Goal: Task Accomplishment & Management: Manage account settings

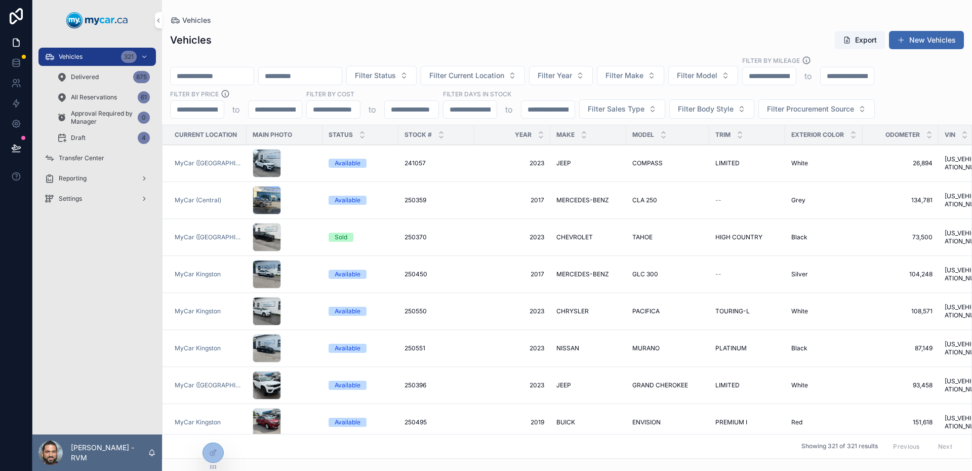
click at [71, 202] on span "Settings" at bounding box center [70, 198] width 23 height 8
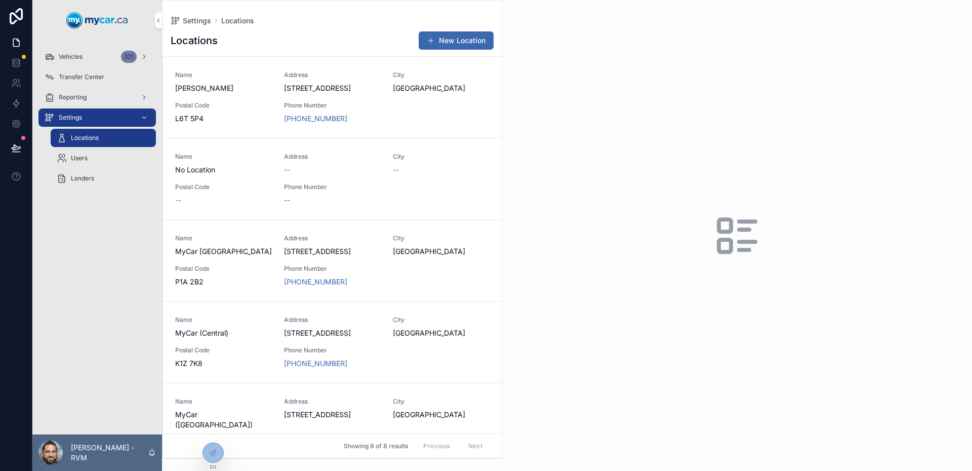
click at [74, 160] on span "Users" at bounding box center [79, 158] width 17 height 8
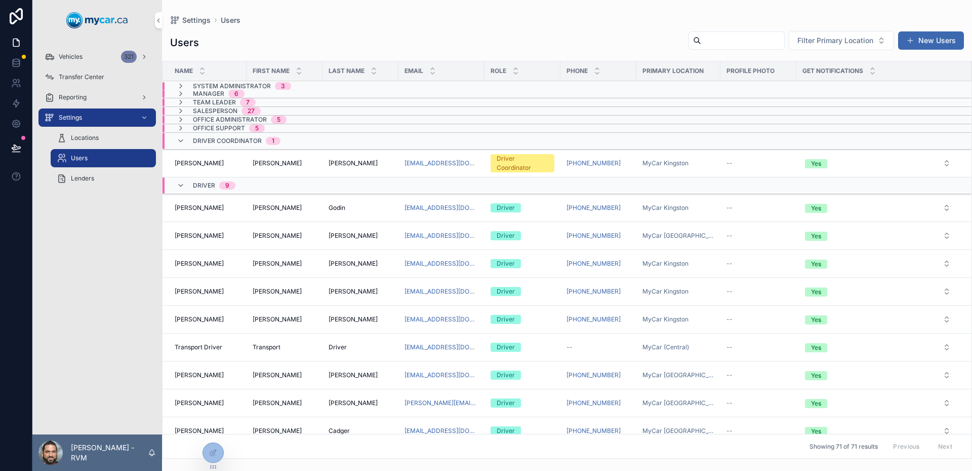
click at [715, 40] on input "scrollable content" at bounding box center [742, 40] width 83 height 14
paste input "******"
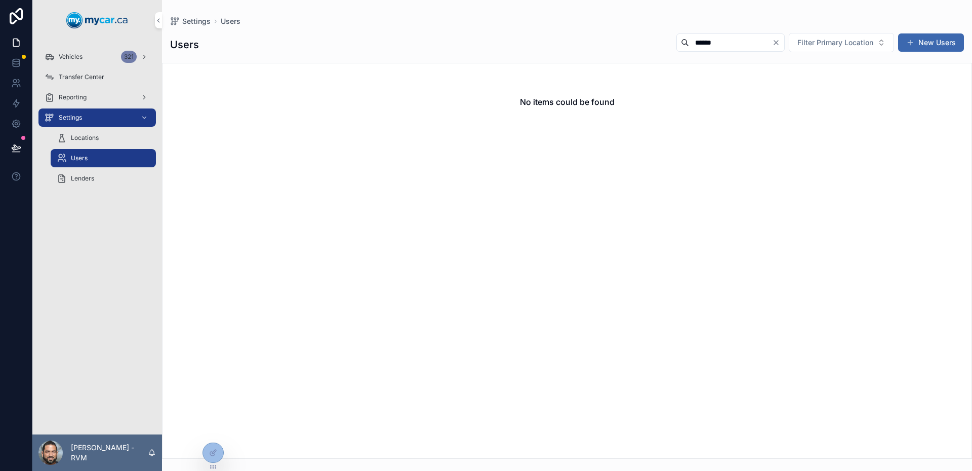
type input "******"
click at [777, 41] on icon "Clear" at bounding box center [776, 43] width 4 height 4
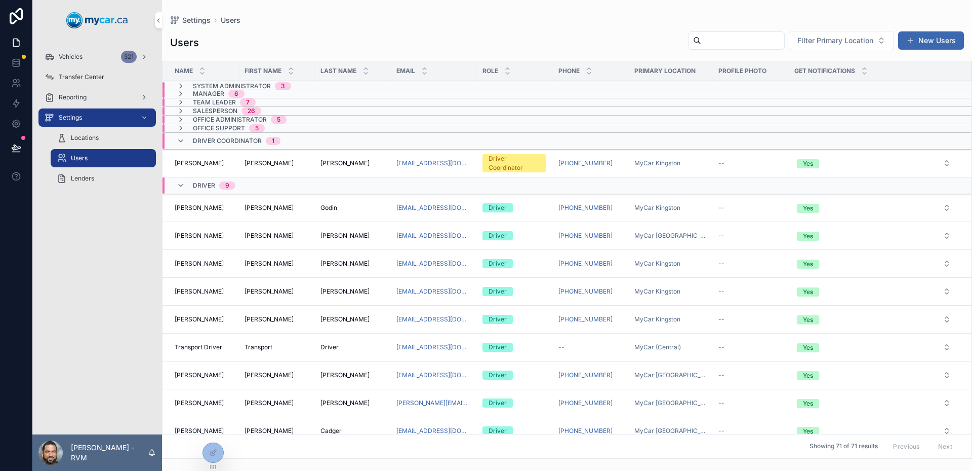
click at [727, 41] on input "scrollable content" at bounding box center [742, 40] width 83 height 14
click at [718, 37] on input "scrollable content" at bounding box center [742, 40] width 83 height 14
paste input "**********"
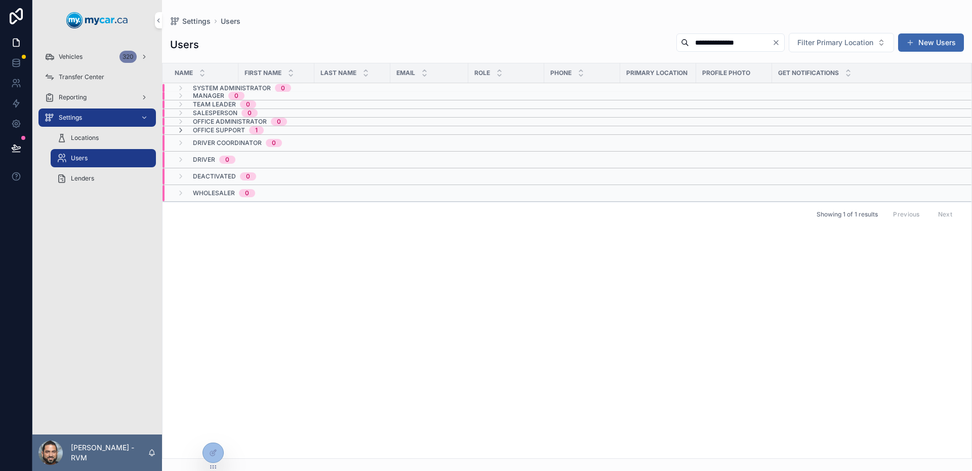
type input "**********"
click at [228, 127] on span "Office Support" at bounding box center [219, 130] width 52 height 8
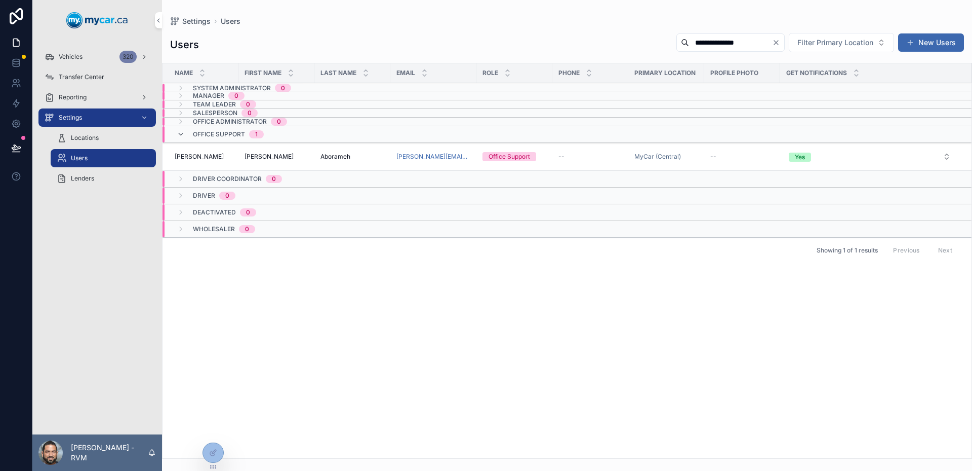
click at [276, 156] on div "Nathan Nathan" at bounding box center [277, 156] width 64 height 8
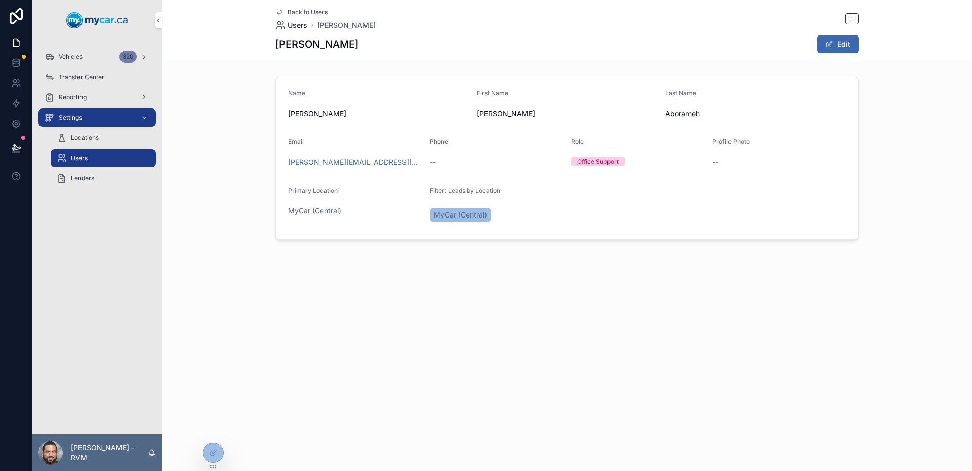
click at [285, 25] on icon "scrollable content" at bounding box center [281, 25] width 10 height 10
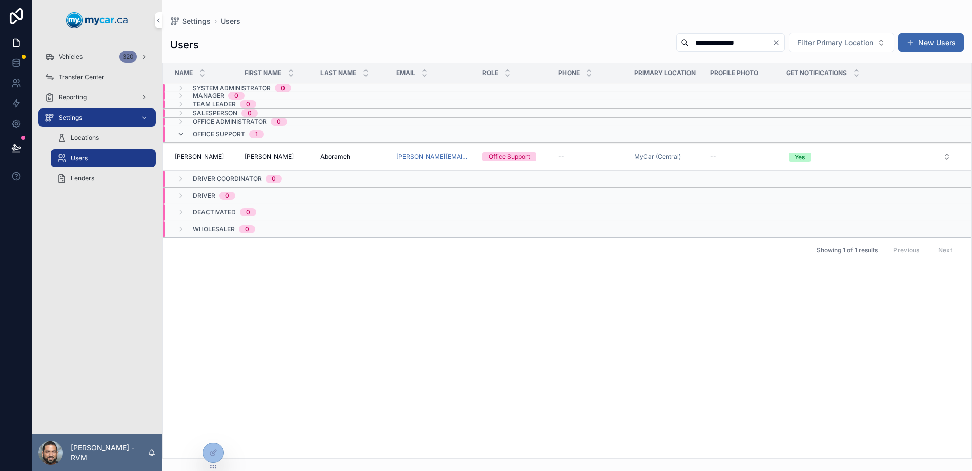
click at [744, 38] on input "**********" at bounding box center [730, 42] width 83 height 14
paste input "scrollable content"
type input "**********"
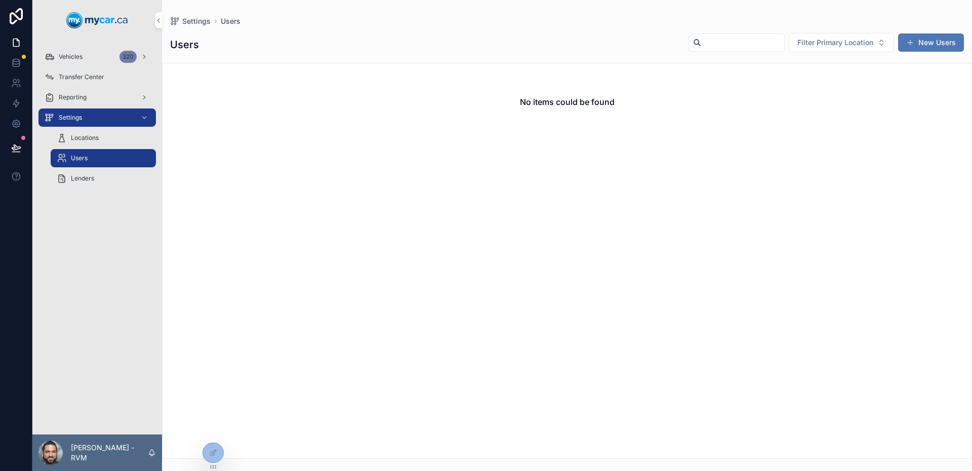
click at [934, 47] on button "New Users" at bounding box center [931, 42] width 66 height 18
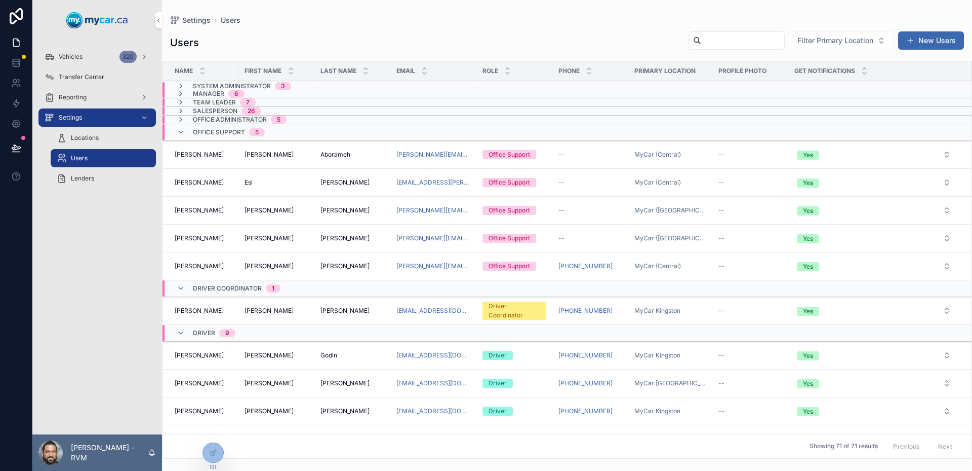
click at [540, 117] on td "scrollable content" at bounding box center [515, 119] width 76 height 9
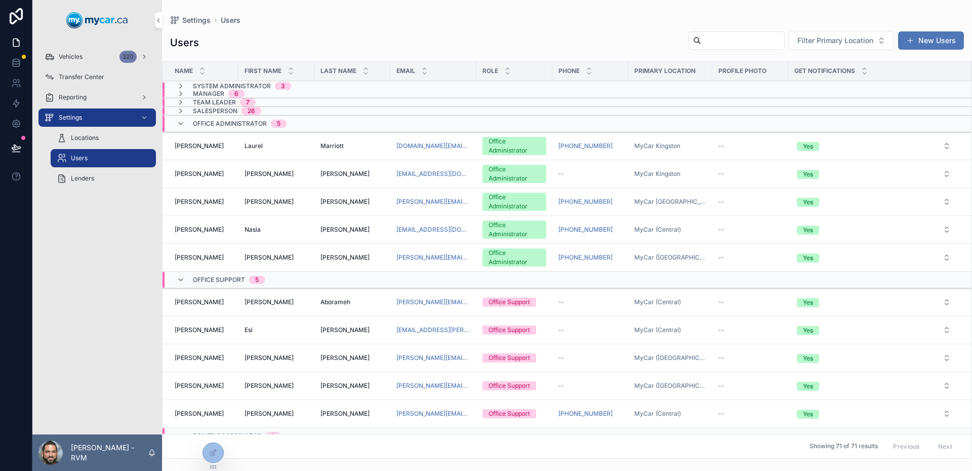
click at [925, 33] on button "New Users" at bounding box center [931, 40] width 66 height 18
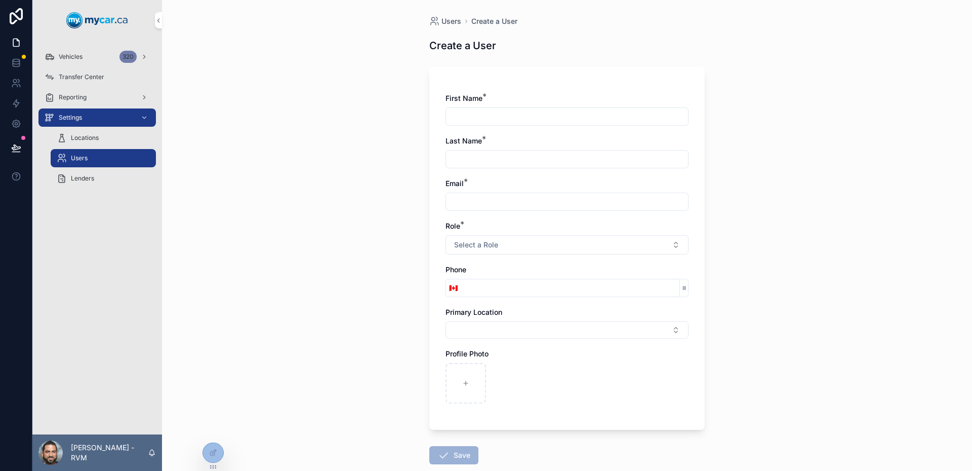
click at [489, 119] on input "scrollable content" at bounding box center [567, 116] width 242 height 14
paste input "**********"
click at [486, 119] on input "**********" at bounding box center [567, 116] width 242 height 14
type input "********"
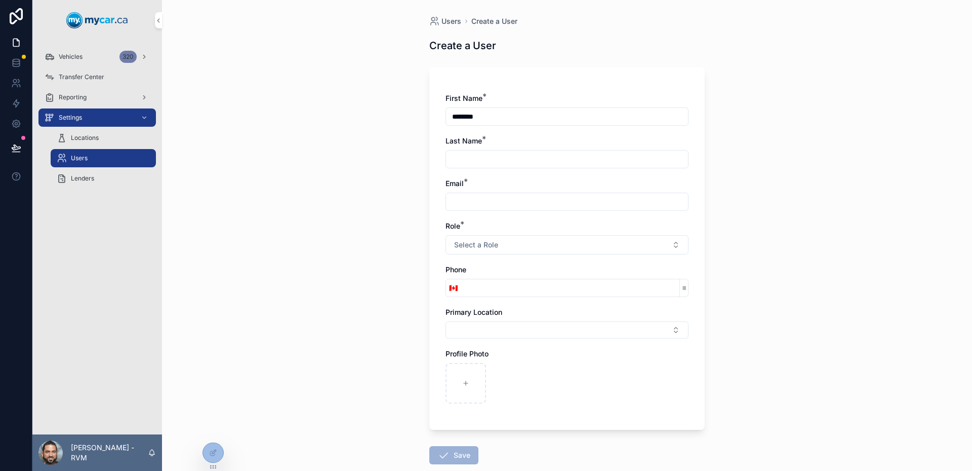
click at [535, 165] on input "scrollable content" at bounding box center [567, 159] width 242 height 14
paste input "******"
type input "******"
click at [459, 193] on div "scrollable content" at bounding box center [567, 201] width 243 height 18
click at [518, 206] on input "scrollable content" at bounding box center [567, 201] width 242 height 14
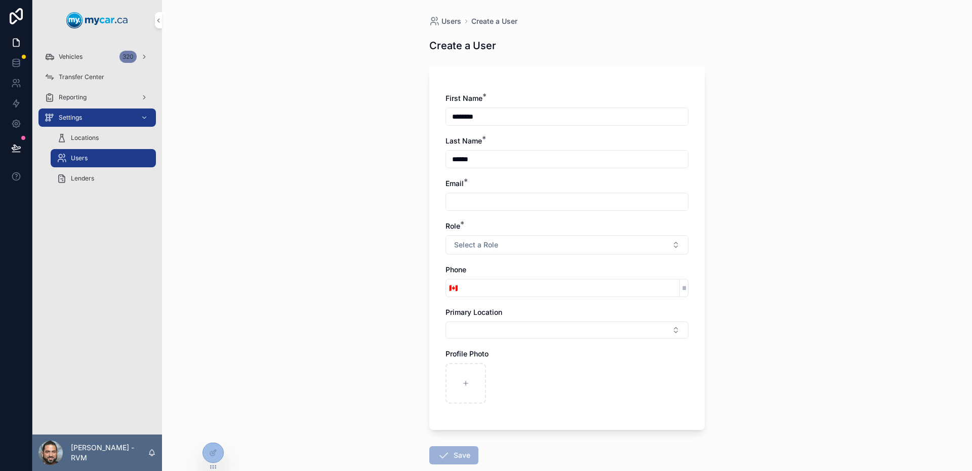
paste input "**********"
type input "**********"
click at [504, 244] on button "Select a Role" at bounding box center [567, 244] width 243 height 19
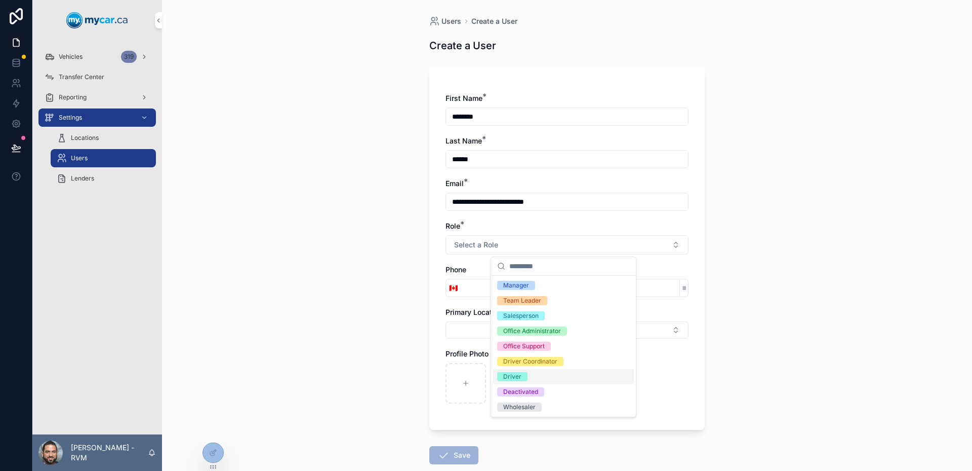
click at [536, 379] on div "Driver" at bounding box center [563, 376] width 141 height 15
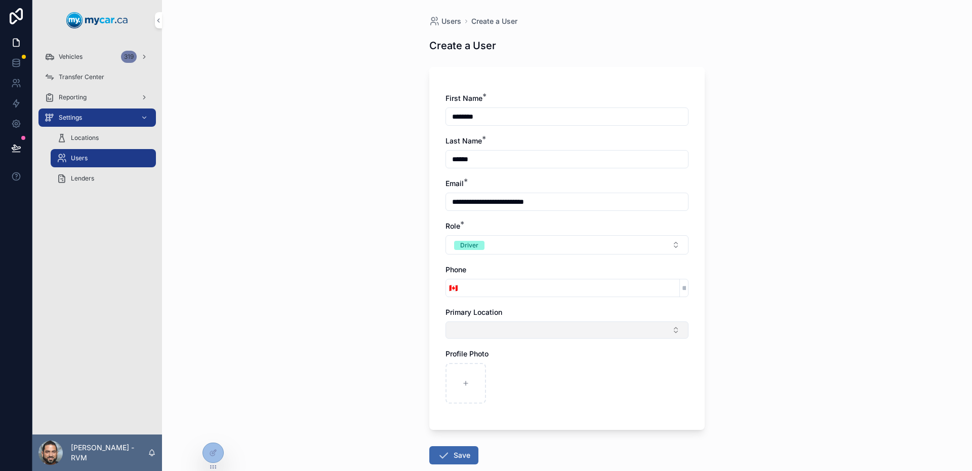
click at [542, 323] on button "Select Button" at bounding box center [567, 329] width 243 height 17
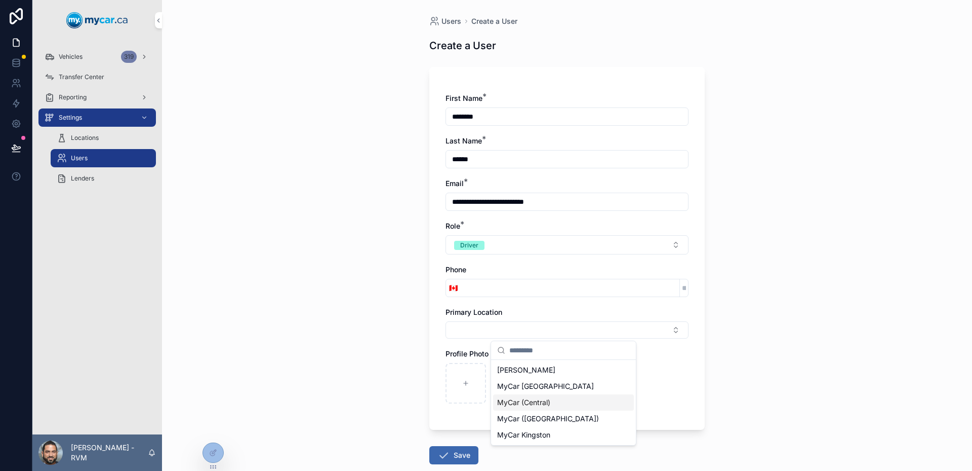
click at [553, 402] on div "MyCar (Central)" at bounding box center [563, 402] width 141 height 16
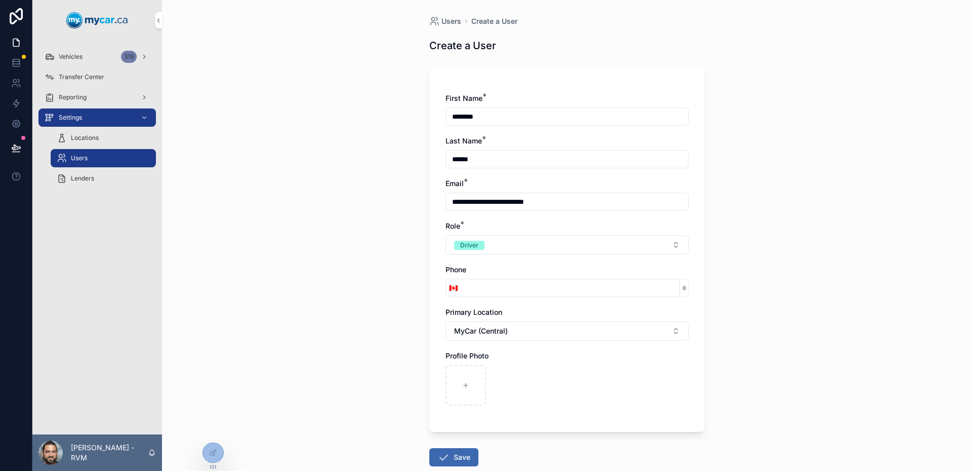
click at [552, 394] on div "scrollable content" at bounding box center [567, 385] width 243 height 41
click at [455, 453] on button "Save" at bounding box center [453, 457] width 49 height 18
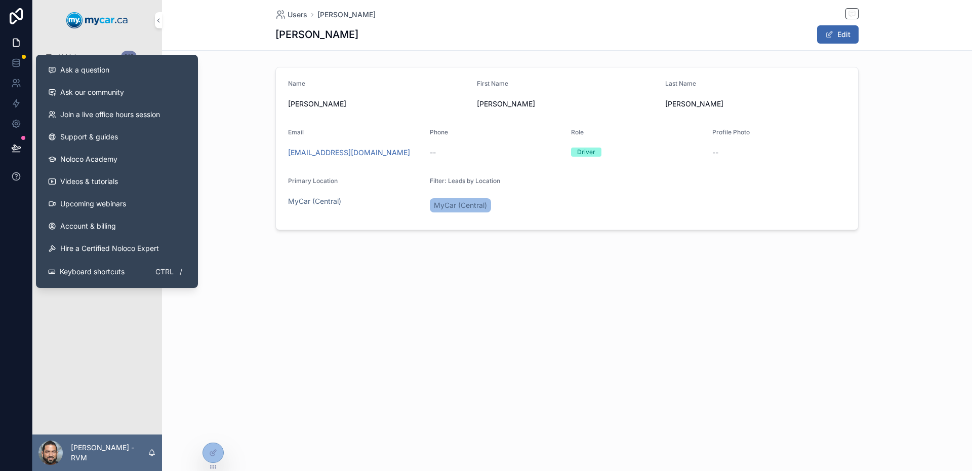
click at [12, 167] on button at bounding box center [16, 176] width 32 height 28
click at [25, 174] on button at bounding box center [16, 176] width 32 height 28
click at [107, 73] on span "Ask a question" at bounding box center [84, 70] width 49 height 10
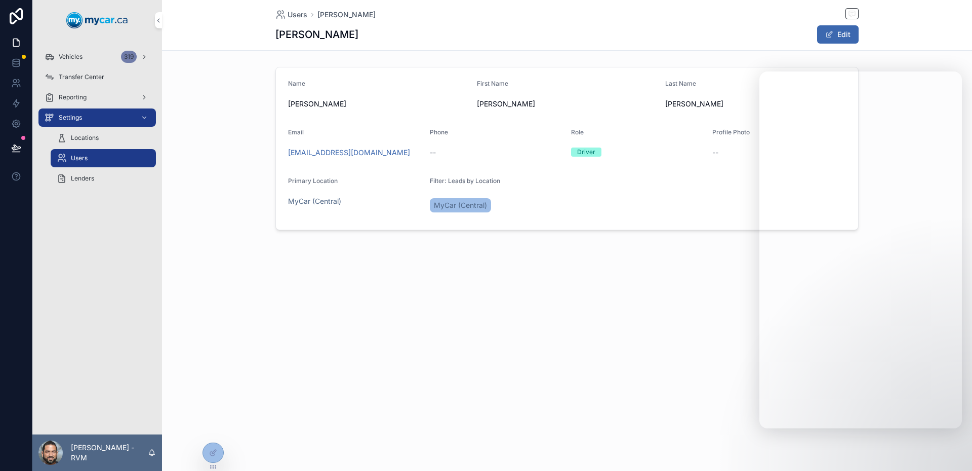
click at [639, 280] on div "Users Isabella Coffey Isabella Coffey Edit Name Isabella Coffey First Name Isab…" at bounding box center [567, 149] width 810 height 299
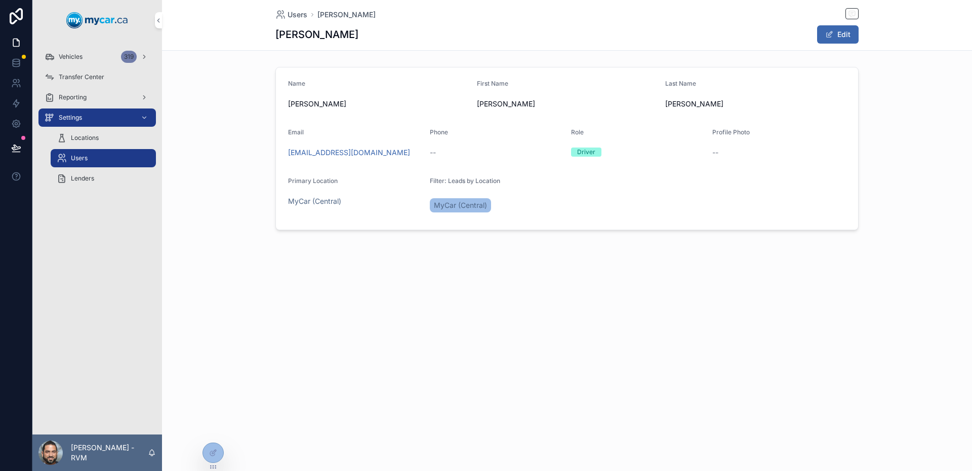
click at [771, 342] on div "Users Isabella Coffey Isabella Coffey Edit Name Isabella Coffey First Name Isab…" at bounding box center [567, 235] width 810 height 471
click at [82, 60] on span "Vehicles" at bounding box center [71, 57] width 24 height 8
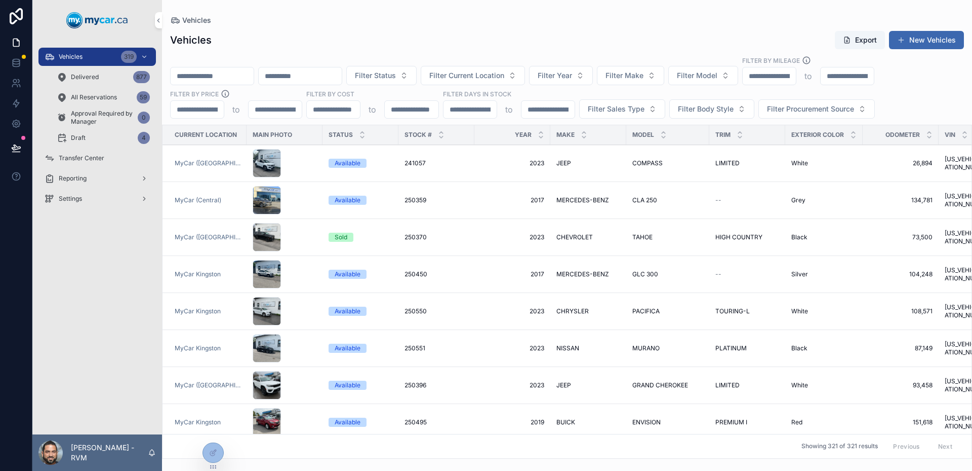
click at [307, 231] on div "scrollable content" at bounding box center [285, 237] width 64 height 28
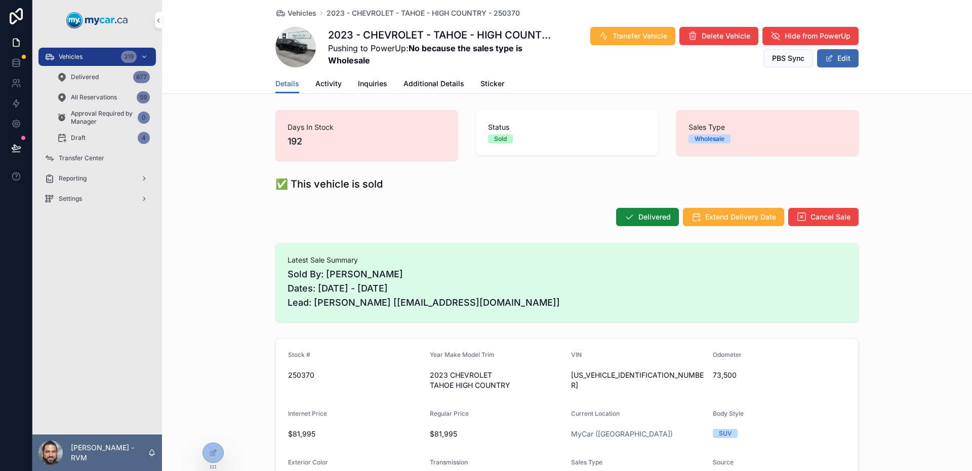
click at [214, 449] on icon at bounding box center [213, 452] width 8 height 8
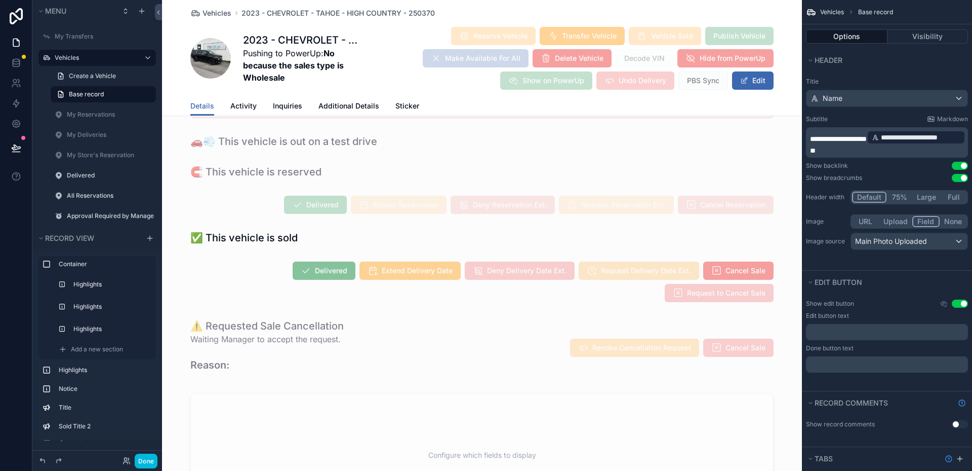
scroll to position [203, 0]
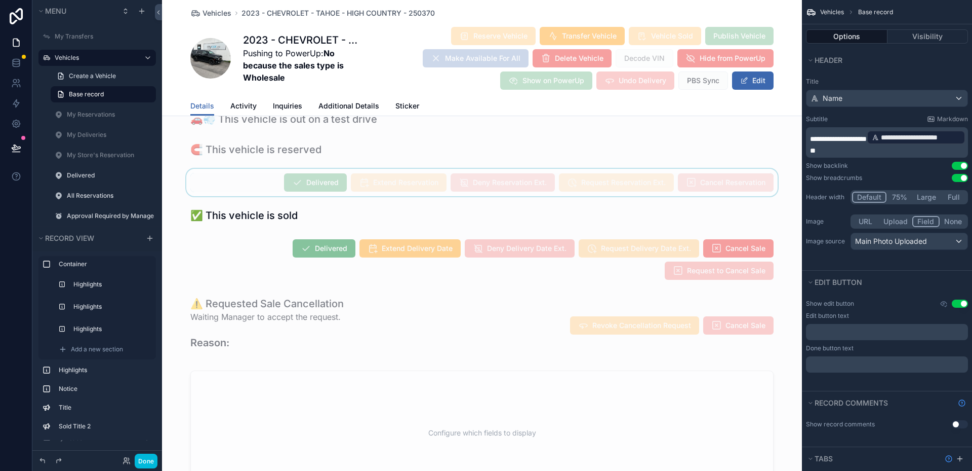
click at [235, 170] on div "scrollable content" at bounding box center [482, 182] width 640 height 27
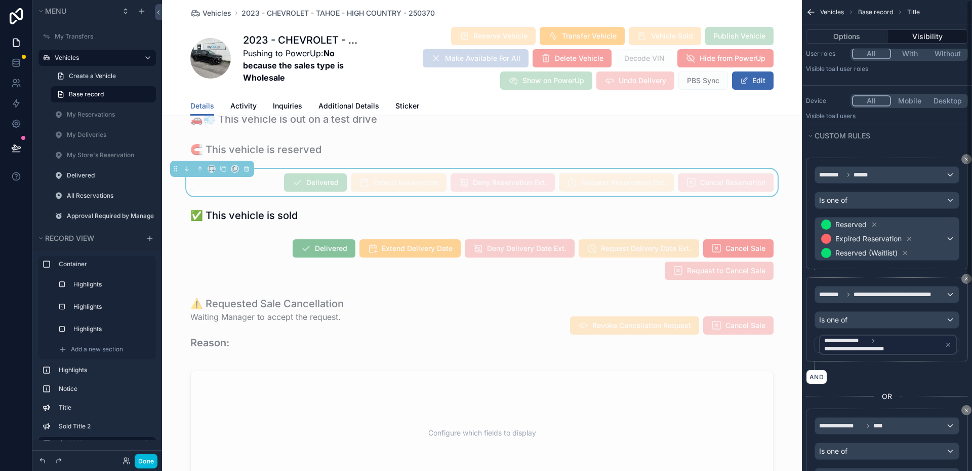
scroll to position [0, 0]
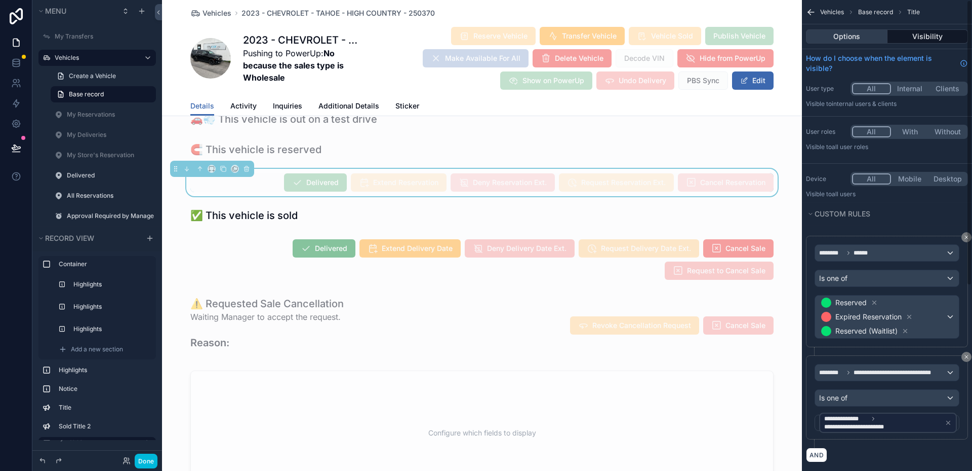
click at [847, 35] on button "Options" at bounding box center [847, 36] width 82 height 14
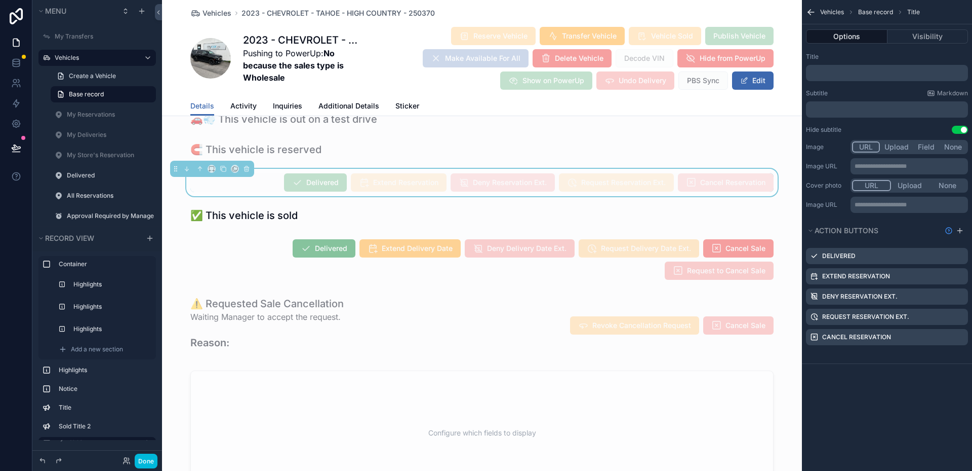
click at [0, 0] on icon "scrollable content" at bounding box center [0, 0] width 0 height 0
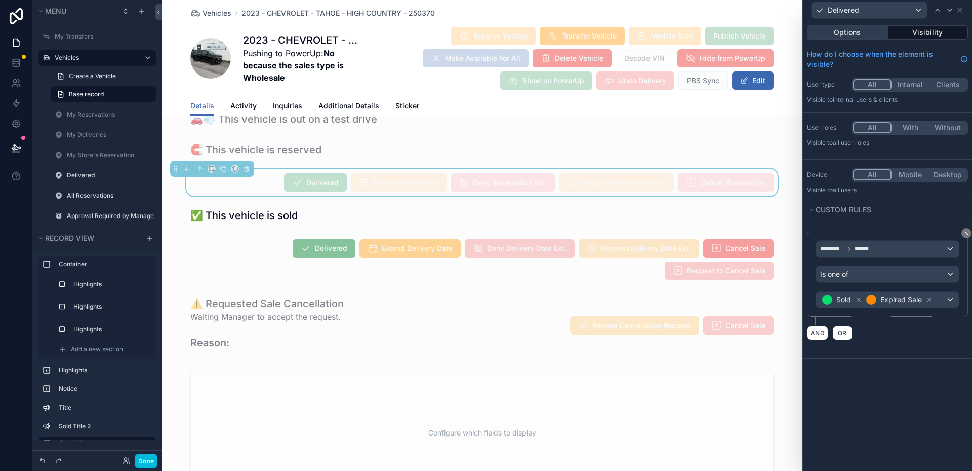
click at [848, 33] on button "Options" at bounding box center [847, 32] width 81 height 14
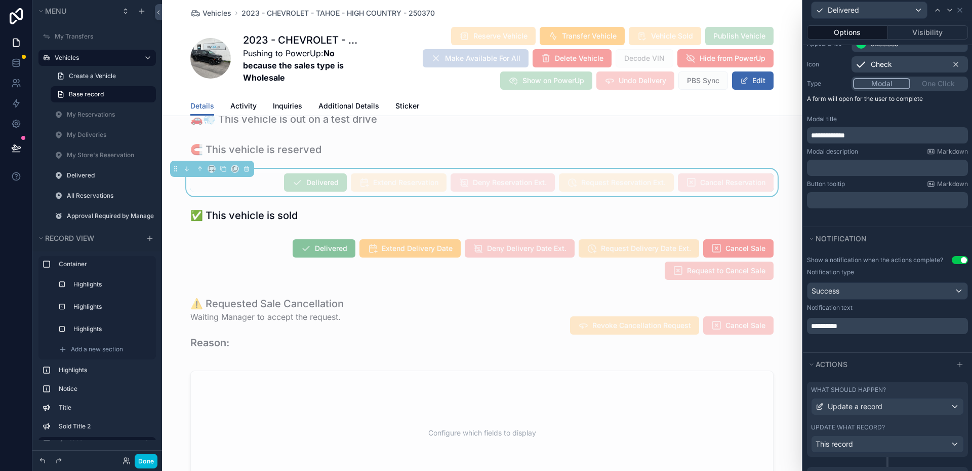
scroll to position [234, 0]
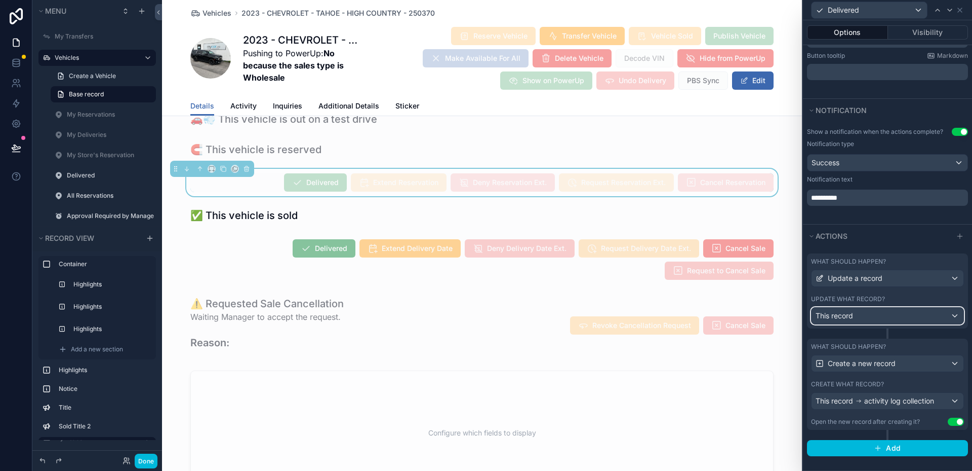
click at [889, 312] on div "This record" at bounding box center [888, 315] width 152 height 16
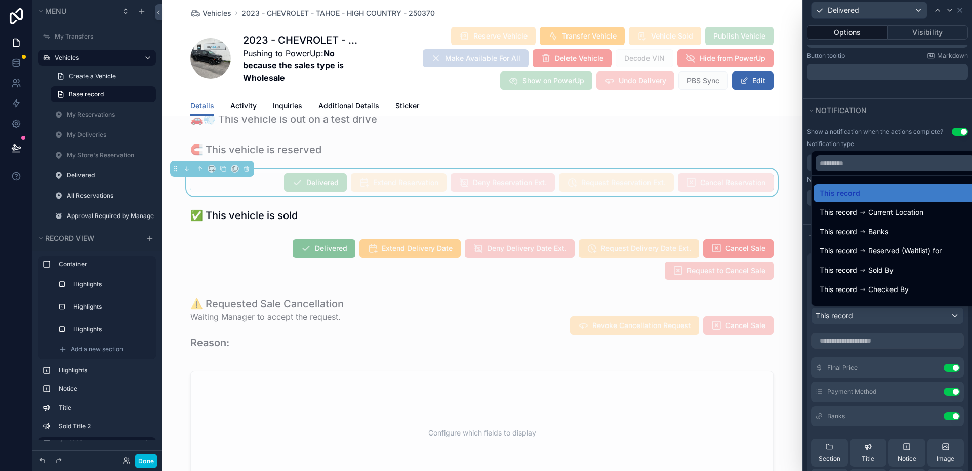
click at [890, 312] on div at bounding box center [887, 235] width 169 height 471
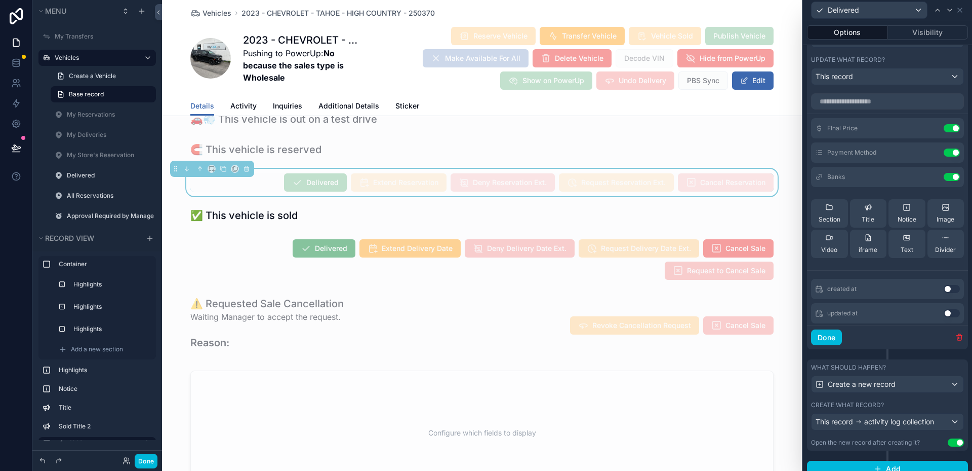
scroll to position [494, 0]
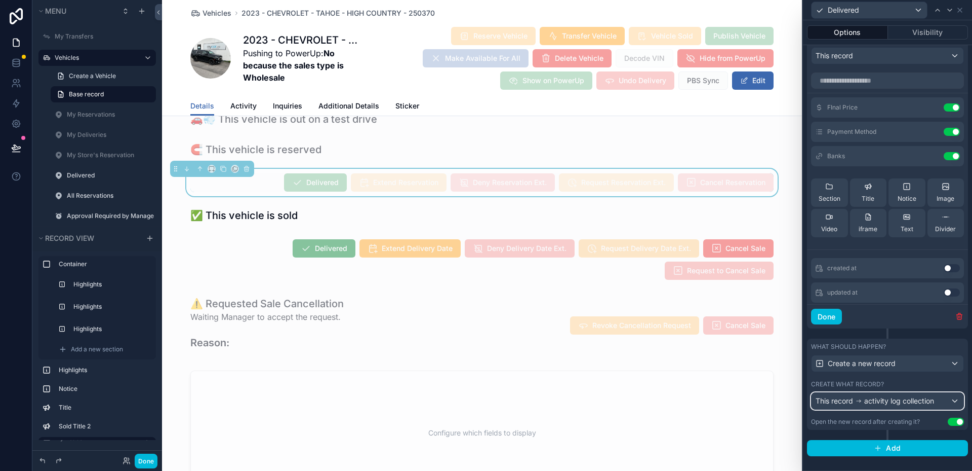
click at [900, 408] on div "This record activity log collection" at bounding box center [888, 401] width 152 height 16
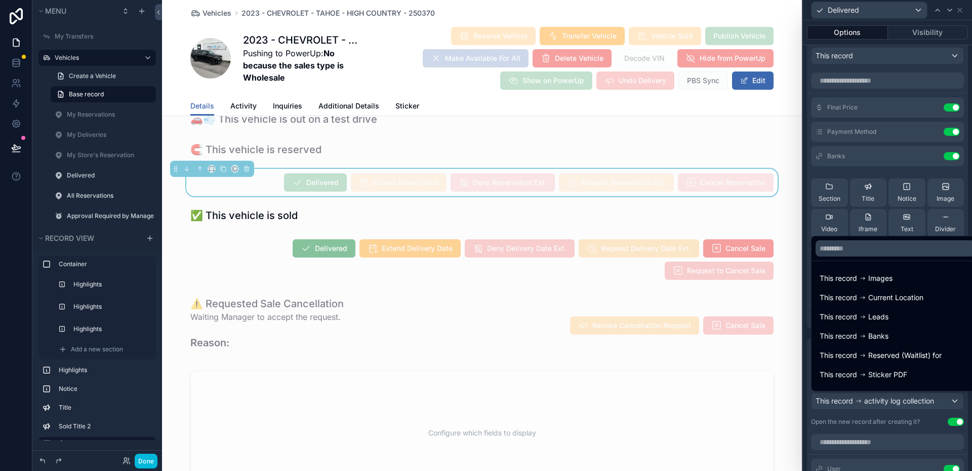
click at [899, 408] on div at bounding box center [887, 235] width 169 height 471
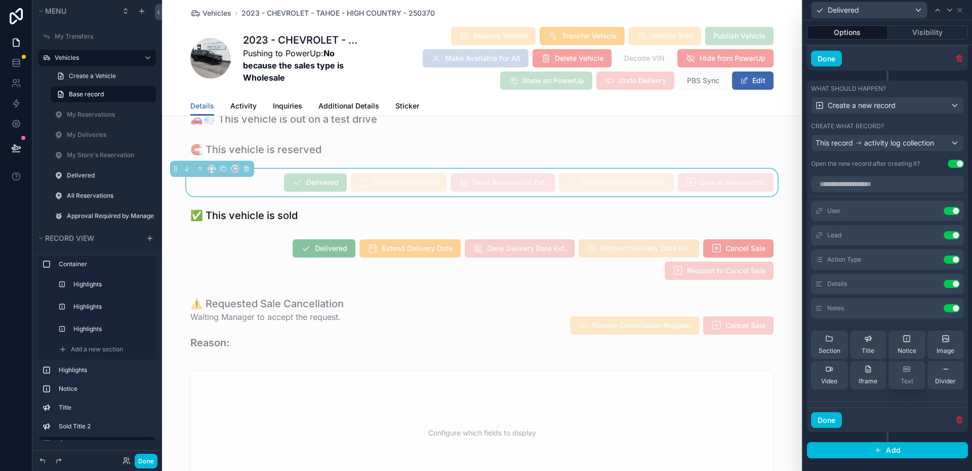
scroll to position [754, 0]
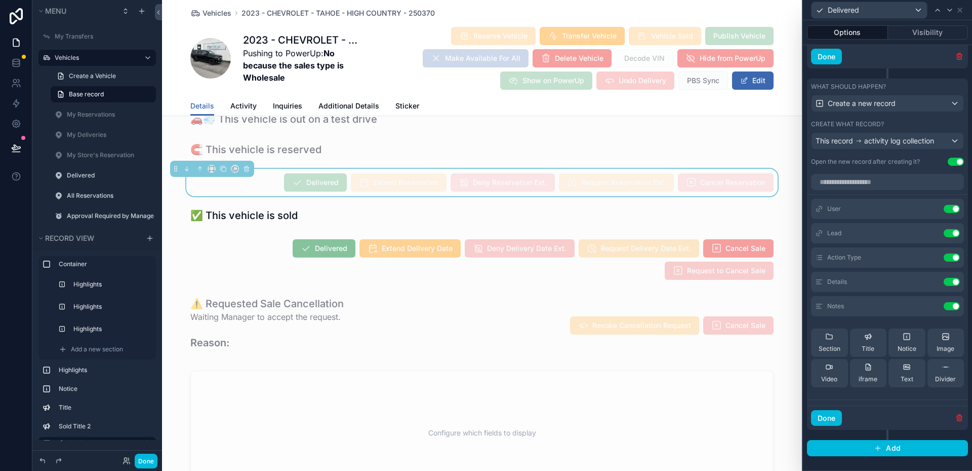
click at [0, 0] on icon at bounding box center [0, 0] width 0 height 0
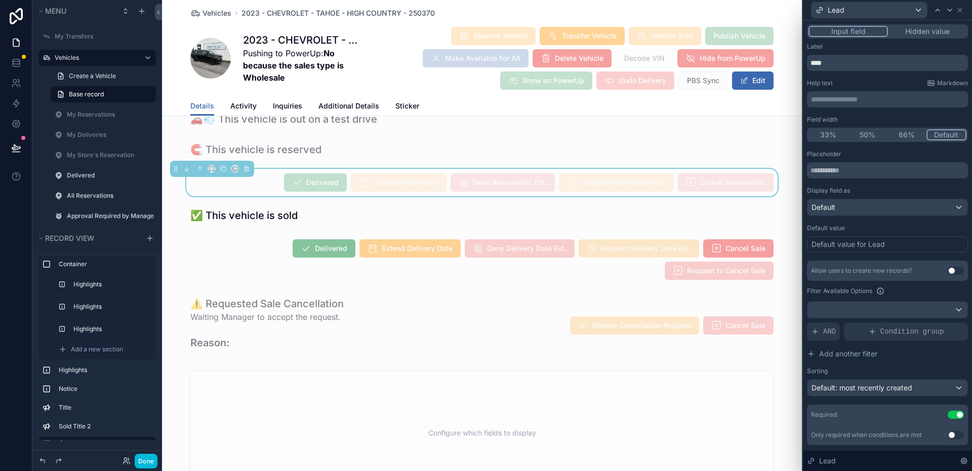
click at [889, 246] on div "Default value for Lead" at bounding box center [887, 244] width 161 height 16
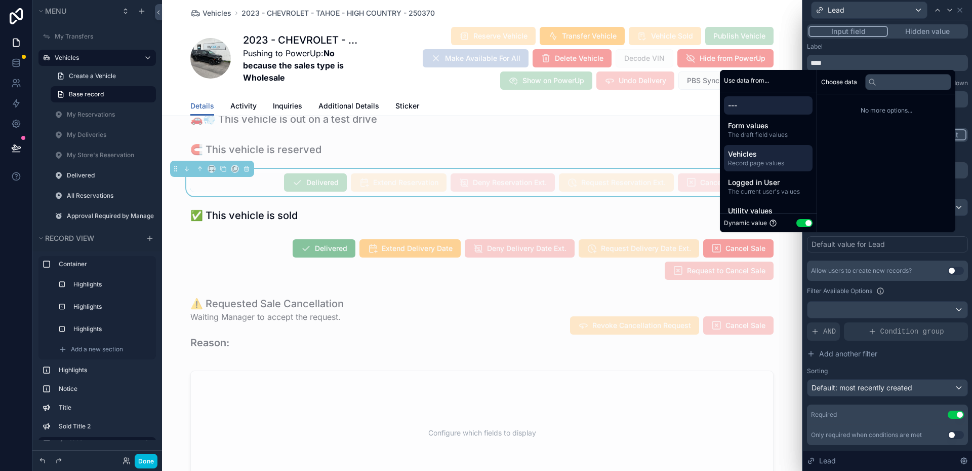
click at [777, 155] on span "Vehicles" at bounding box center [768, 154] width 81 height 10
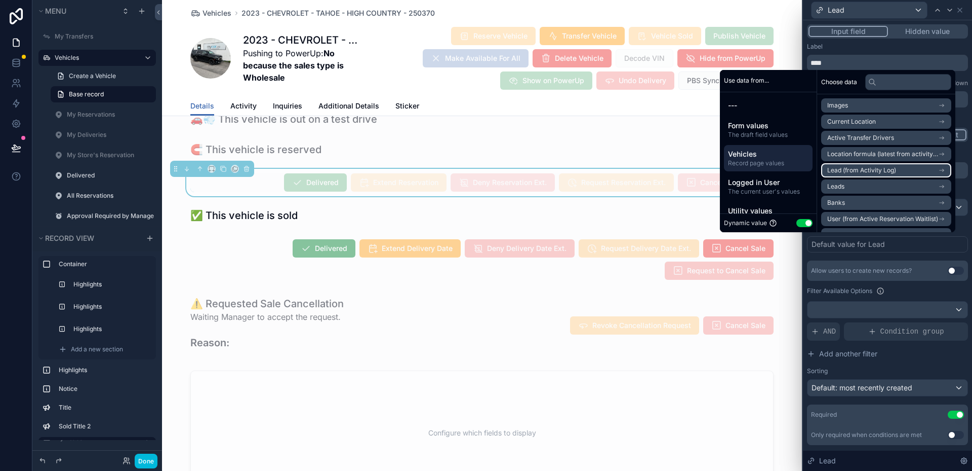
click at [892, 166] on li "Lead (from Activity Log)" at bounding box center [886, 170] width 130 height 14
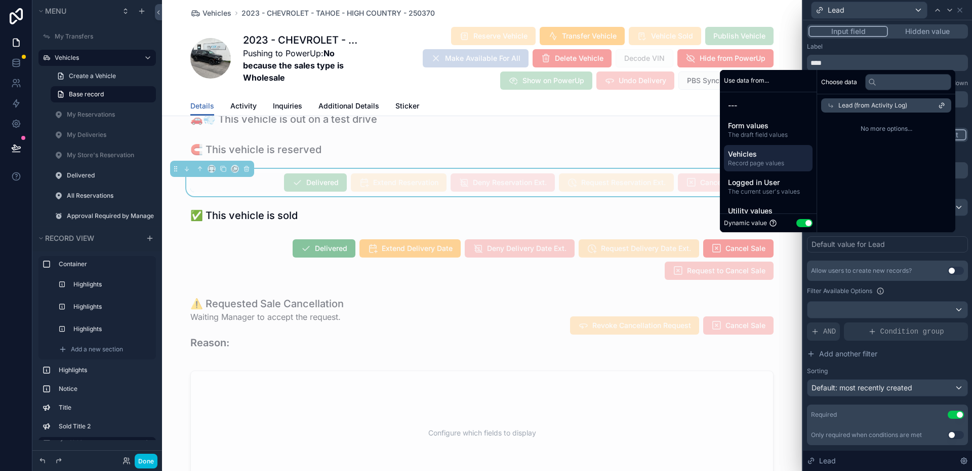
click at [870, 131] on span "No more options..." at bounding box center [886, 129] width 130 height 8
click at [912, 101] on div "Lead (from Activity Log)" at bounding box center [886, 105] width 130 height 14
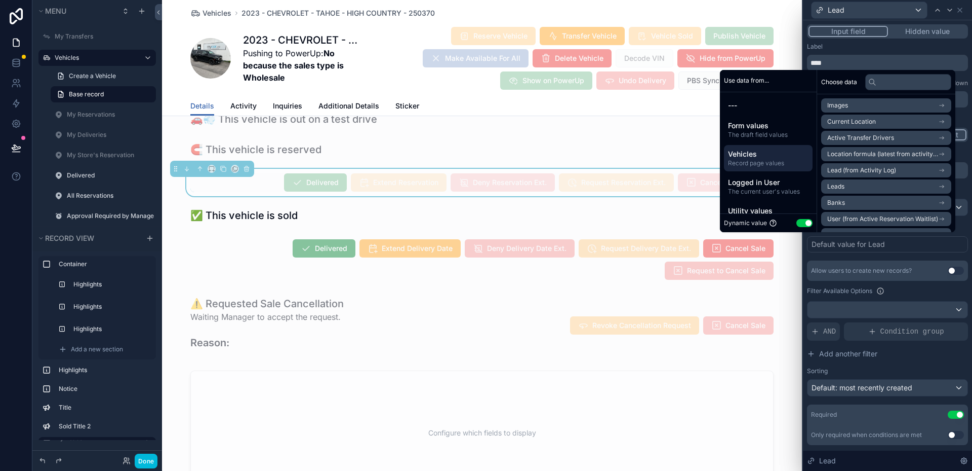
click at [900, 245] on div "Default value for Lead" at bounding box center [887, 244] width 161 height 16
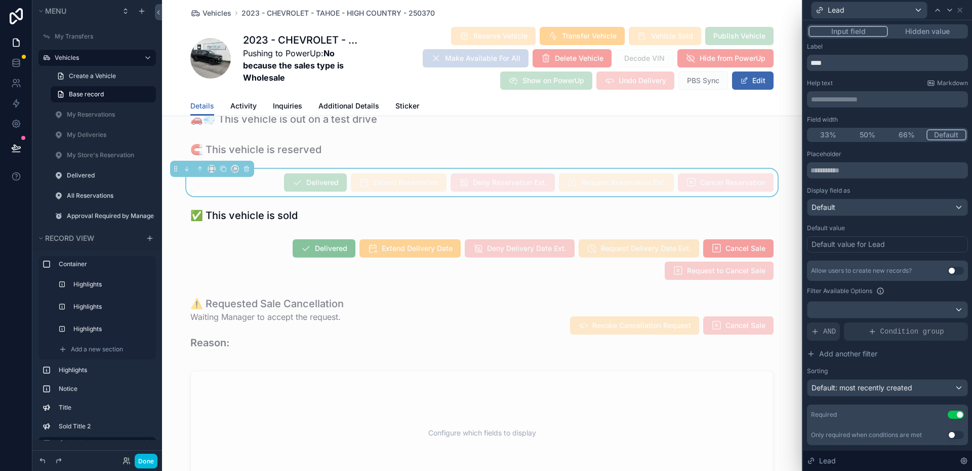
click at [900, 245] on div "Default value for Lead" at bounding box center [887, 244] width 161 height 16
click at [905, 259] on div "Placeholder Display field as Default Default value Default value for Lead Allow…" at bounding box center [887, 297] width 161 height 295
click at [873, 241] on div "Default value for Lead" at bounding box center [848, 244] width 73 height 10
click at [875, 250] on div "Default value for Lead" at bounding box center [887, 244] width 161 height 16
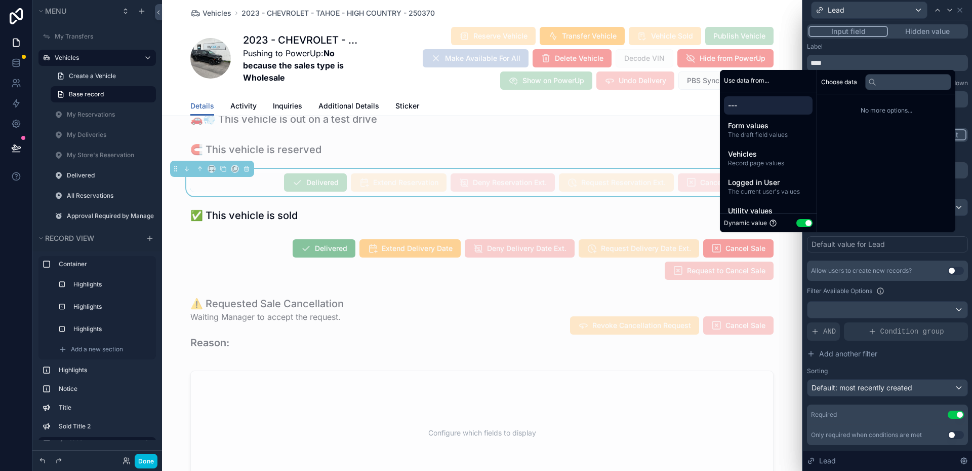
click at [878, 253] on div "Placeholder Display field as Default Default value Default value for Lead Allow…" at bounding box center [887, 297] width 161 height 295
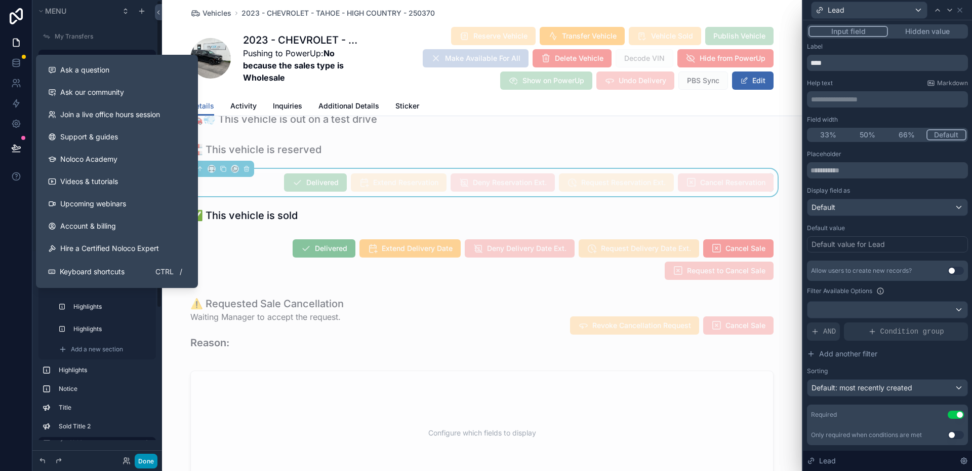
click at [140, 459] on button "Done" at bounding box center [146, 460] width 23 height 15
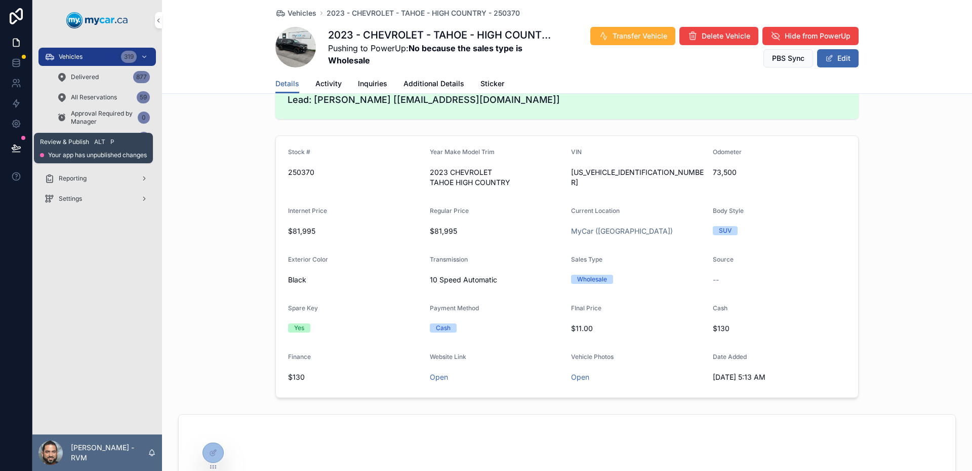
click at [24, 144] on button at bounding box center [16, 148] width 22 height 28
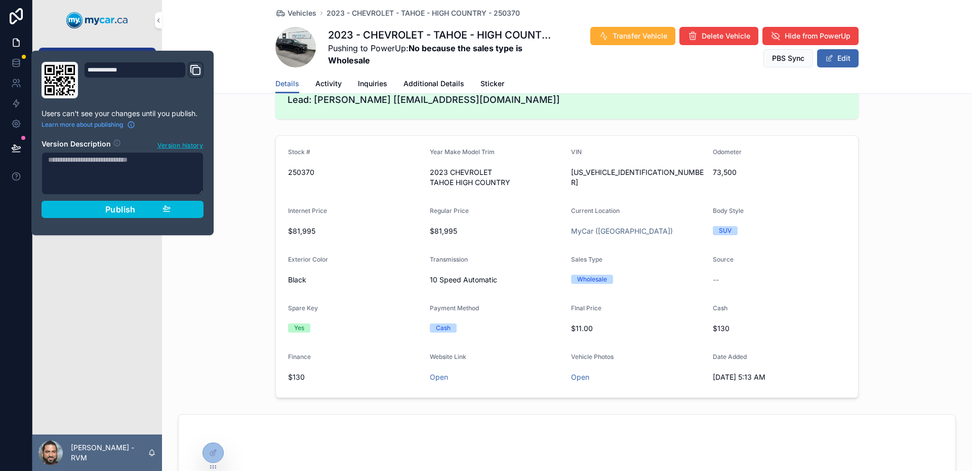
click at [288, 183] on div "Stock # 250370" at bounding box center [355, 169] width 134 height 43
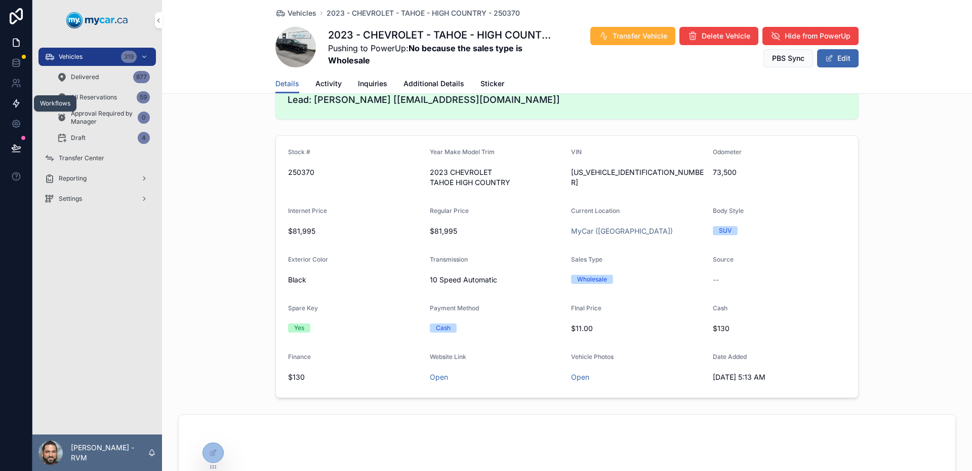
click at [17, 104] on icon at bounding box center [16, 103] width 10 height 10
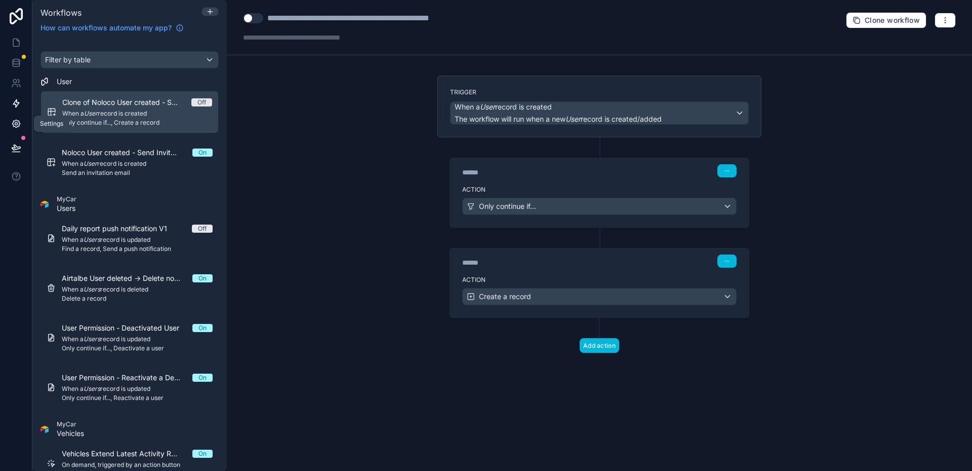
click at [20, 122] on icon at bounding box center [16, 124] width 10 height 10
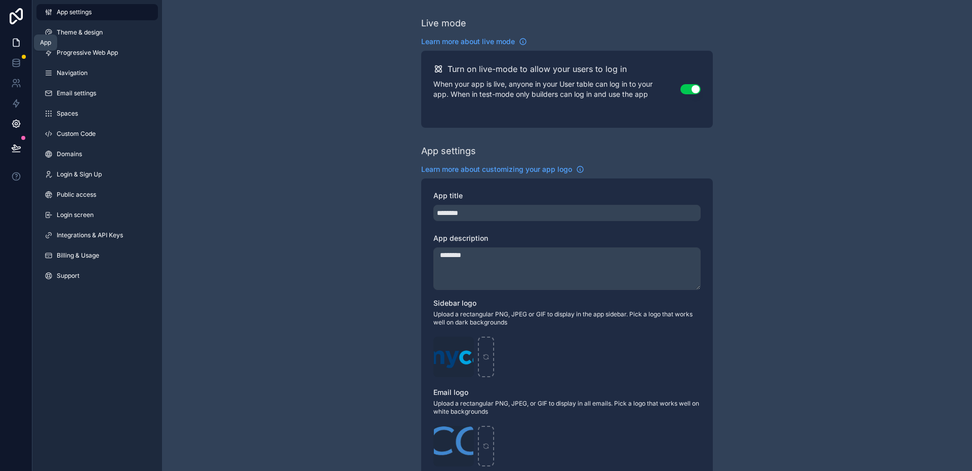
click at [13, 40] on icon at bounding box center [16, 43] width 6 height 8
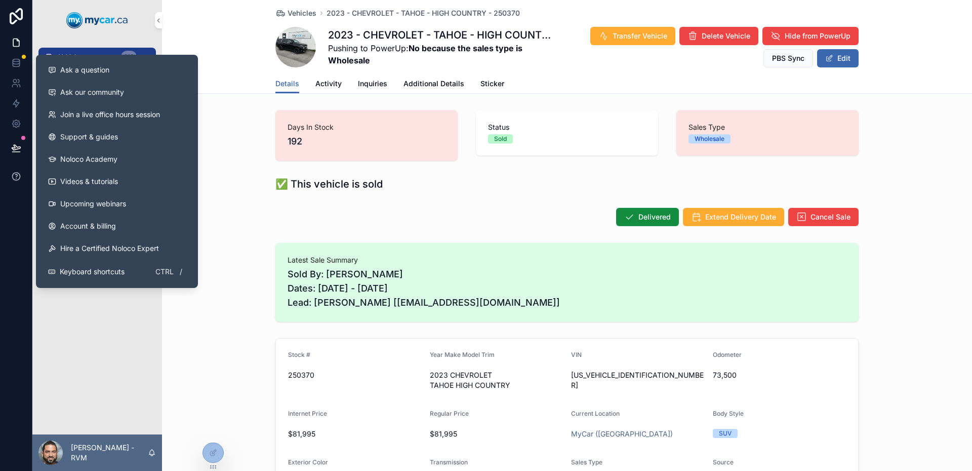
click at [14, 175] on icon at bounding box center [16, 176] width 10 height 10
click at [94, 72] on span "Ask a question" at bounding box center [84, 70] width 49 height 10
click at [23, 168] on button at bounding box center [16, 176] width 32 height 28
click at [116, 70] on div "Ask a question" at bounding box center [117, 70] width 138 height 10
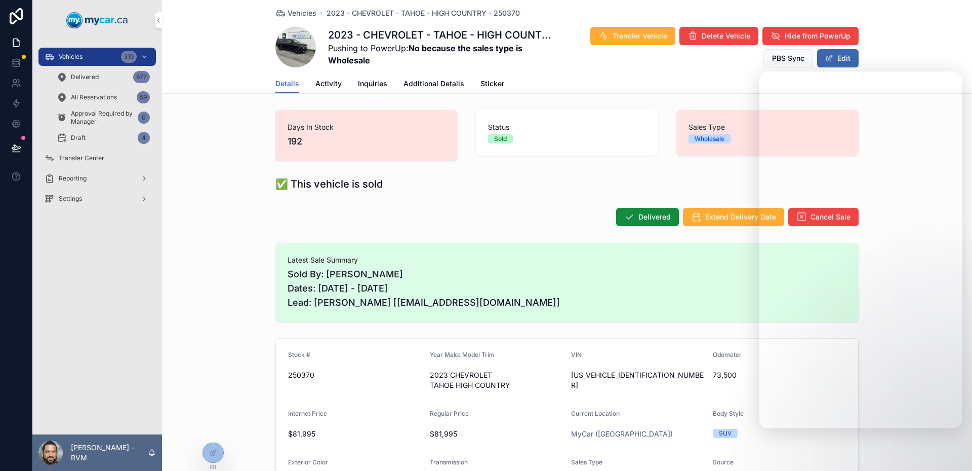
click at [504, 206] on div "Delivered Extend Delivery Date Cancel Sale" at bounding box center [567, 216] width 810 height 27
drag, startPoint x: 563, startPoint y: 187, endPoint x: 697, endPoint y: 119, distance: 150.6
click at [563, 187] on div "✅ This vehicle is sold" at bounding box center [567, 184] width 583 height 14
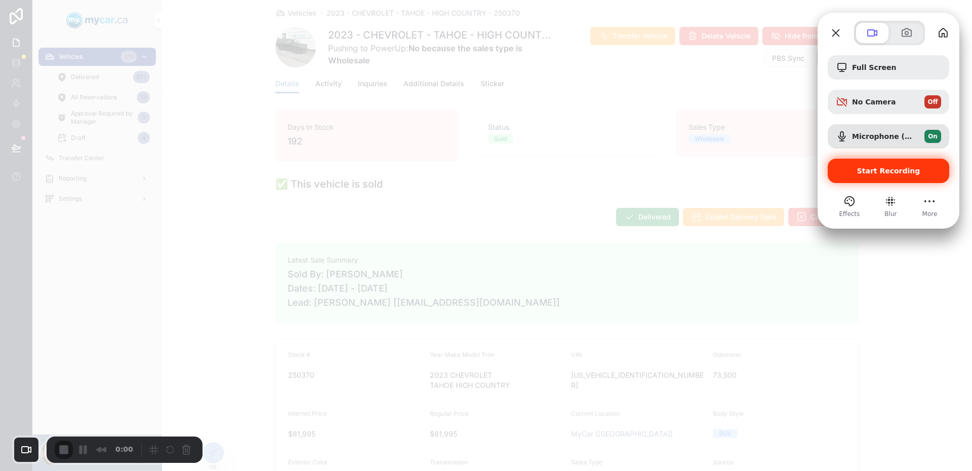
click at [881, 161] on div "Start Recording" at bounding box center [889, 171] width 122 height 24
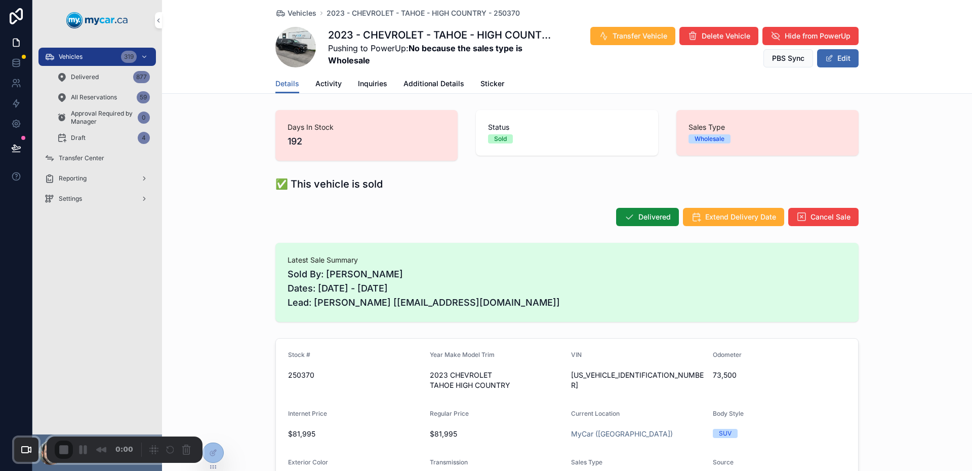
click at [483, 219] on div "Delivered Extend Delivery Date Cancel Sale" at bounding box center [567, 216] width 583 height 19
drag, startPoint x: 487, startPoint y: 136, endPoint x: 511, endPoint y: 131, distance: 24.2
click at [511, 132] on div "Status Sold" at bounding box center [567, 132] width 158 height 21
click at [511, 131] on span "Status" at bounding box center [567, 127] width 158 height 10
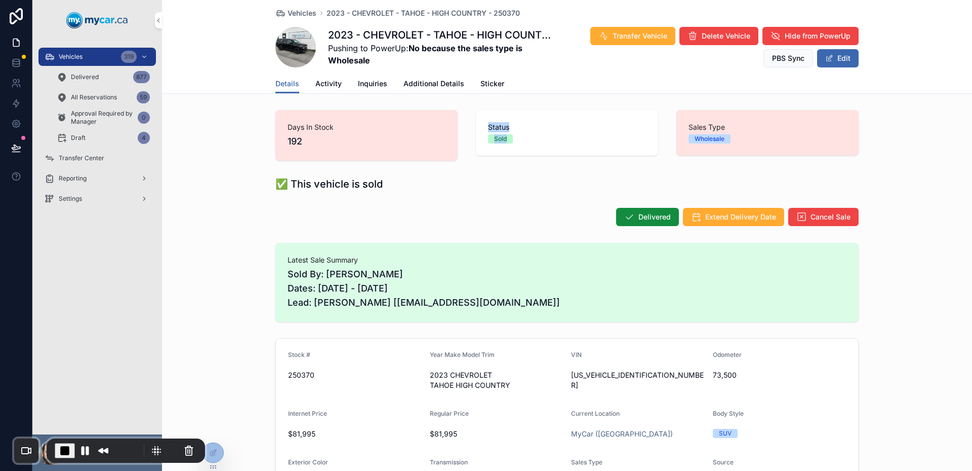
drag, startPoint x: 485, startPoint y: 123, endPoint x: 506, endPoint y: 135, distance: 24.5
click at [505, 135] on div "Status Sold" at bounding box center [567, 132] width 158 height 21
click at [508, 135] on span "Sold" at bounding box center [500, 138] width 25 height 9
drag, startPoint x: 481, startPoint y: 125, endPoint x: 516, endPoint y: 144, distance: 39.9
click at [516, 144] on div "Status Sold" at bounding box center [567, 133] width 182 height 46
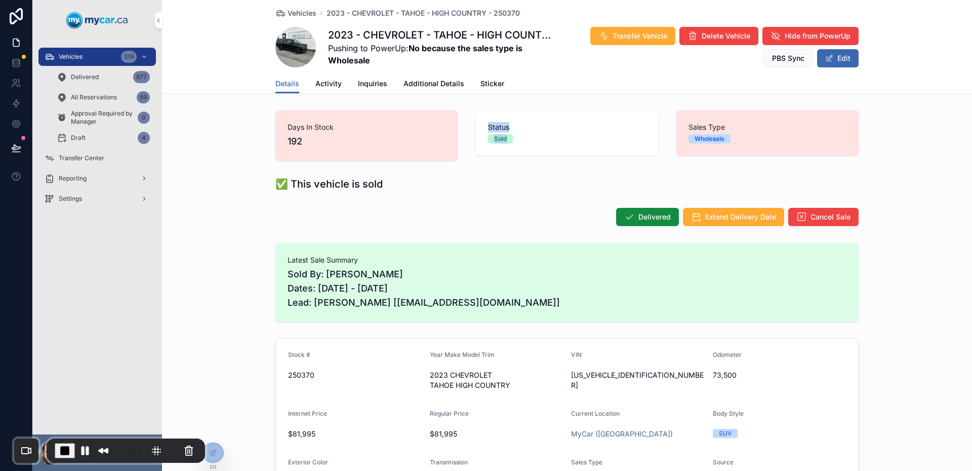
click at [516, 144] on div "Status Sold" at bounding box center [567, 133] width 182 height 46
click at [443, 211] on div "Delivered Extend Delivery Date Cancel Sale" at bounding box center [567, 216] width 583 height 19
drag, startPoint x: 490, startPoint y: 139, endPoint x: 500, endPoint y: 135, distance: 10.7
click at [499, 136] on span "Sold" at bounding box center [500, 138] width 25 height 9
click at [500, 135] on div "Sold" at bounding box center [500, 138] width 13 height 9
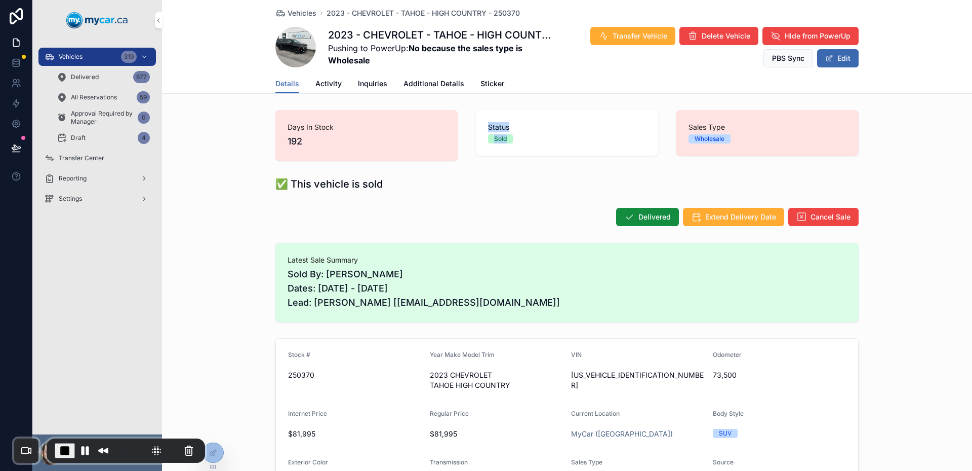
drag, startPoint x: 475, startPoint y: 129, endPoint x: 514, endPoint y: 139, distance: 40.4
click at [514, 139] on div "Status Sold" at bounding box center [567, 133] width 182 height 46
click at [514, 139] on div "Sold" at bounding box center [567, 138] width 158 height 9
drag, startPoint x: 480, startPoint y: 125, endPoint x: 499, endPoint y: 139, distance: 23.9
click at [498, 140] on div "Status Sold" at bounding box center [567, 133] width 182 height 46
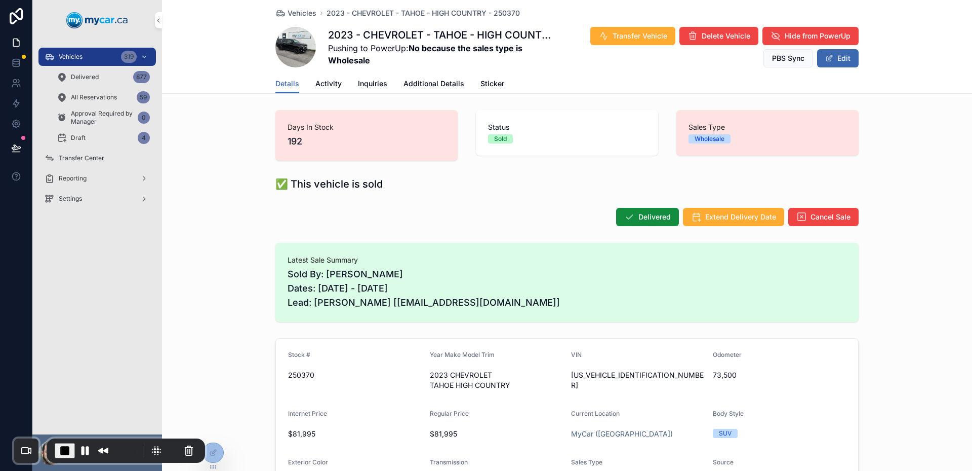
click at [500, 138] on div "Sold" at bounding box center [500, 138] width 13 height 9
drag, startPoint x: 505, startPoint y: 142, endPoint x: 484, endPoint y: 134, distance: 22.8
click at [484, 134] on div "Status Sold" at bounding box center [567, 133] width 182 height 46
click at [484, 135] on div "Status Sold" at bounding box center [567, 133] width 182 height 46
drag, startPoint x: 488, startPoint y: 134, endPoint x: 498, endPoint y: 133, distance: 10.2
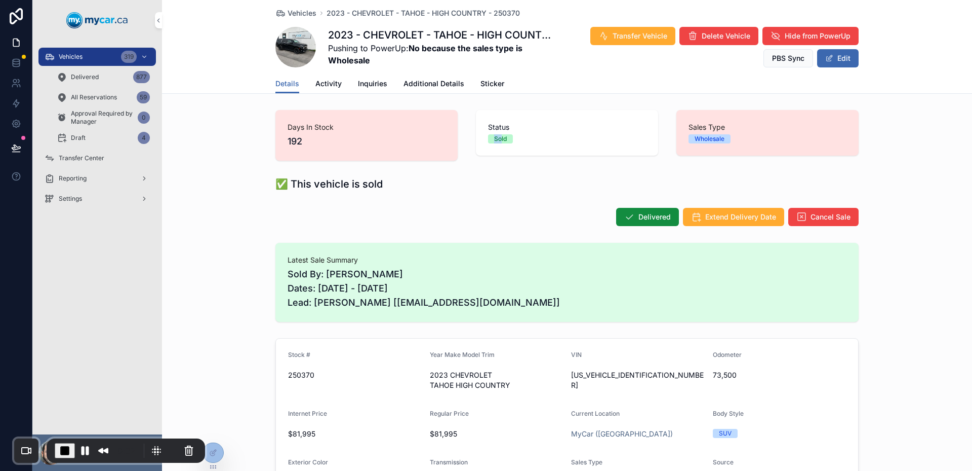
click at [498, 133] on div "Status Sold" at bounding box center [567, 132] width 158 height 21
drag, startPoint x: 506, startPoint y: 137, endPoint x: 484, endPoint y: 136, distance: 22.8
click at [484, 136] on div "Status Sold" at bounding box center [567, 133] width 182 height 46
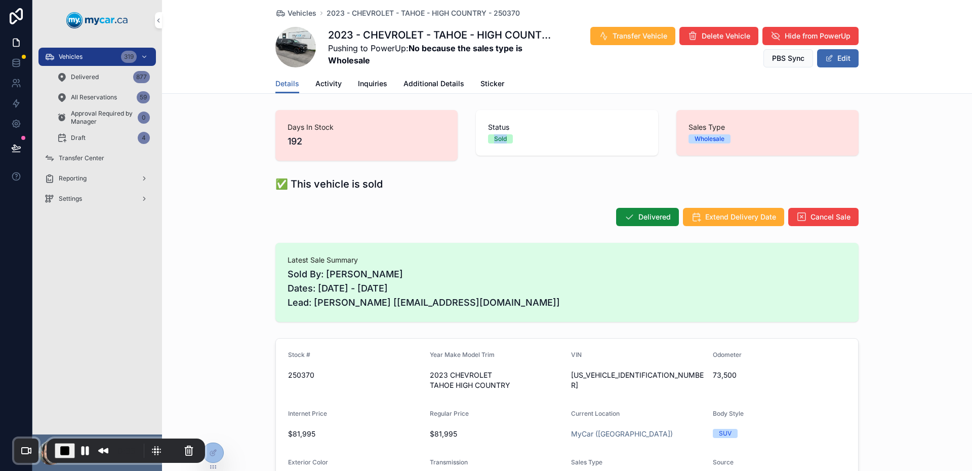
drag, startPoint x: 484, startPoint y: 136, endPoint x: 502, endPoint y: 139, distance: 19.0
click at [501, 140] on div "Status Sold" at bounding box center [567, 133] width 182 height 46
click at [502, 139] on div "Sold" at bounding box center [500, 138] width 13 height 9
click at [495, 139] on div "Sold" at bounding box center [500, 138] width 13 height 9
click at [483, 139] on div "Status Sold" at bounding box center [567, 133] width 182 height 46
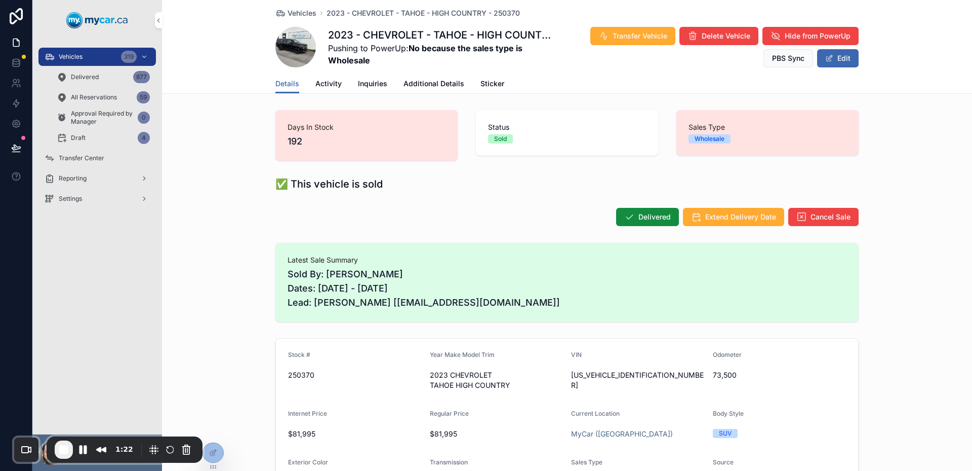
click at [215, 457] on div at bounding box center [213, 452] width 20 height 19
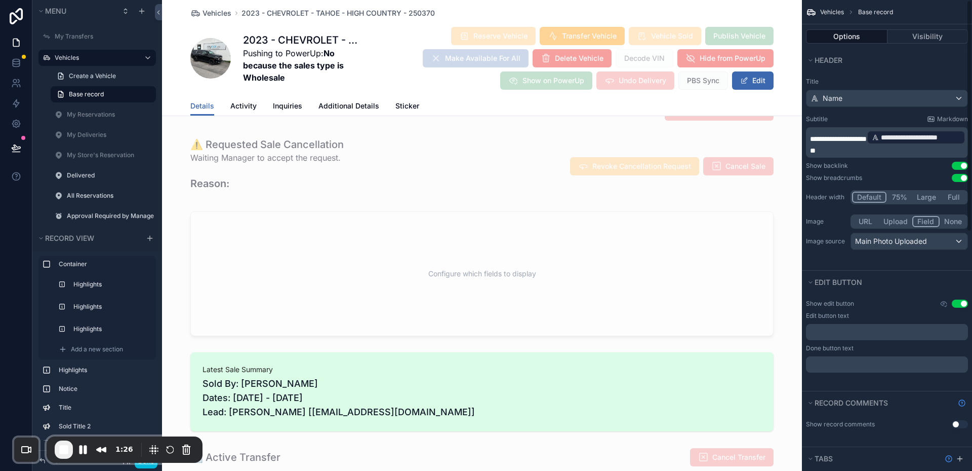
scroll to position [203, 0]
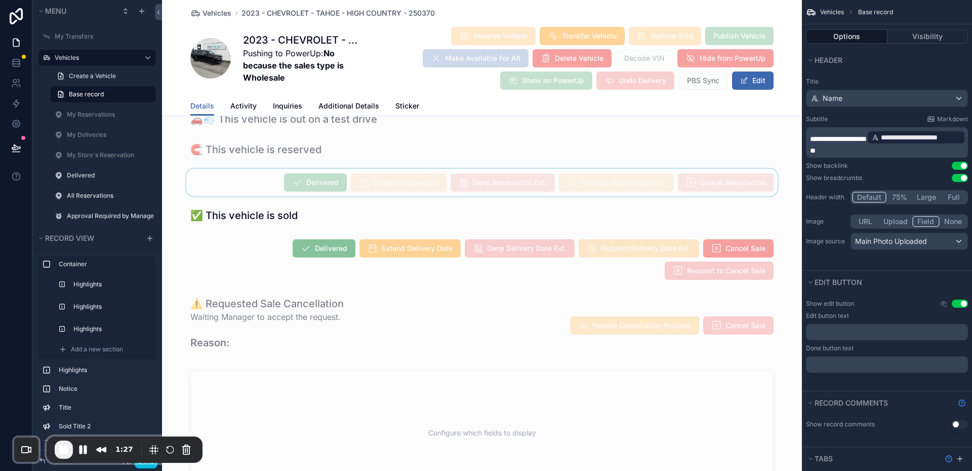
click at [268, 181] on div "scrollable content" at bounding box center [482, 182] width 640 height 27
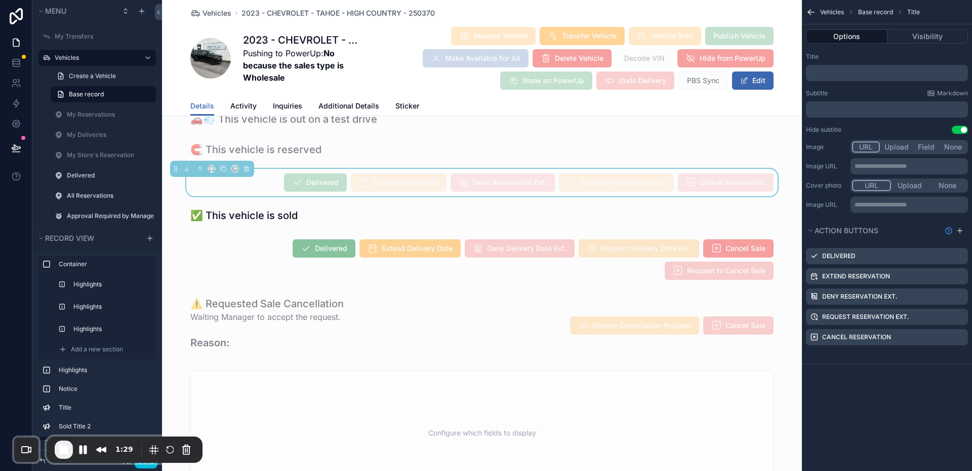
click at [0, 0] on icon "scrollable content" at bounding box center [0, 0] width 0 height 0
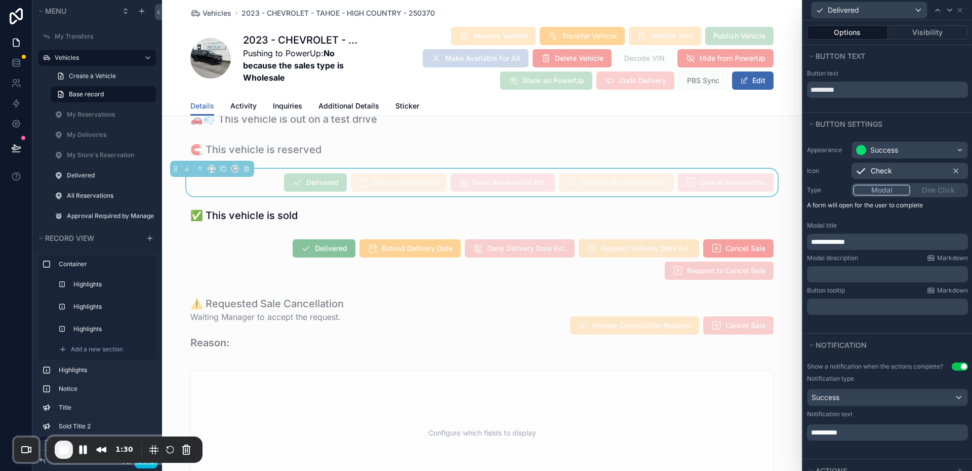
scroll to position [234, 0]
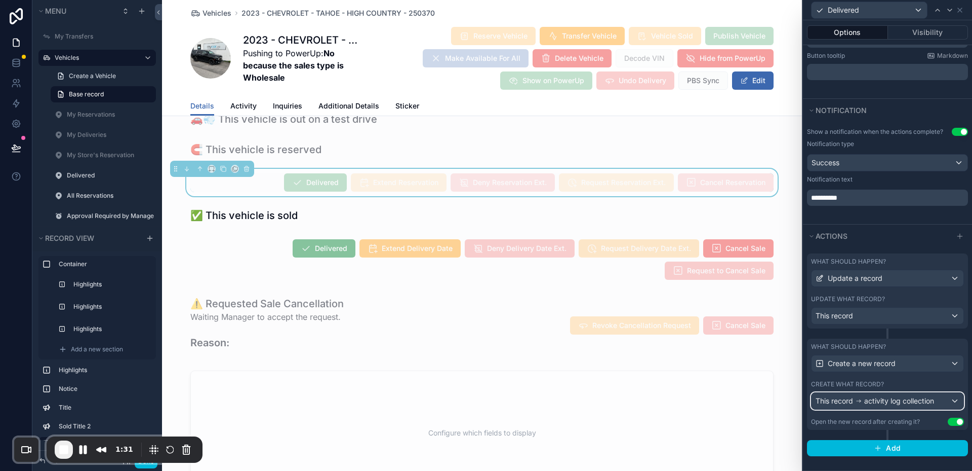
click at [876, 400] on span "activity log collection" at bounding box center [900, 401] width 70 height 10
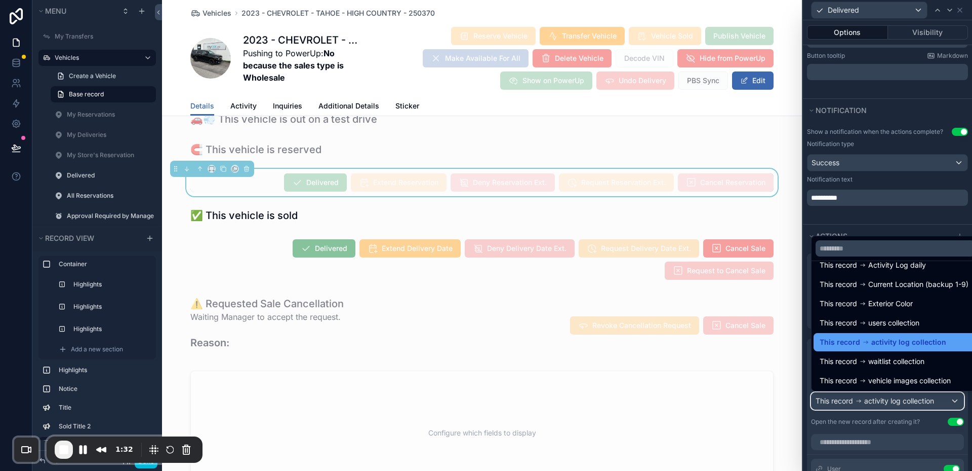
scroll to position [304, 0]
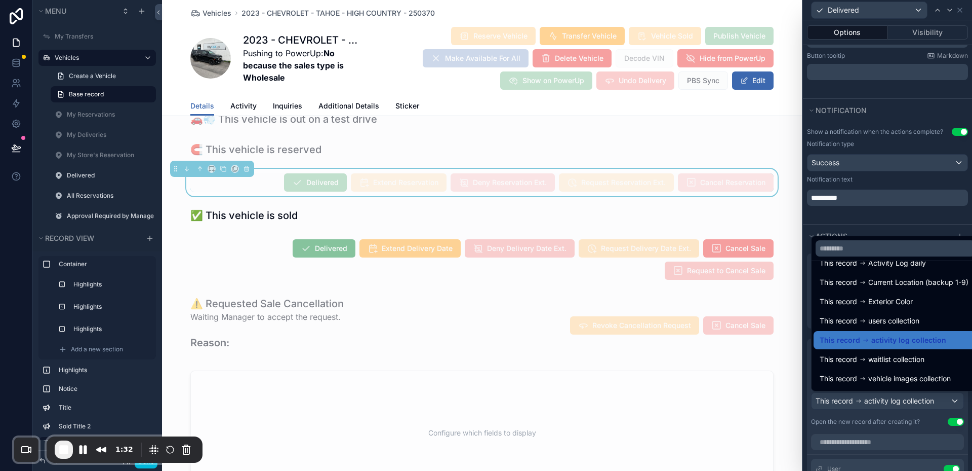
click at [874, 397] on div at bounding box center [887, 235] width 169 height 471
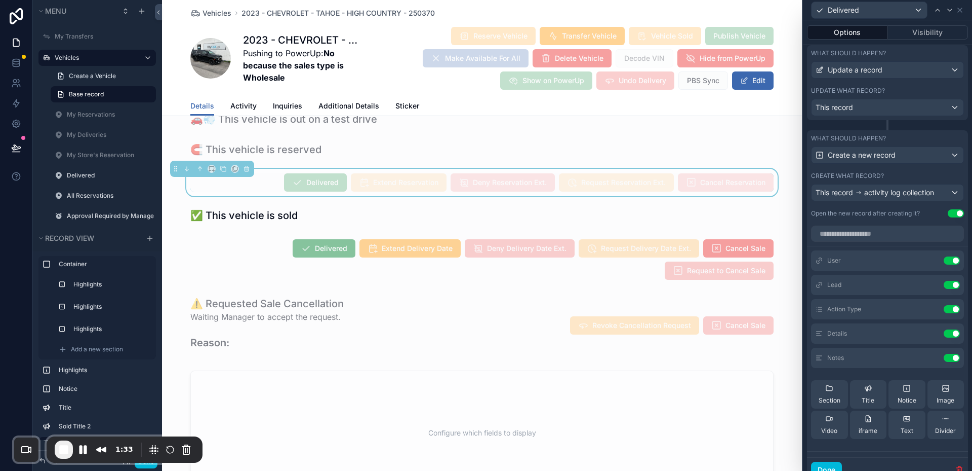
scroll to position [494, 0]
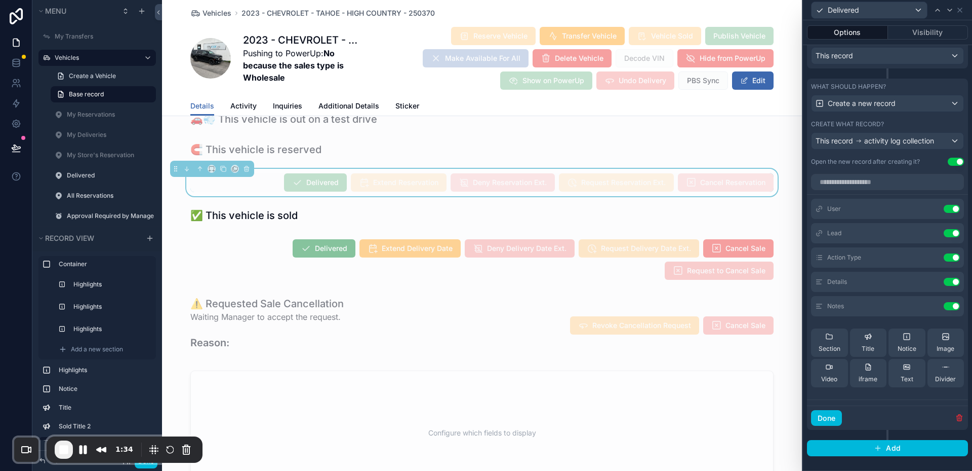
click at [0, 0] on icon at bounding box center [0, 0] width 0 height 0
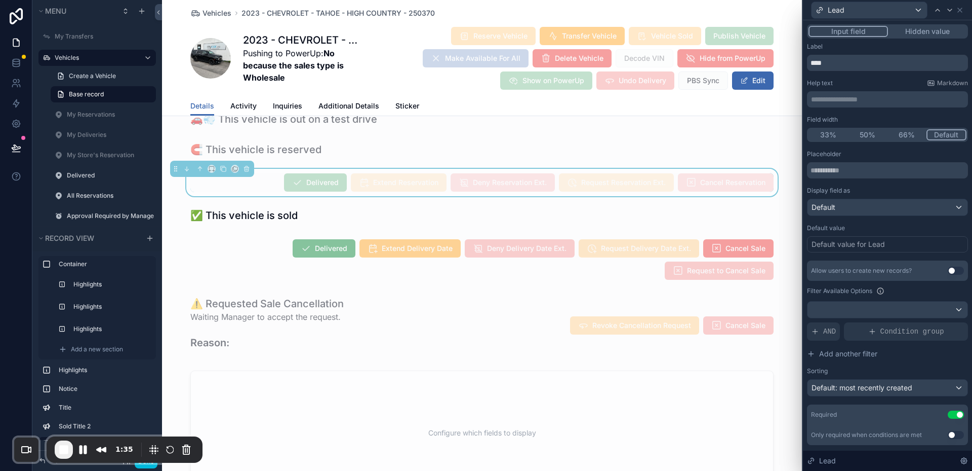
click at [849, 244] on div "Default value for Lead" at bounding box center [848, 244] width 73 height 10
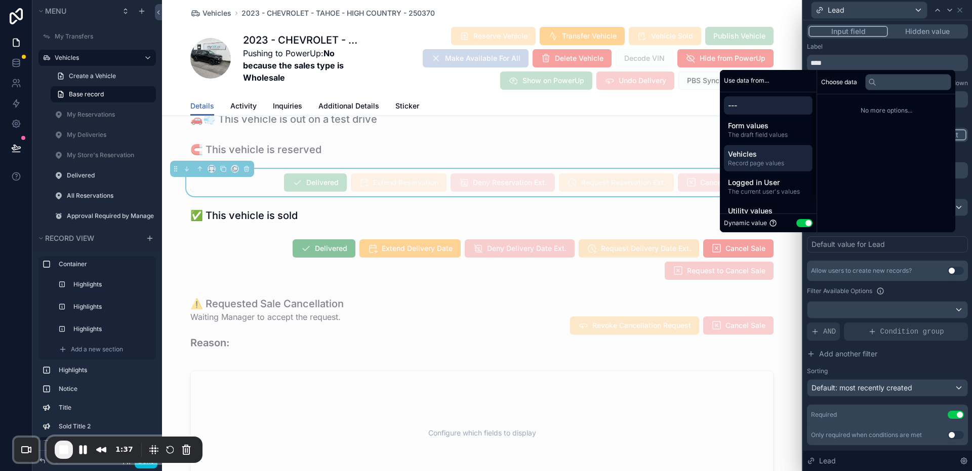
click at [761, 156] on span "Vehicles" at bounding box center [768, 154] width 81 height 10
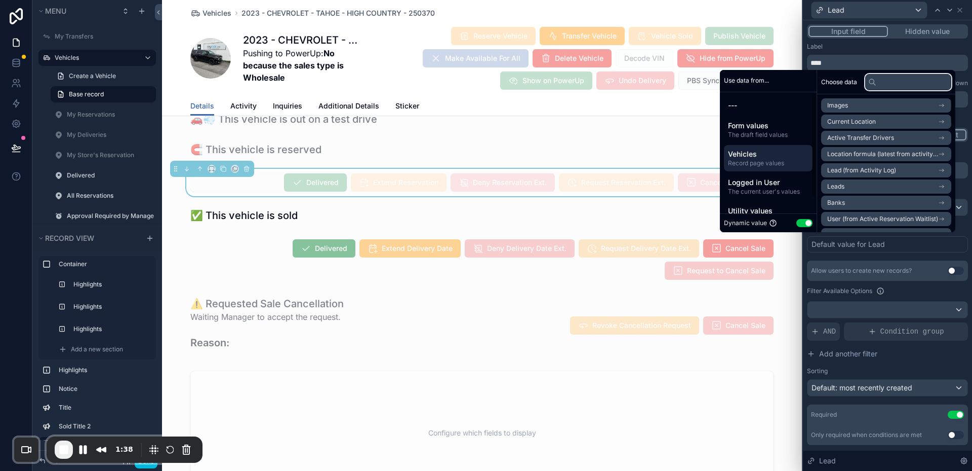
click at [886, 82] on input "text" at bounding box center [909, 82] width 86 height 16
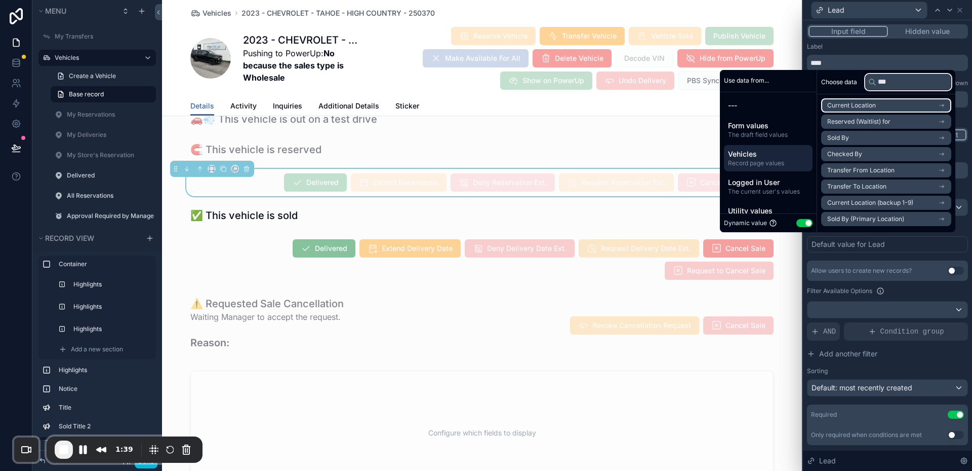
type input "****"
click at [886, 77] on input "****" at bounding box center [909, 82] width 86 height 16
click at [882, 79] on input "****" at bounding box center [909, 82] width 86 height 16
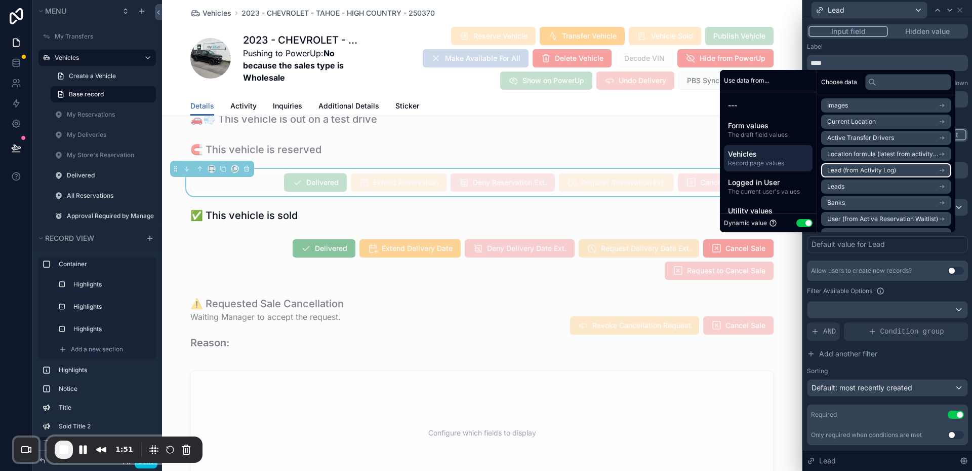
click at [887, 173] on span "Lead (from Activity Log)" at bounding box center [862, 170] width 69 height 8
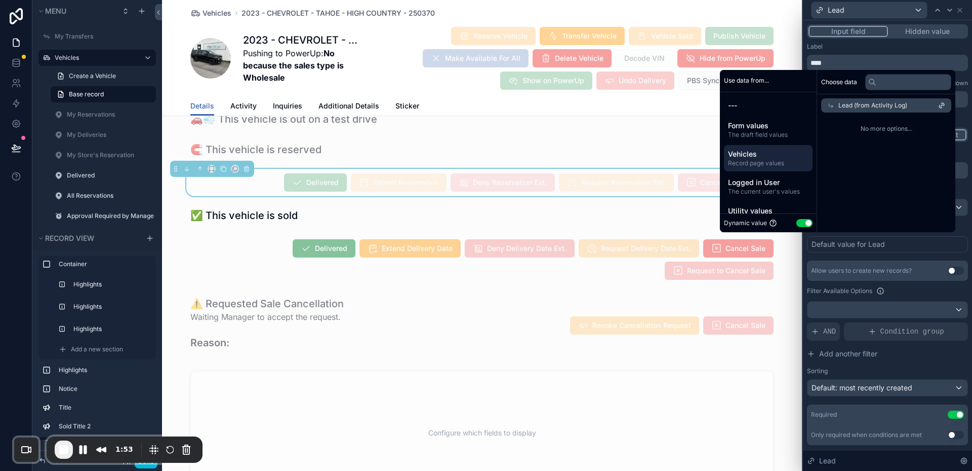
click at [914, 127] on span "No more options..." at bounding box center [886, 129] width 130 height 8
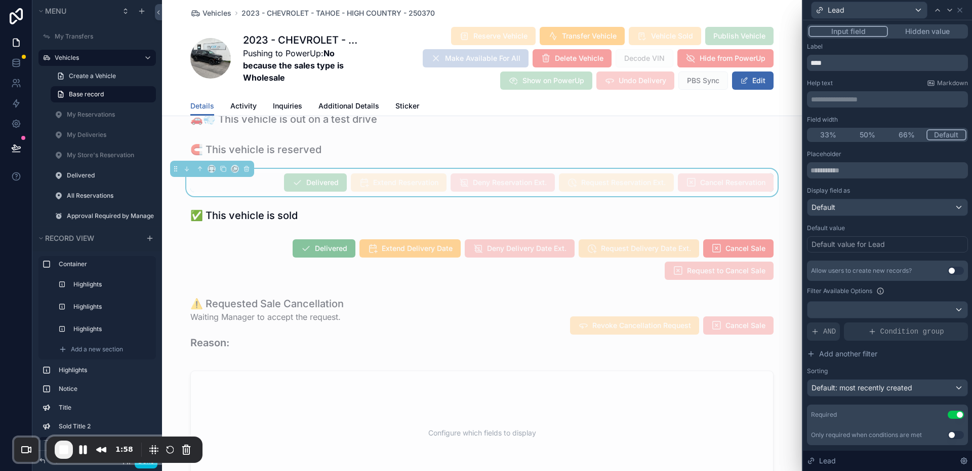
click at [895, 45] on div "Label" at bounding box center [887, 47] width 161 height 8
click at [81, 452] on button "Pause Recording" at bounding box center [79, 449] width 16 height 16
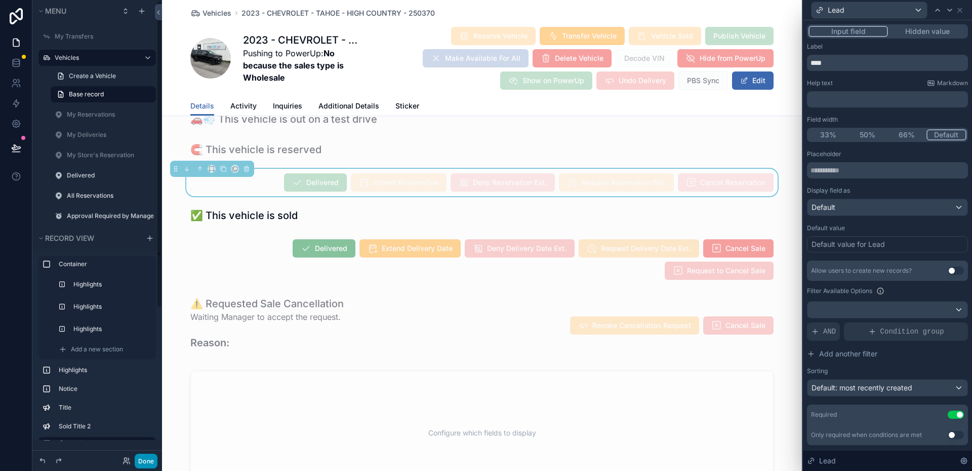
click at [138, 419] on div "Menu My Transfers Vehicles Create a Vehicle Base record My Reservations My Deli…" at bounding box center [97, 235] width 130 height 471
click at [141, 460] on button "Done" at bounding box center [146, 460] width 23 height 15
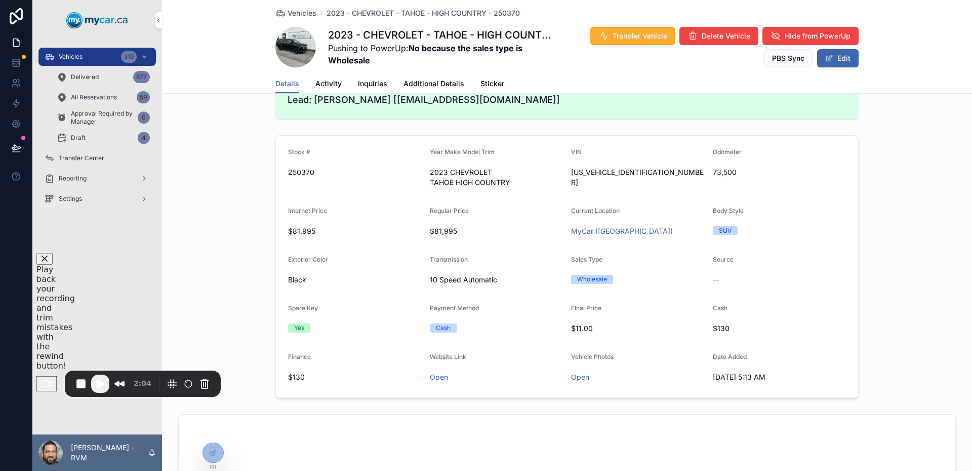
drag, startPoint x: 122, startPoint y: 451, endPoint x: 148, endPoint y: 369, distance: 86.3
click at [148, 378] on span "2:04" at bounding box center [143, 383] width 18 height 11
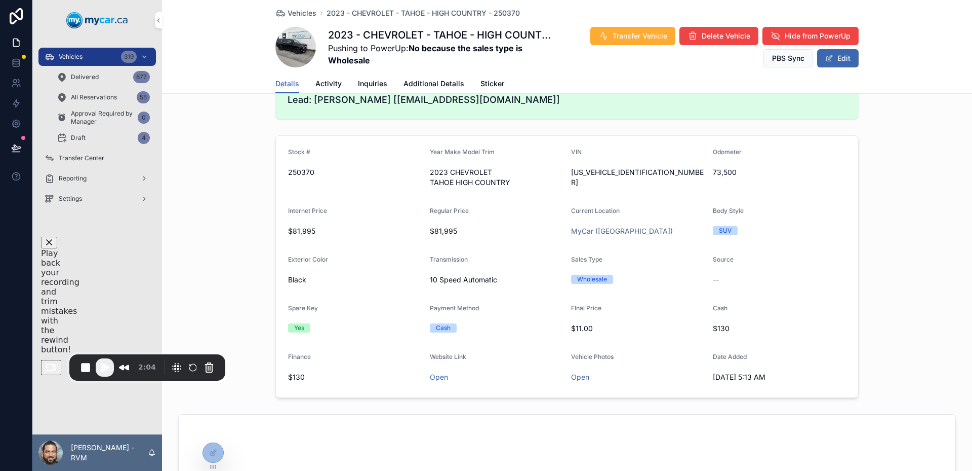
click at [109, 366] on span "Play Recording" at bounding box center [105, 367] width 12 height 12
click at [238, 244] on div "Stock # 250370 Year Make Model Trim 2023 CHEVROLET TAHOE HIGH COUNTRY VIN 1GNSK…" at bounding box center [567, 266] width 810 height 270
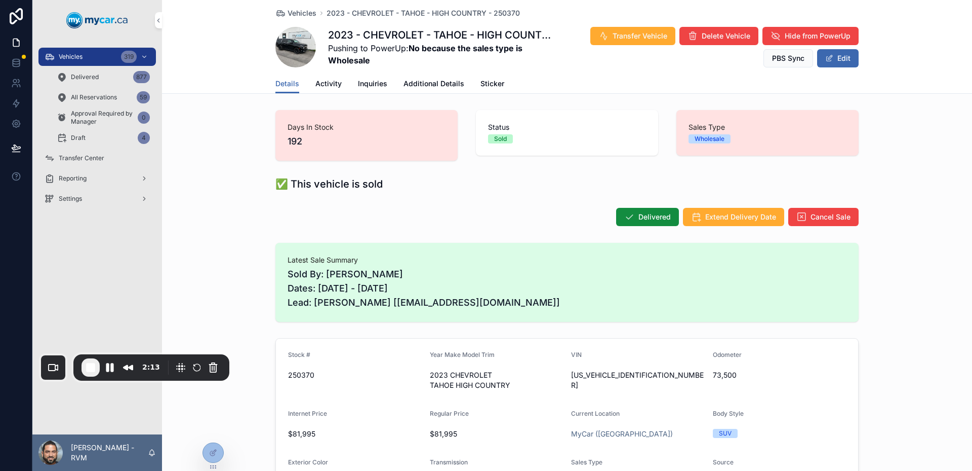
click at [215, 450] on icon at bounding box center [213, 452] width 8 height 8
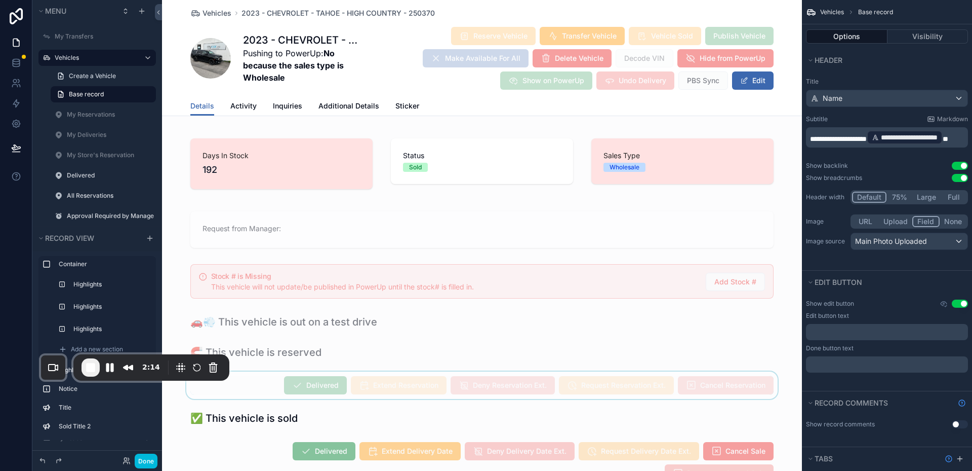
click at [253, 371] on div "scrollable content" at bounding box center [482, 384] width 640 height 27
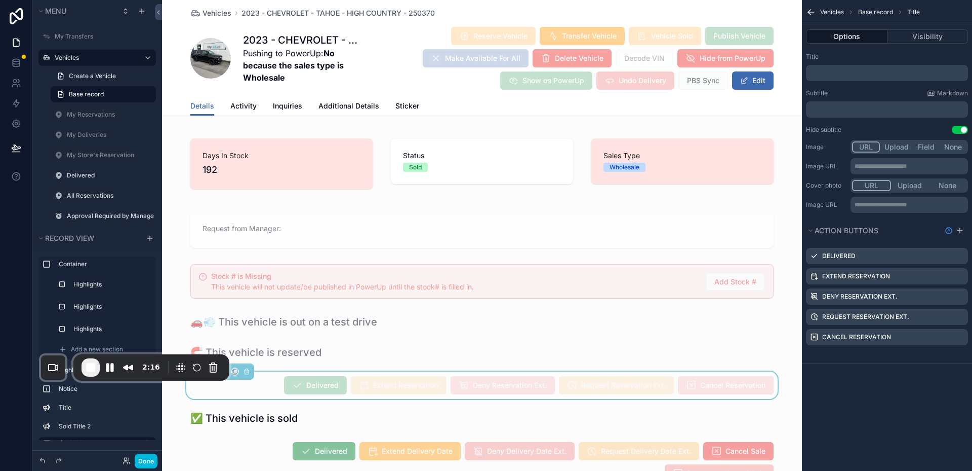
scroll to position [101, 0]
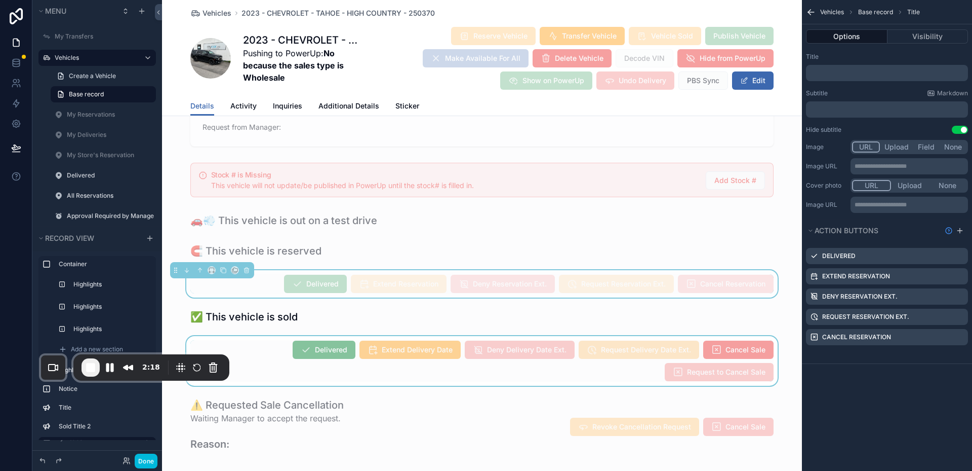
click at [276, 363] on div "scrollable content" at bounding box center [482, 361] width 640 height 50
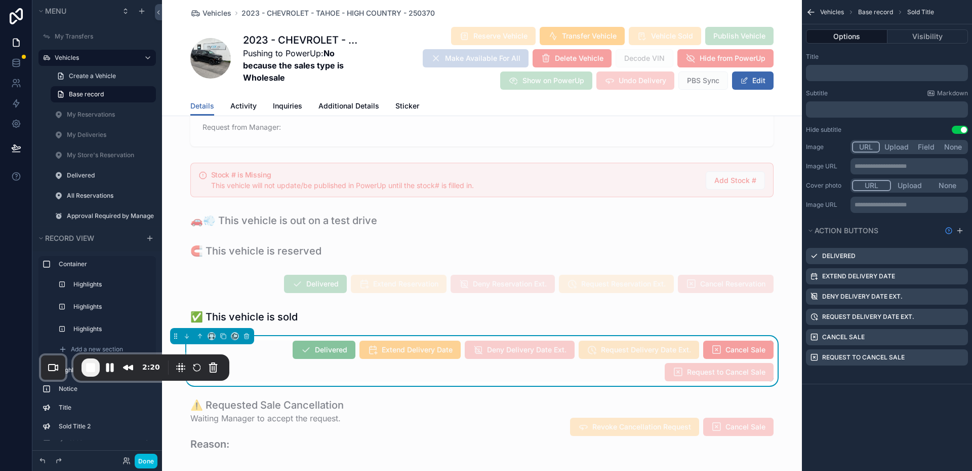
click at [0, 0] on icon "scrollable content" at bounding box center [0, 0] width 0 height 0
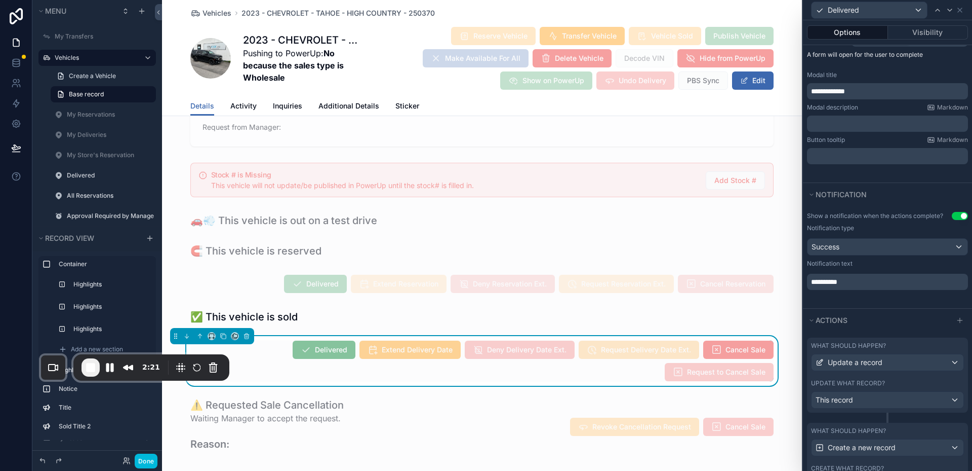
scroll to position [234, 0]
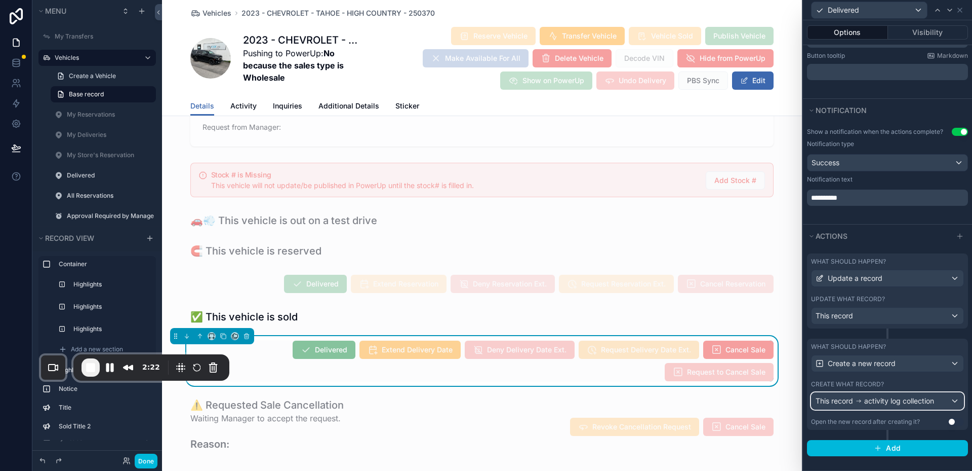
click at [896, 397] on span "activity log collection" at bounding box center [900, 401] width 70 height 10
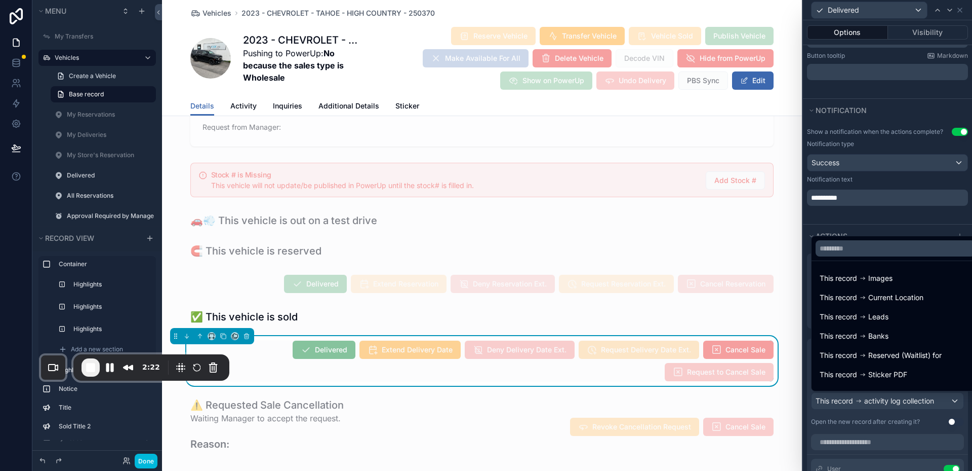
click at [896, 397] on div at bounding box center [887, 235] width 169 height 471
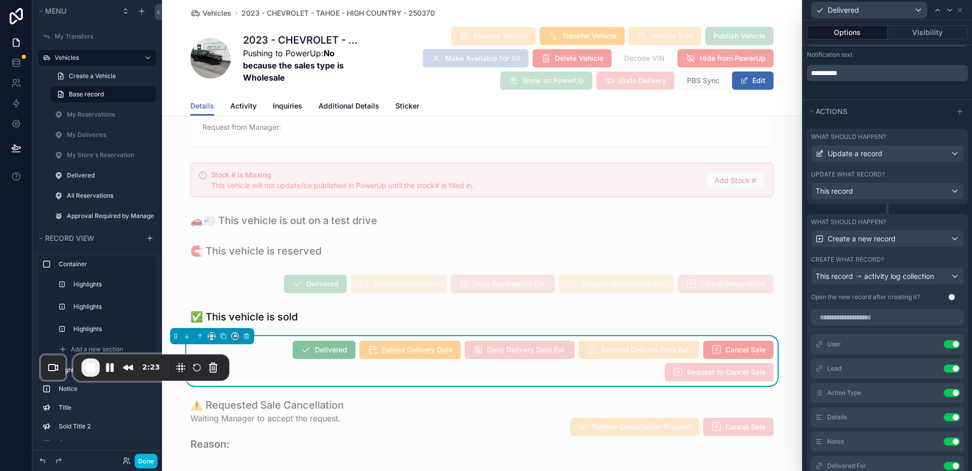
scroll to position [494, 0]
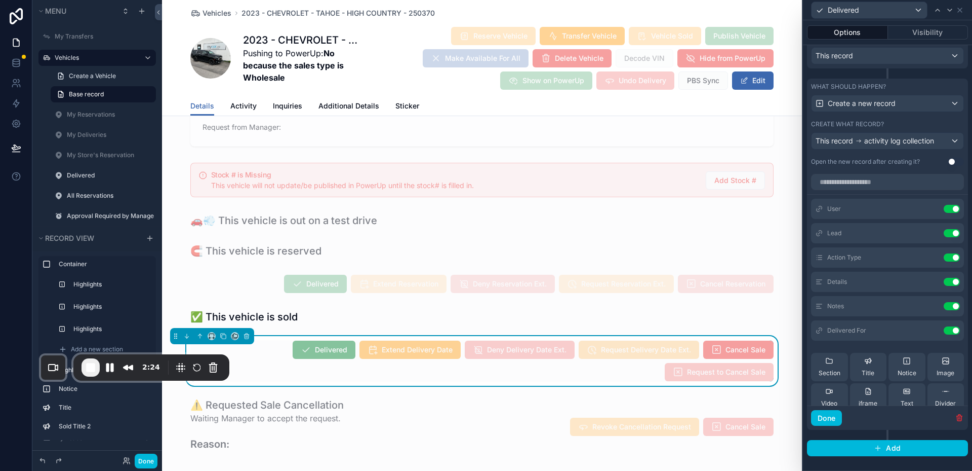
click at [0, 0] on icon at bounding box center [0, 0] width 0 height 0
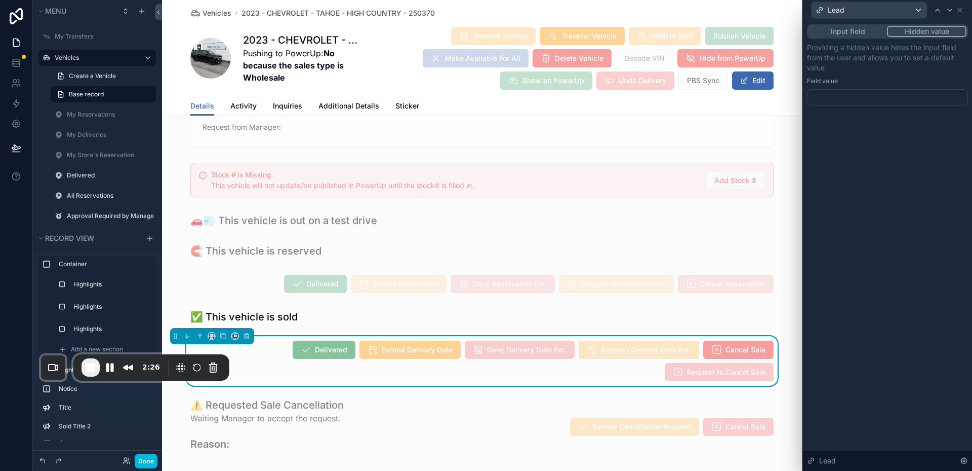
click at [855, 97] on div at bounding box center [887, 97] width 161 height 16
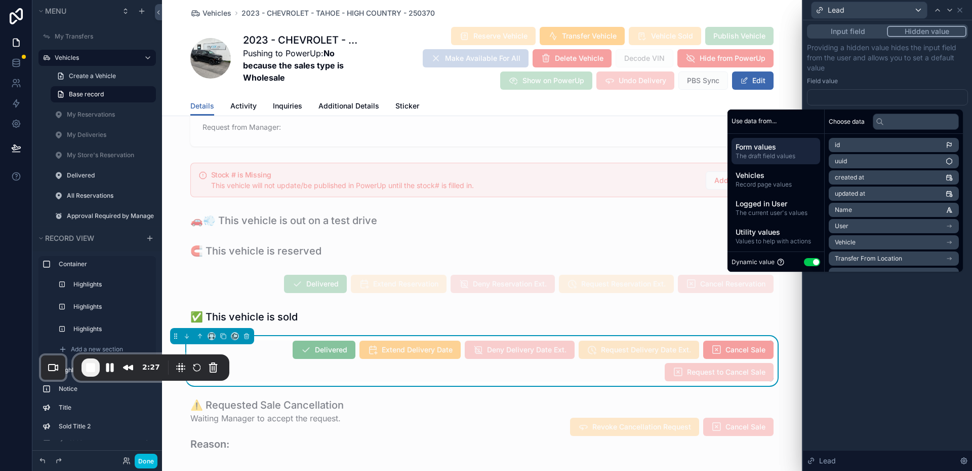
click at [854, 53] on p "Providing a hidden value hides the input field from the user and allows you to …" at bounding box center [887, 58] width 161 height 30
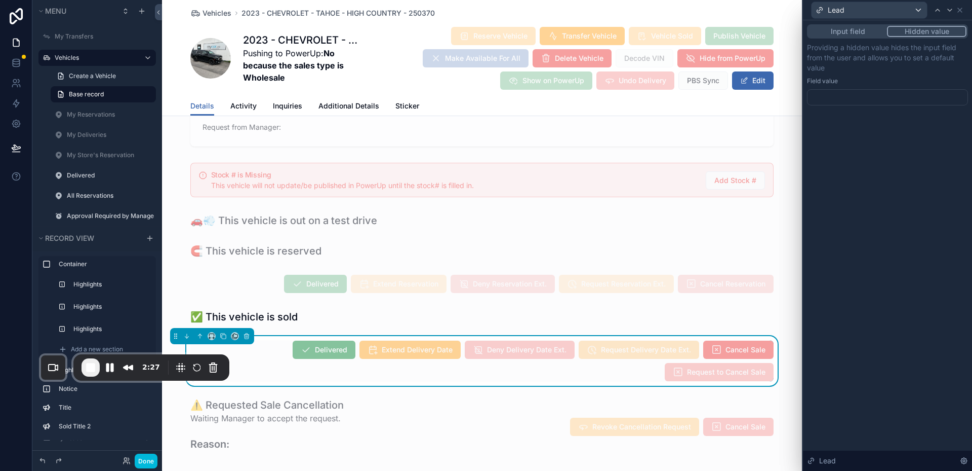
click at [844, 32] on button "Input field" at bounding box center [848, 31] width 79 height 11
click at [850, 33] on button "Input field" at bounding box center [848, 31] width 79 height 11
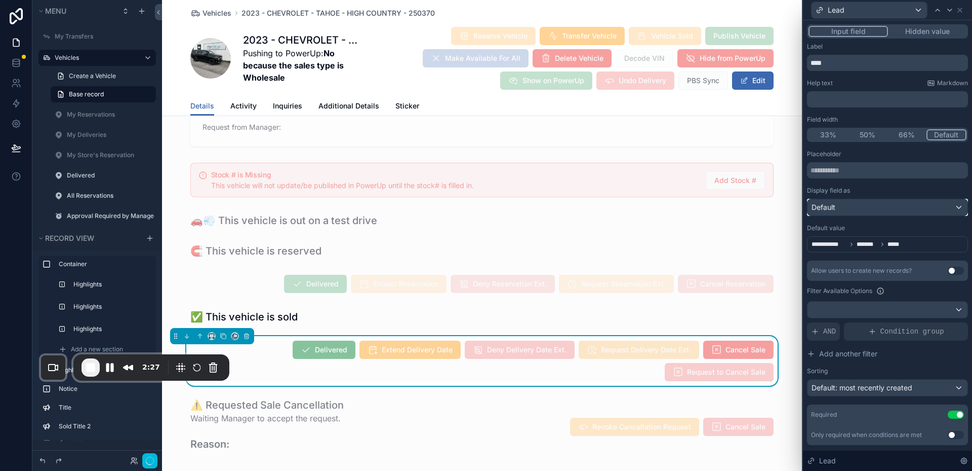
click at [851, 205] on div "Default" at bounding box center [888, 207] width 160 height 16
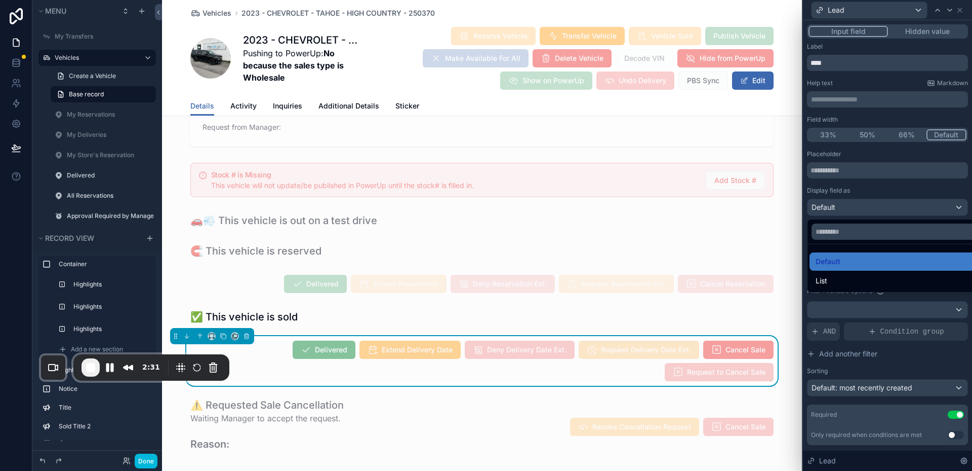
click at [857, 197] on div at bounding box center [887, 235] width 169 height 471
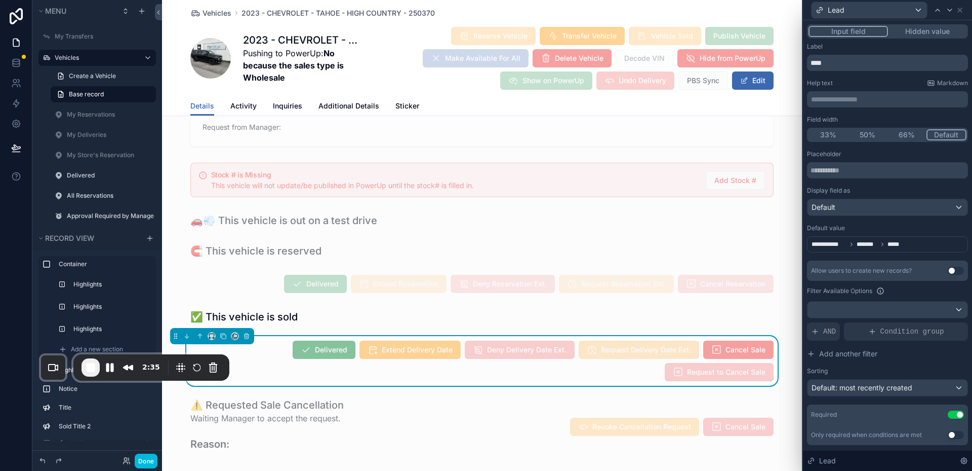
click at [886, 241] on span "**********" at bounding box center [859, 244] width 94 height 8
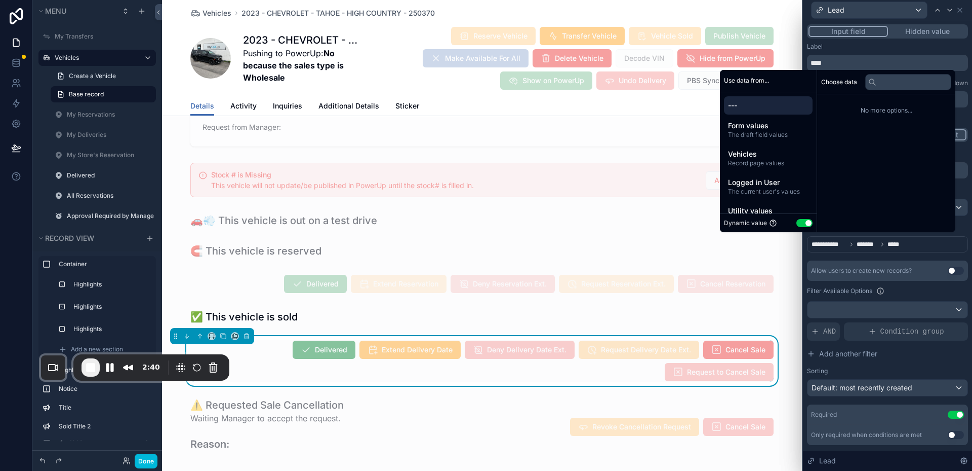
click at [893, 247] on span "*****" at bounding box center [896, 244] width 17 height 8
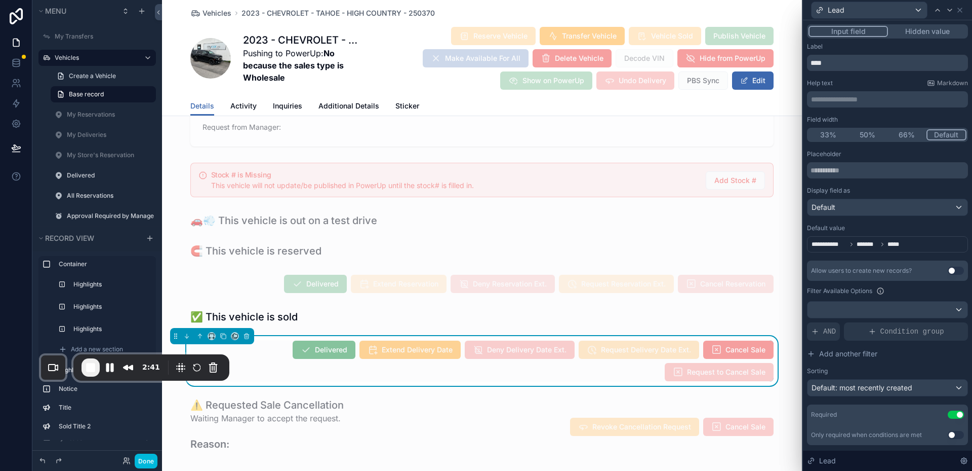
click at [895, 258] on div "**********" at bounding box center [887, 297] width 161 height 295
click at [883, 244] on icon at bounding box center [883, 244] width 2 height 3
click at [865, 257] on div "**********" at bounding box center [887, 297] width 161 height 295
click at [90, 363] on span "End Recording" at bounding box center [91, 367] width 12 height 12
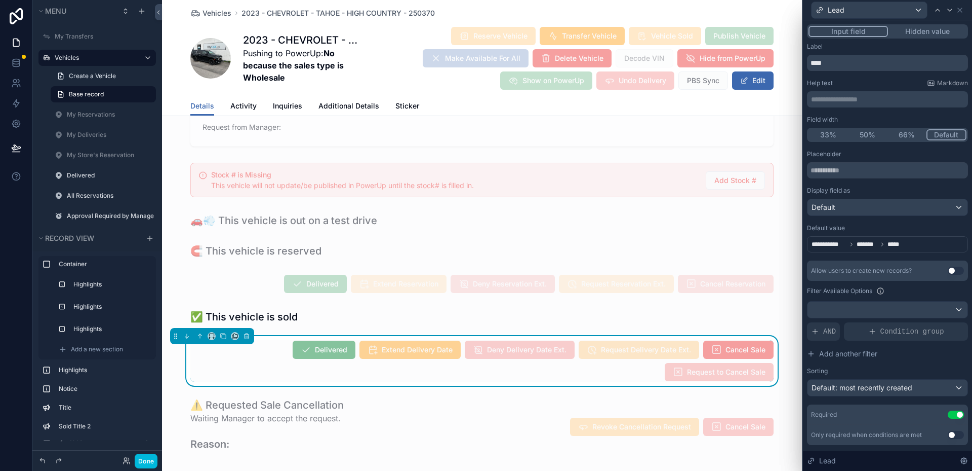
click at [260, 355] on div "Delivered Extend Delivery Date Deny Delivery Date Ext. Request Delivery Date Ex…" at bounding box center [481, 361] width 583 height 42
click at [962, 9] on icon at bounding box center [960, 10] width 8 height 8
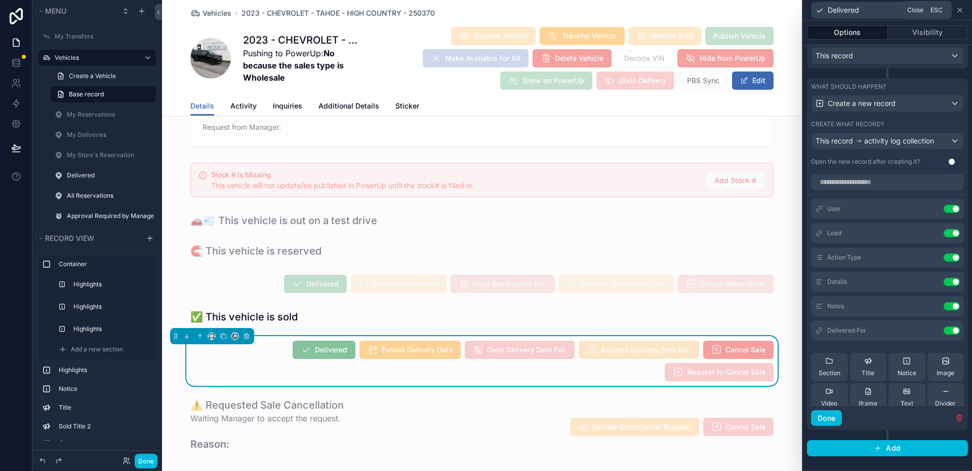
click at [961, 10] on icon at bounding box center [960, 10] width 8 height 8
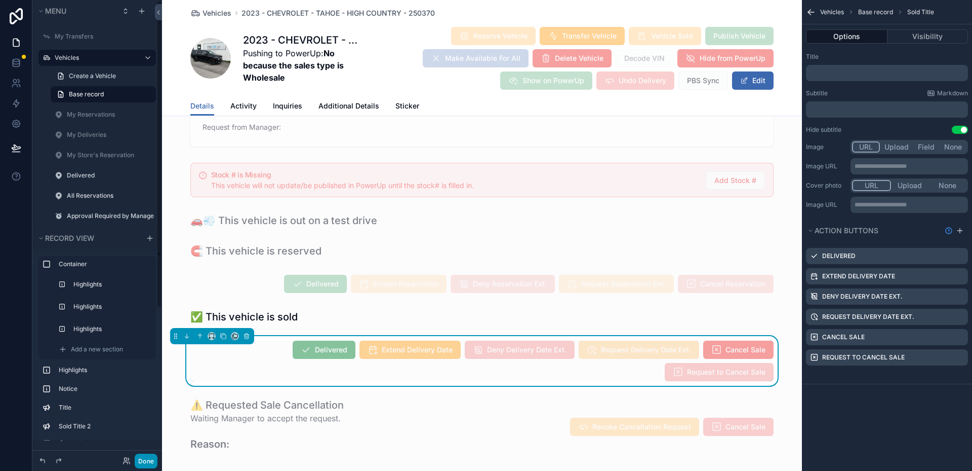
click at [141, 459] on button "Done" at bounding box center [146, 460] width 23 height 15
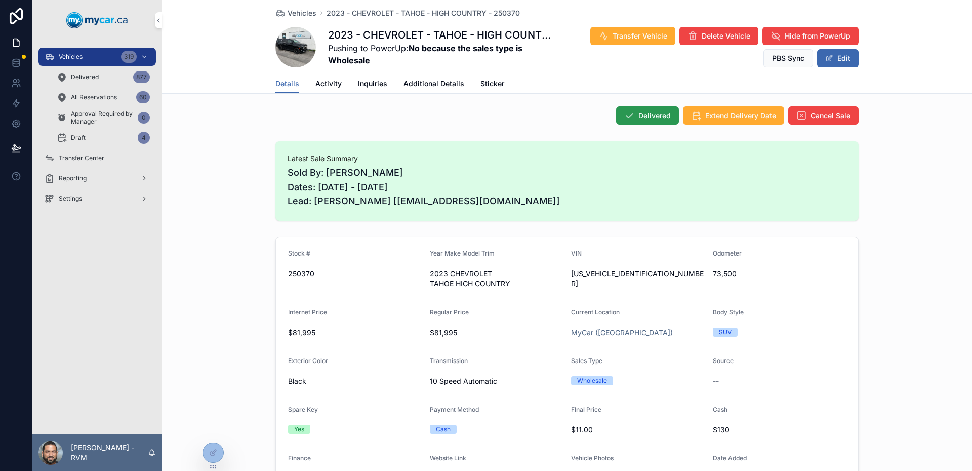
click at [635, 118] on button "Delivered" at bounding box center [647, 115] width 63 height 18
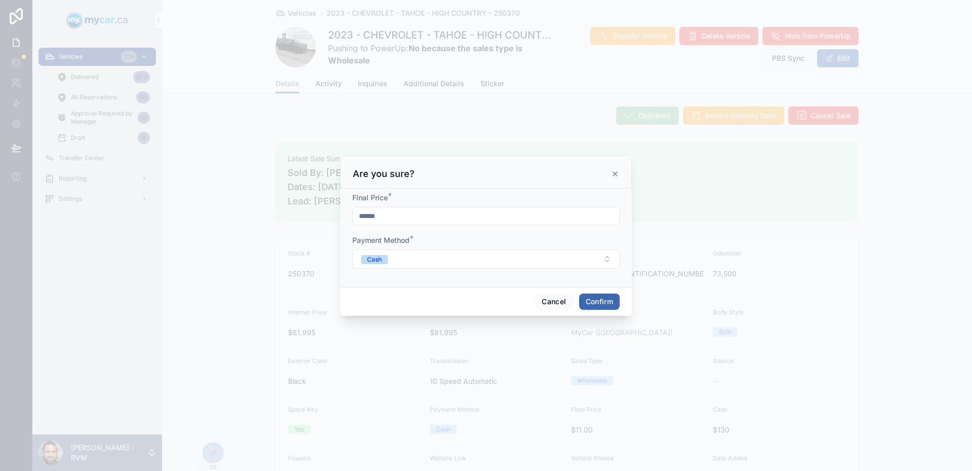
click at [587, 300] on button "Confirm" at bounding box center [599, 301] width 41 height 16
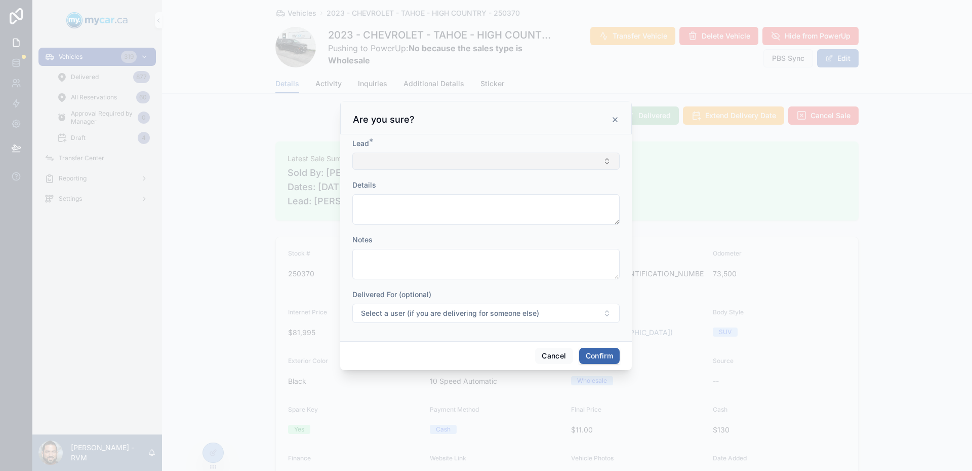
click at [454, 164] on button "Select Button" at bounding box center [486, 160] width 267 height 17
drag, startPoint x: 464, startPoint y: 133, endPoint x: 550, endPoint y: 112, distance: 88.0
click at [464, 132] on div "Are you sure?" at bounding box center [486, 117] width 292 height 33
click at [572, 161] on button "Select Button" at bounding box center [486, 160] width 267 height 17
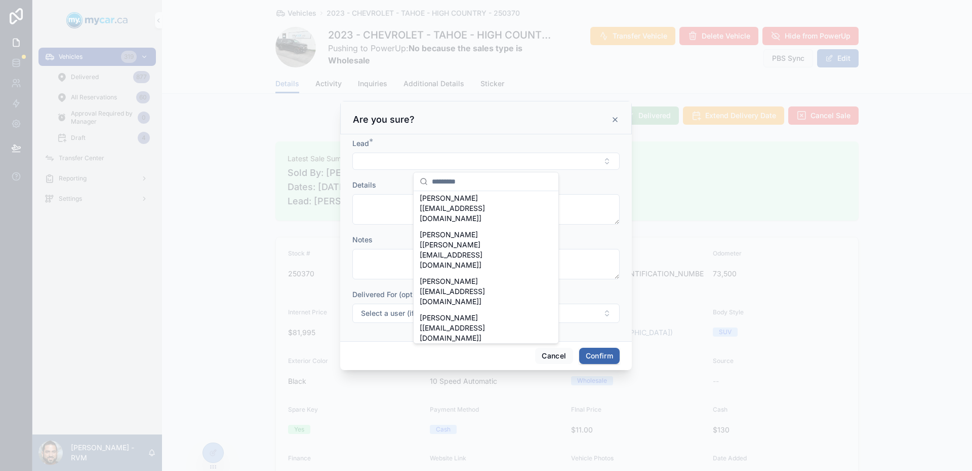
scroll to position [0, 0]
click at [546, 142] on div "Lead *" at bounding box center [486, 143] width 267 height 10
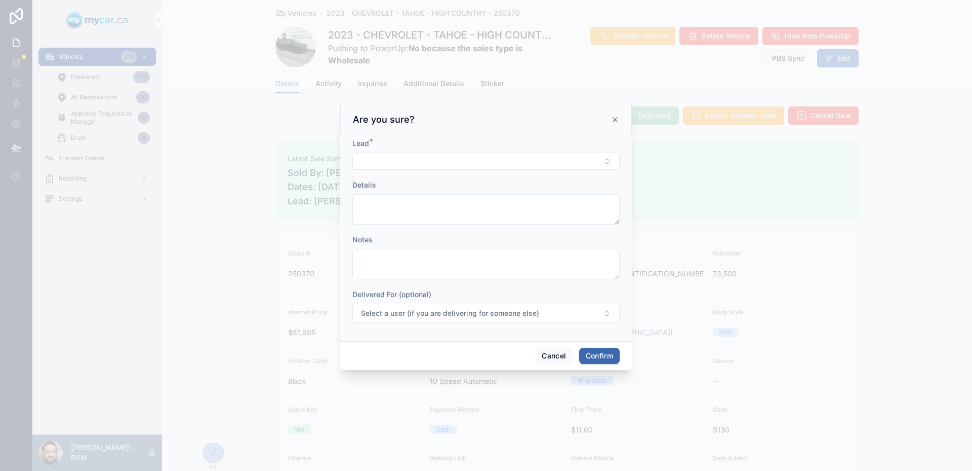
click at [617, 117] on icon at bounding box center [615, 119] width 8 height 8
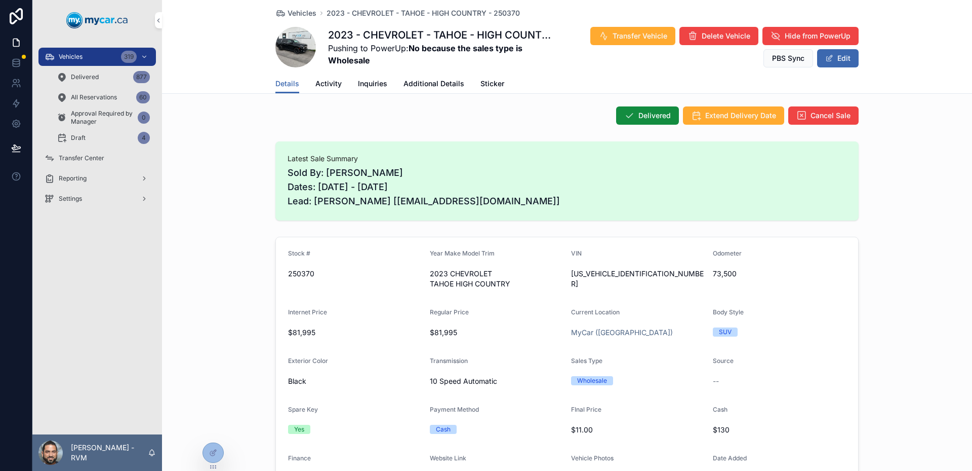
click at [217, 452] on div at bounding box center [213, 452] width 20 height 19
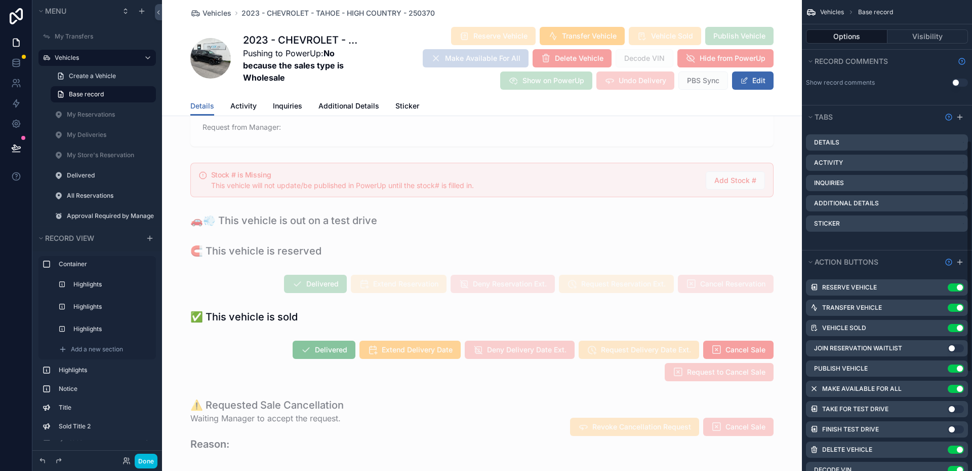
scroll to position [282, 0]
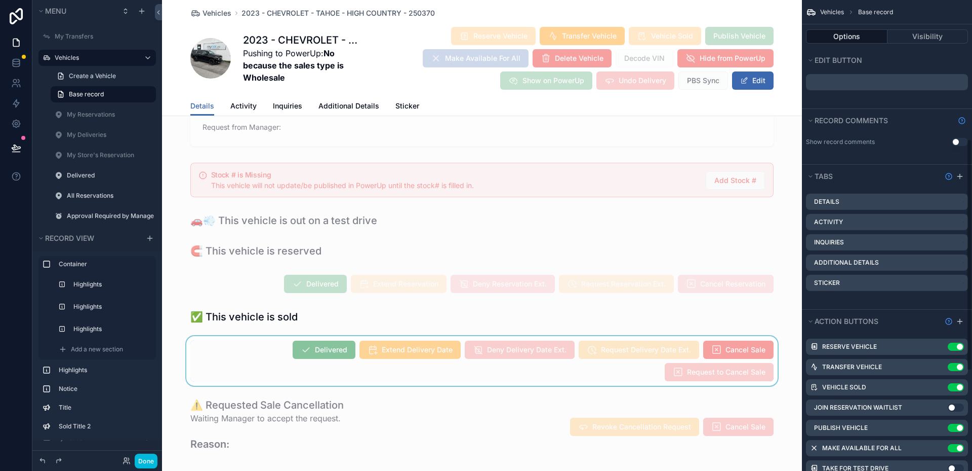
click at [260, 354] on div "scrollable content" at bounding box center [482, 361] width 640 height 50
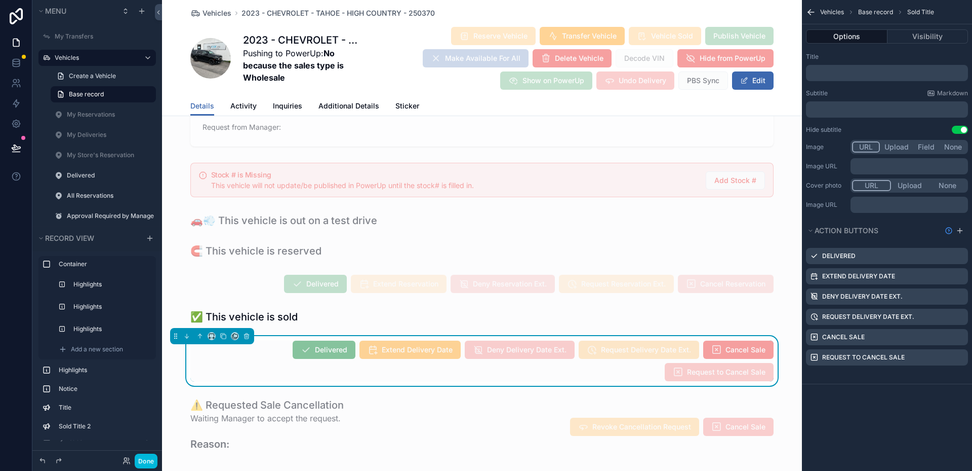
scroll to position [0, 0]
click at [0, 0] on icon "scrollable content" at bounding box center [0, 0] width 0 height 0
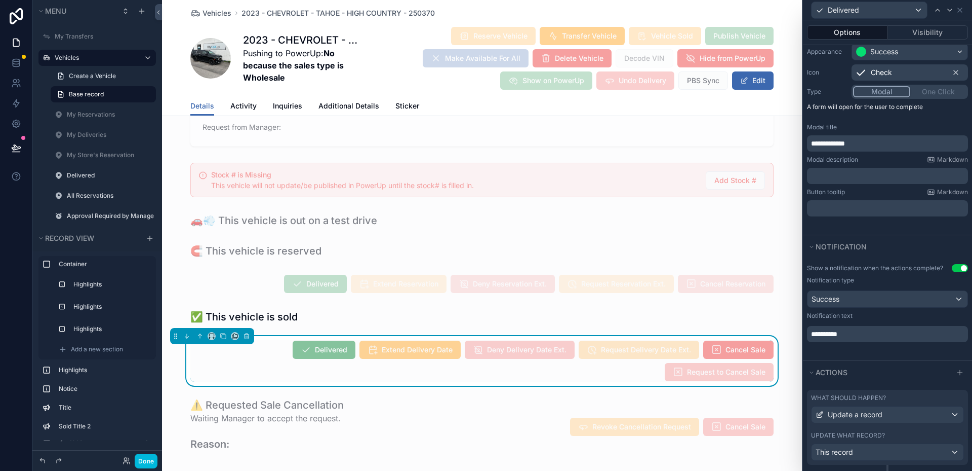
scroll to position [234, 0]
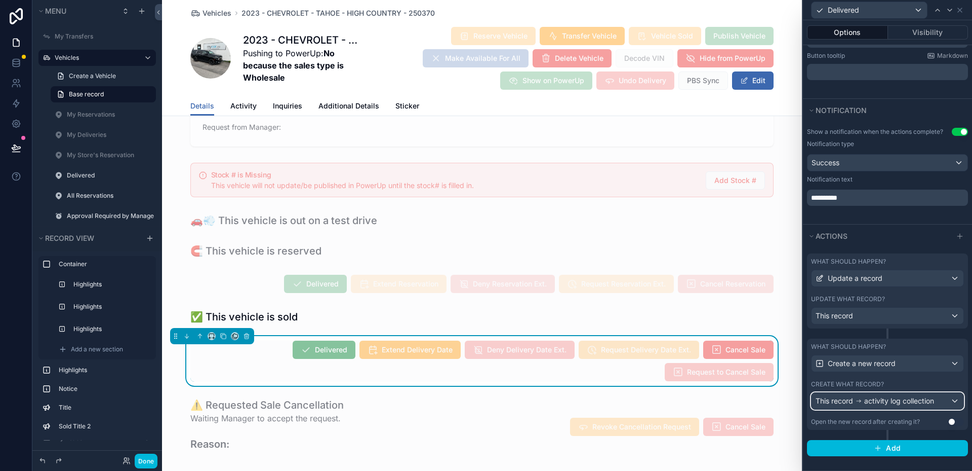
click at [845, 396] on span "This record" at bounding box center [834, 401] width 37 height 10
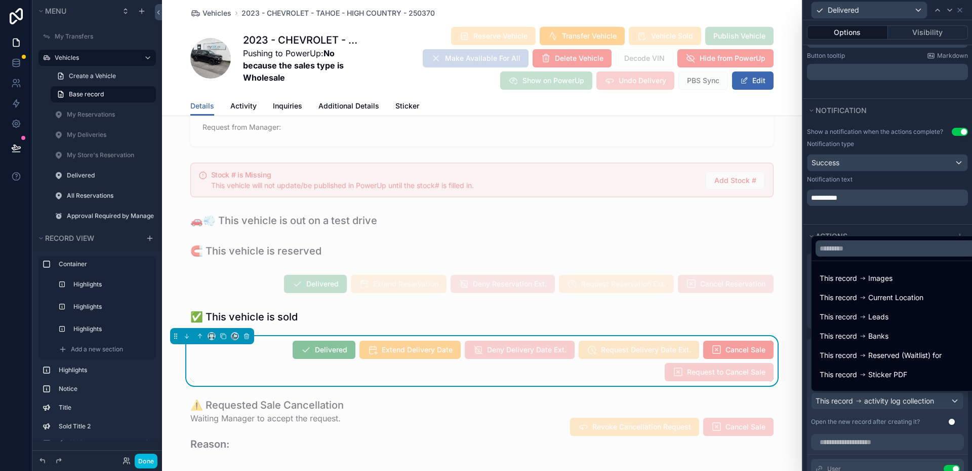
click at [849, 402] on div at bounding box center [887, 235] width 169 height 471
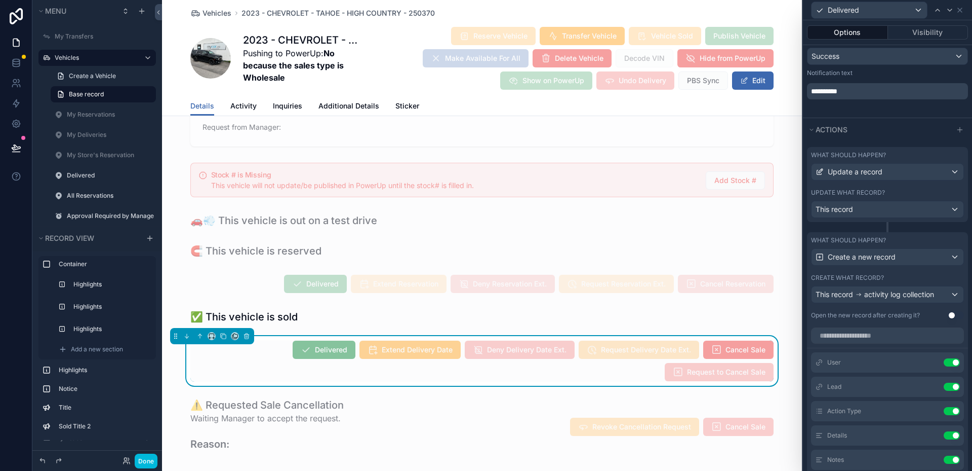
scroll to position [437, 0]
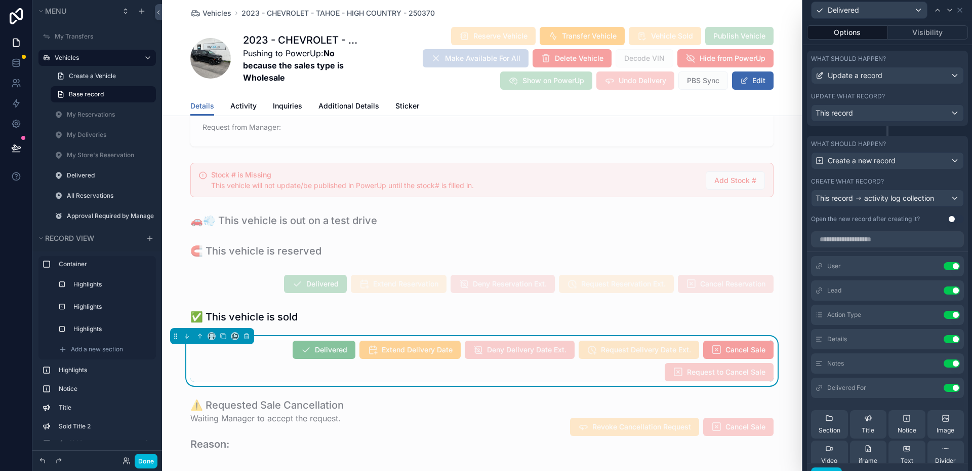
click at [0, 0] on icon at bounding box center [0, 0] width 0 height 0
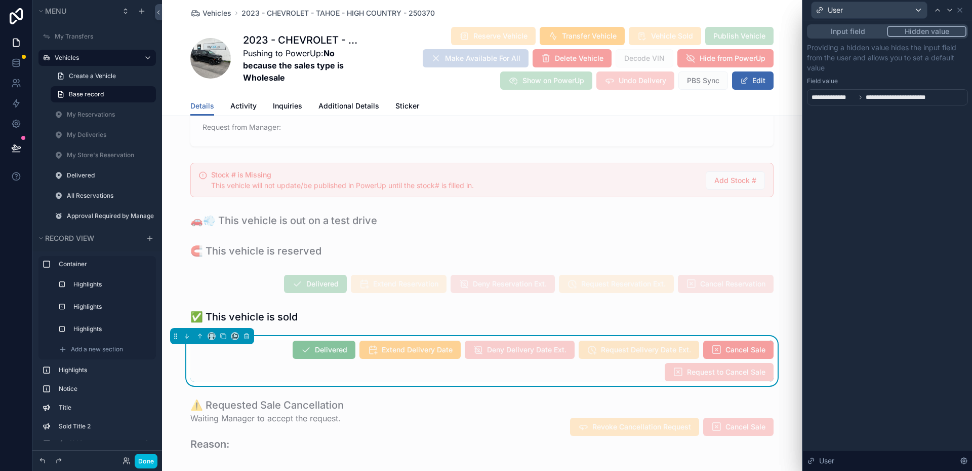
click at [897, 99] on span "**********" at bounding box center [901, 97] width 70 height 8
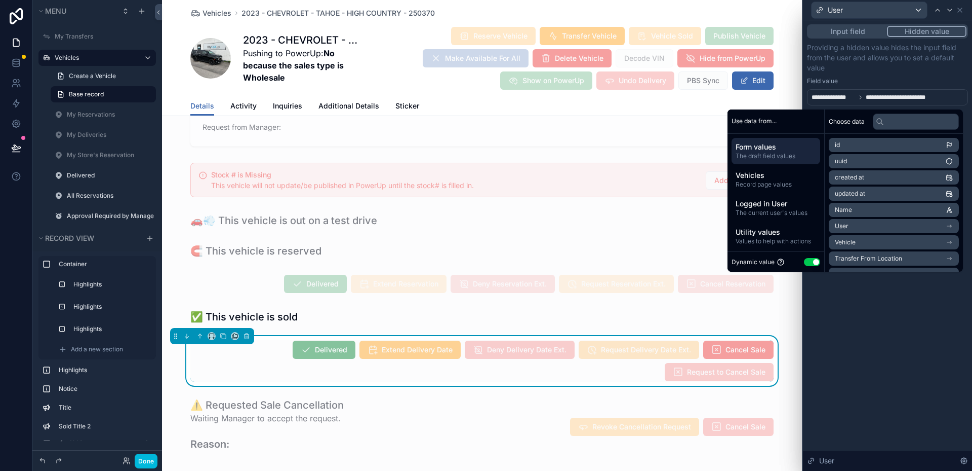
click at [871, 62] on p "Providing a hidden value hides the input field from the user and allows you to …" at bounding box center [887, 58] width 161 height 30
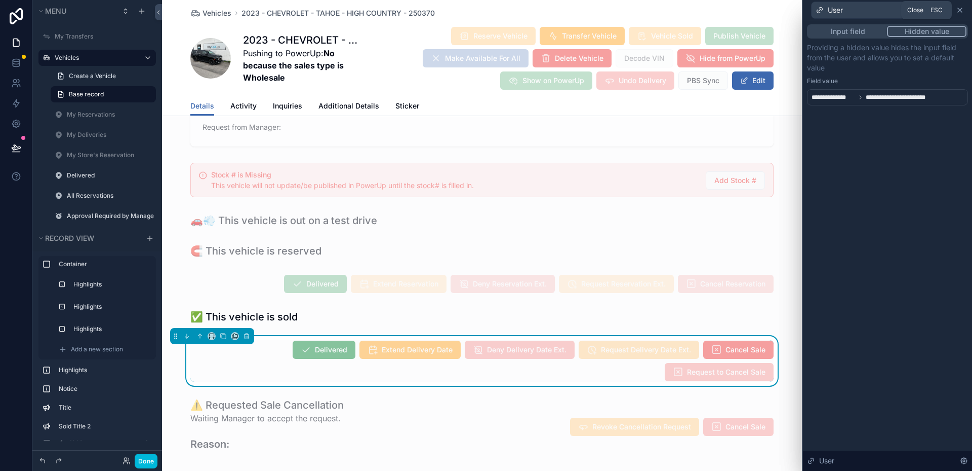
click at [960, 10] on icon at bounding box center [960, 10] width 4 height 4
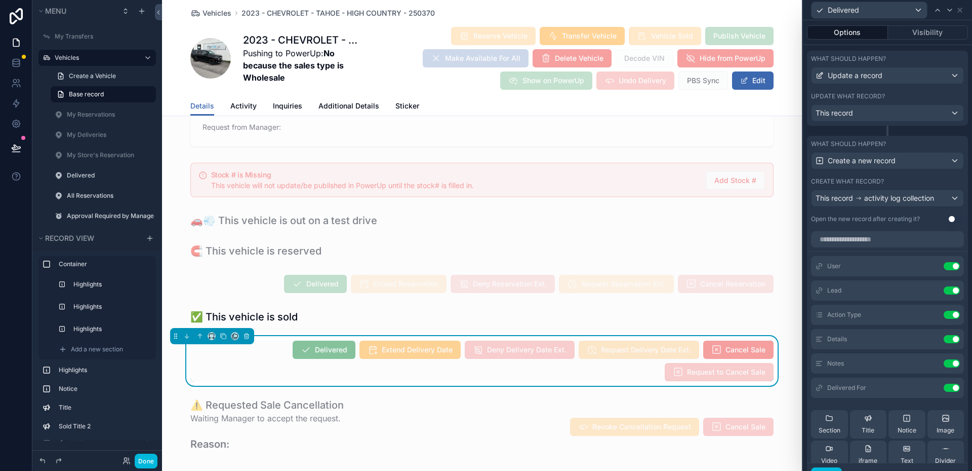
click at [0, 0] on icon at bounding box center [0, 0] width 0 height 0
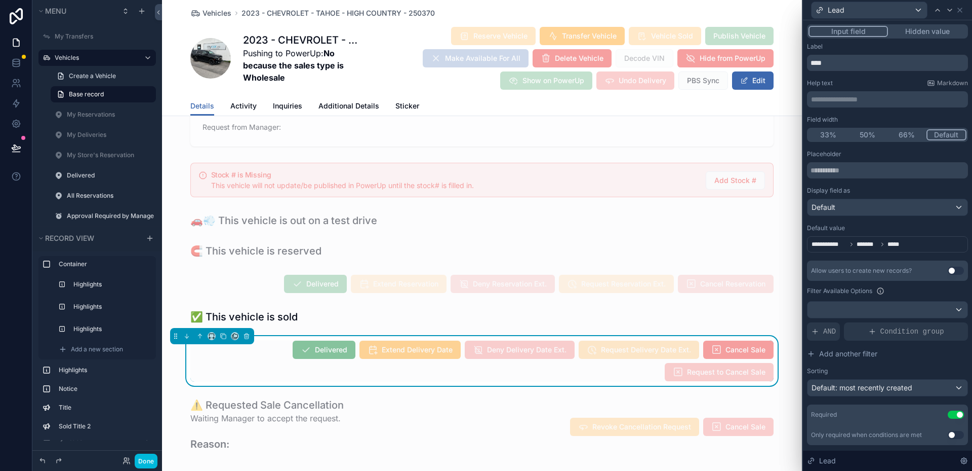
click at [868, 241] on span "*******" at bounding box center [867, 244] width 21 height 8
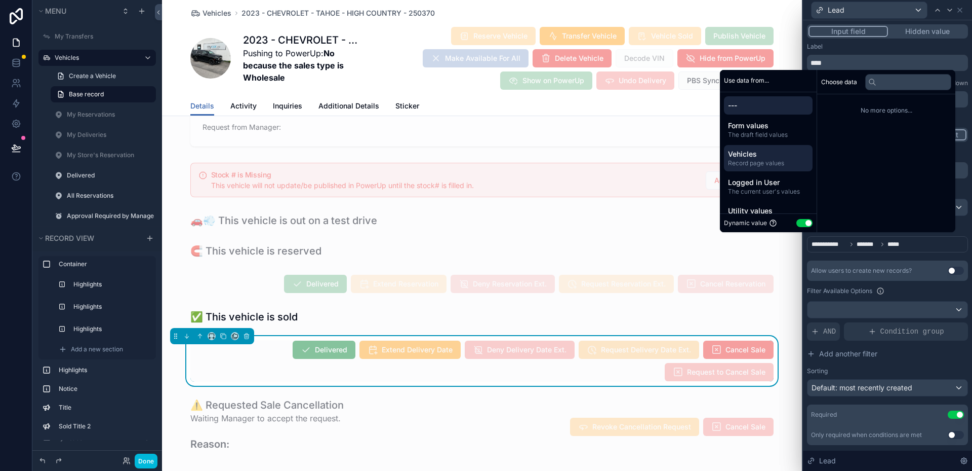
click at [757, 164] on span "Record page values" at bounding box center [768, 163] width 81 height 8
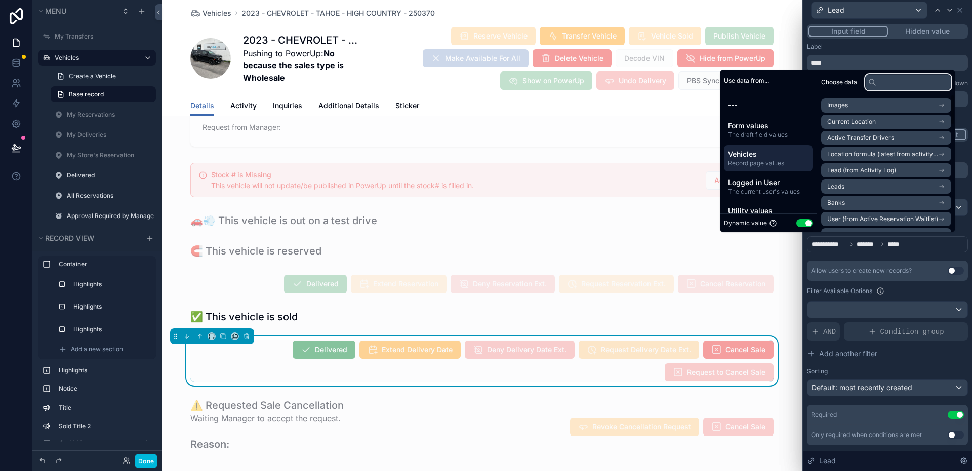
click at [903, 79] on input "text" at bounding box center [909, 82] width 86 height 16
type input "*"
click at [903, 169] on li "Lead (from Activity Log)" at bounding box center [886, 170] width 130 height 14
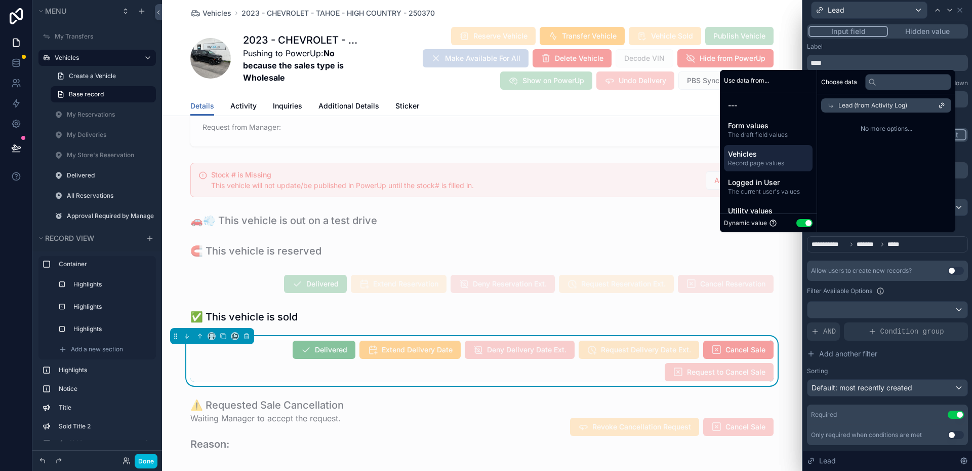
click at [886, 108] on span "Lead (from Activity Log)" at bounding box center [873, 105] width 69 height 8
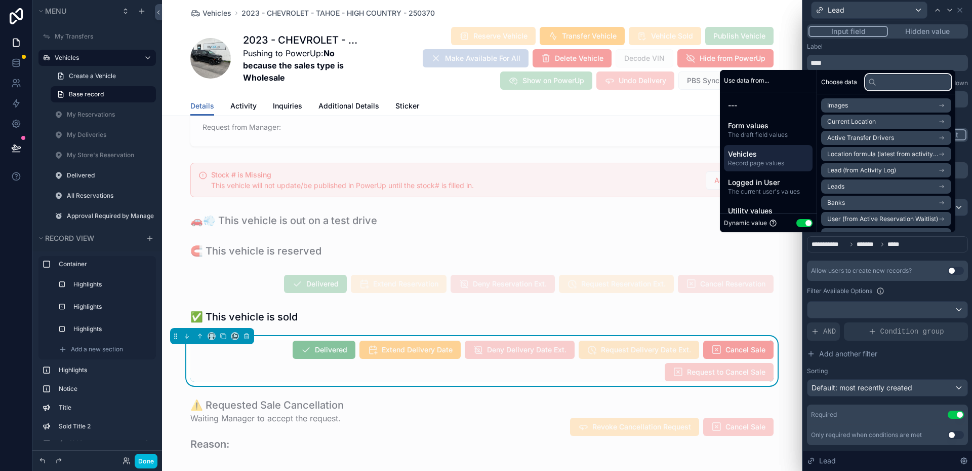
click at [888, 84] on input "text" at bounding box center [909, 82] width 86 height 16
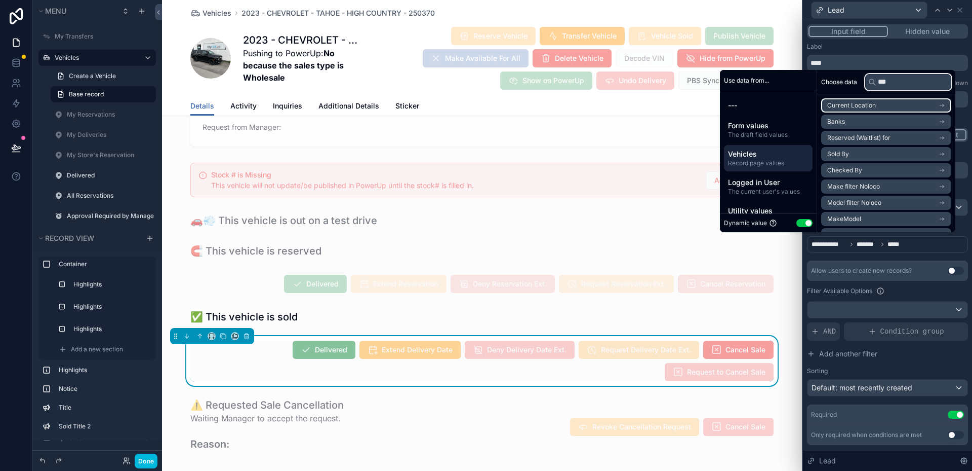
type input "****"
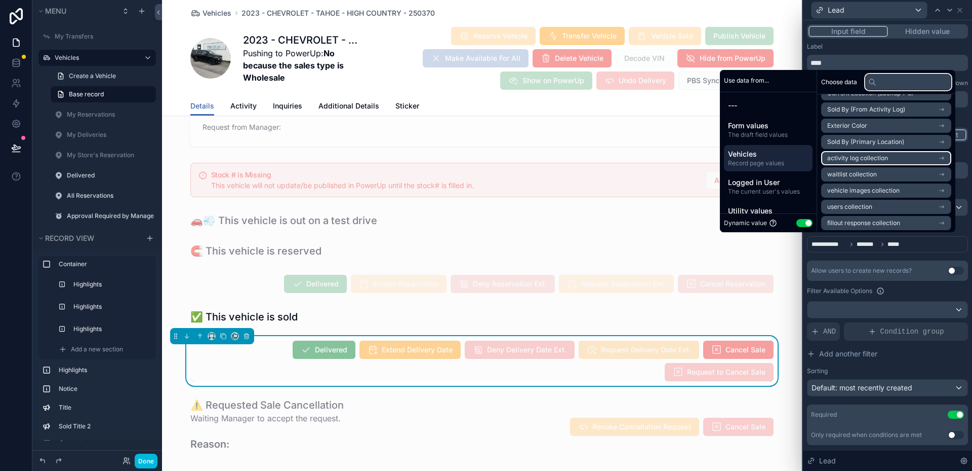
scroll to position [484, 0]
type input "*"
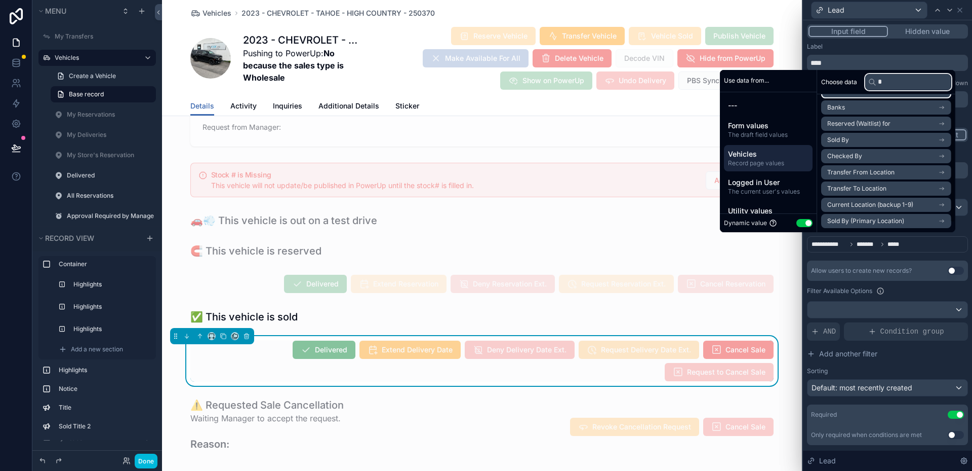
scroll to position [4, 0]
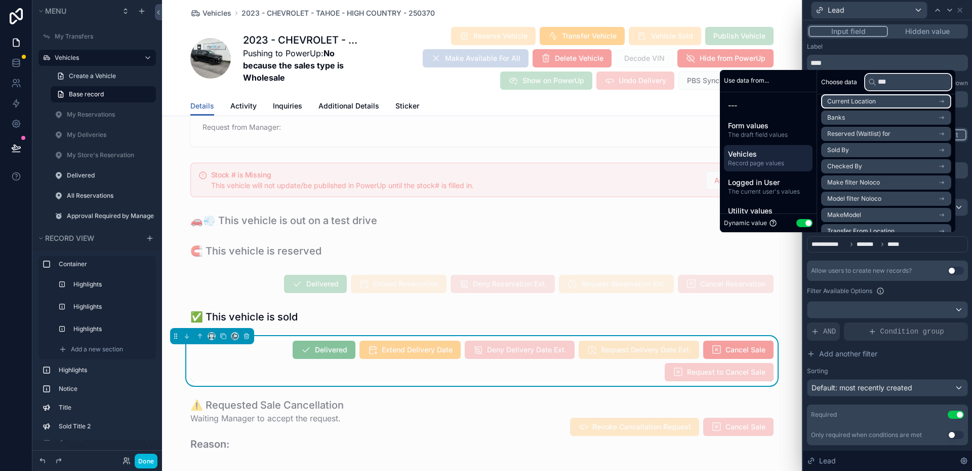
type input "****"
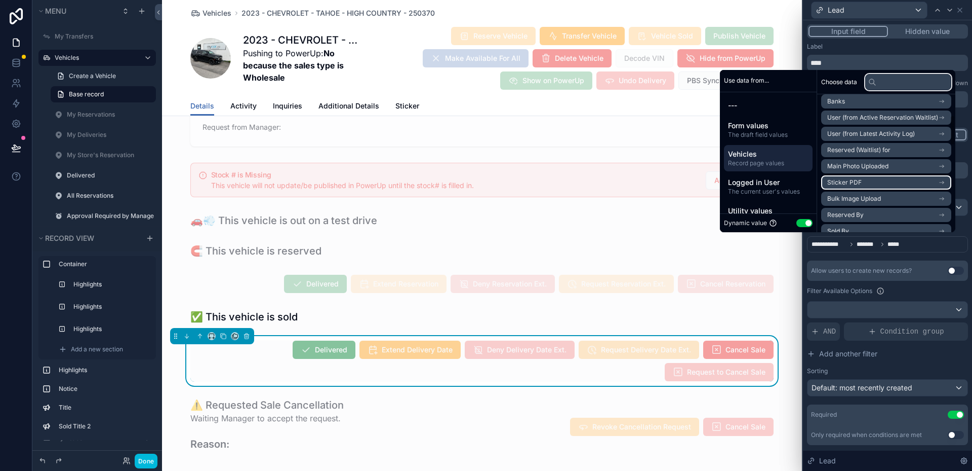
scroll to position [0, 0]
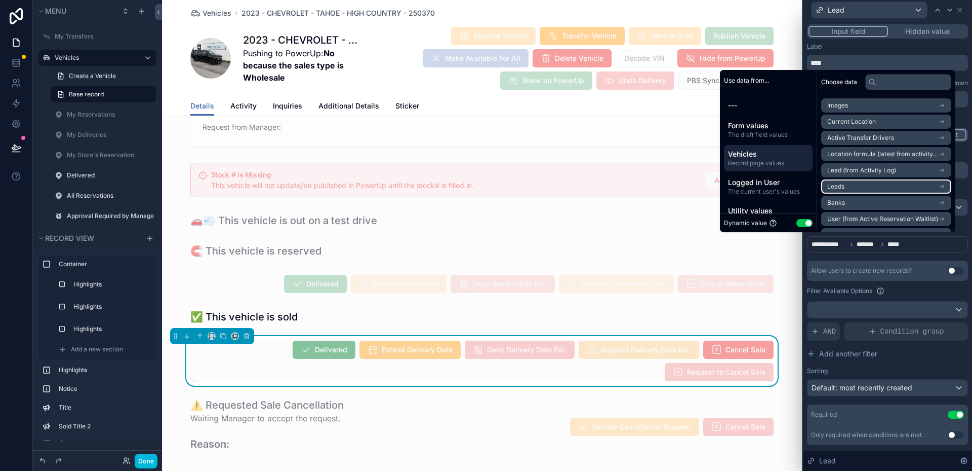
click at [873, 183] on li "Leads" at bounding box center [886, 186] width 130 height 14
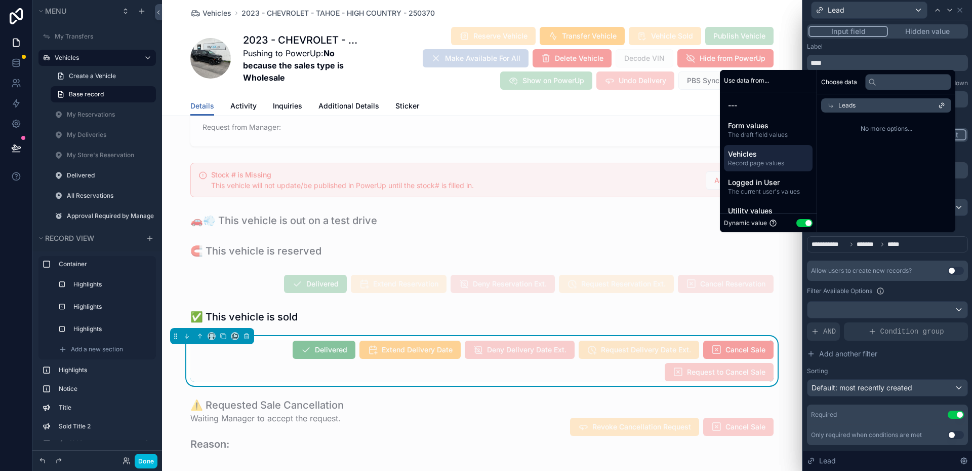
click at [898, 130] on span "No more options..." at bounding box center [886, 129] width 130 height 8
click at [909, 108] on div "Leads" at bounding box center [886, 105] width 130 height 14
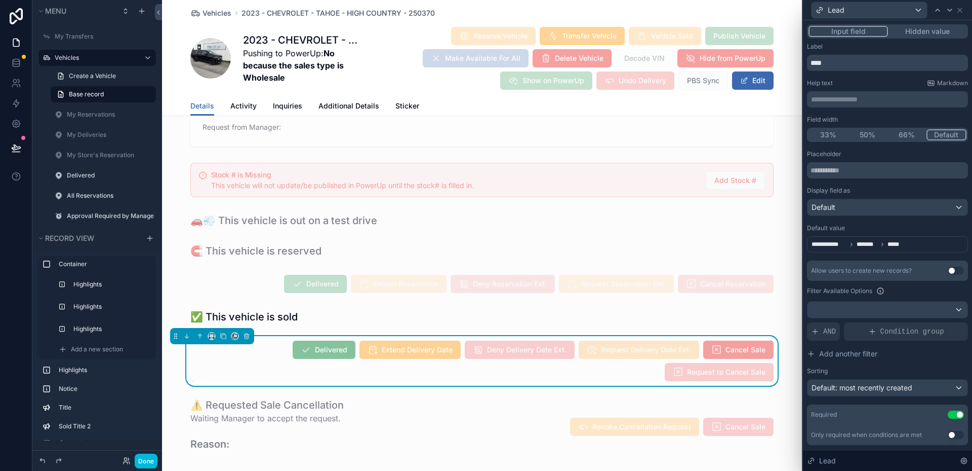
click at [864, 49] on div "Label" at bounding box center [887, 47] width 161 height 8
click at [913, 310] on div at bounding box center [888, 309] width 160 height 16
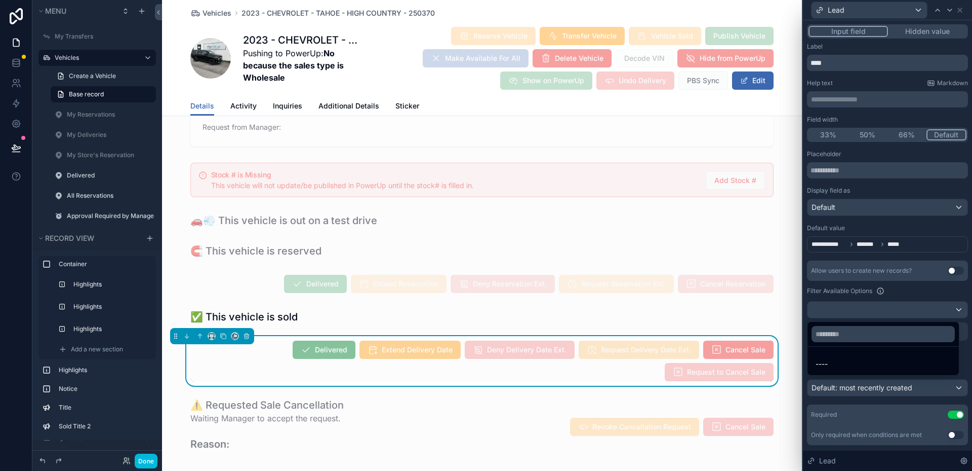
click at [913, 310] on div at bounding box center [887, 235] width 169 height 471
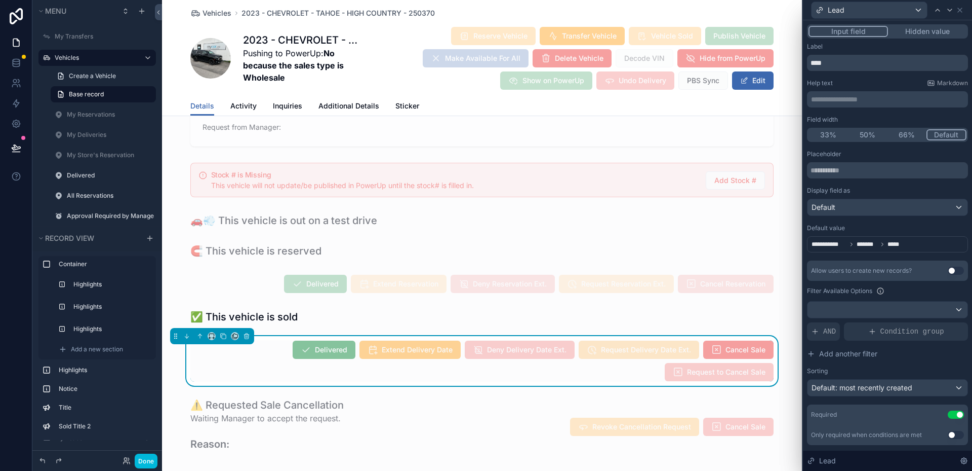
click at [922, 294] on div "Filter Available Options" at bounding box center [887, 291] width 161 height 12
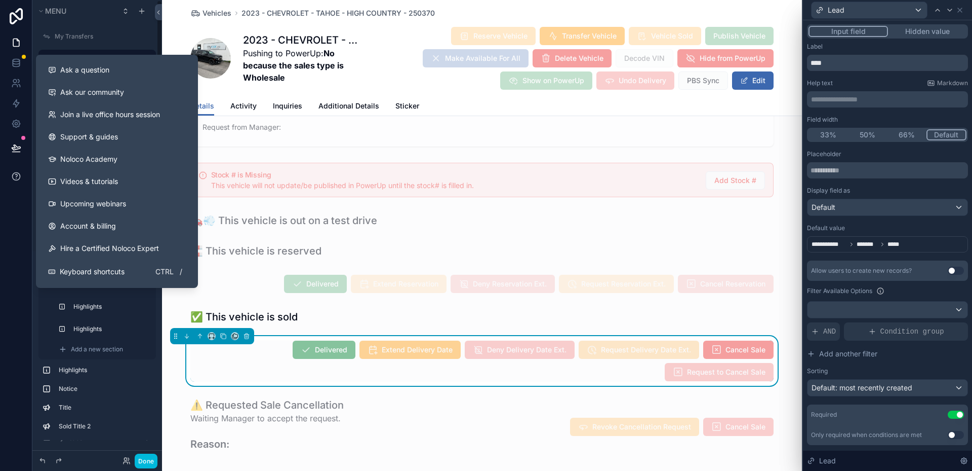
click at [19, 176] on icon at bounding box center [16, 176] width 10 height 10
click at [122, 74] on div "Ask a question" at bounding box center [117, 70] width 138 height 10
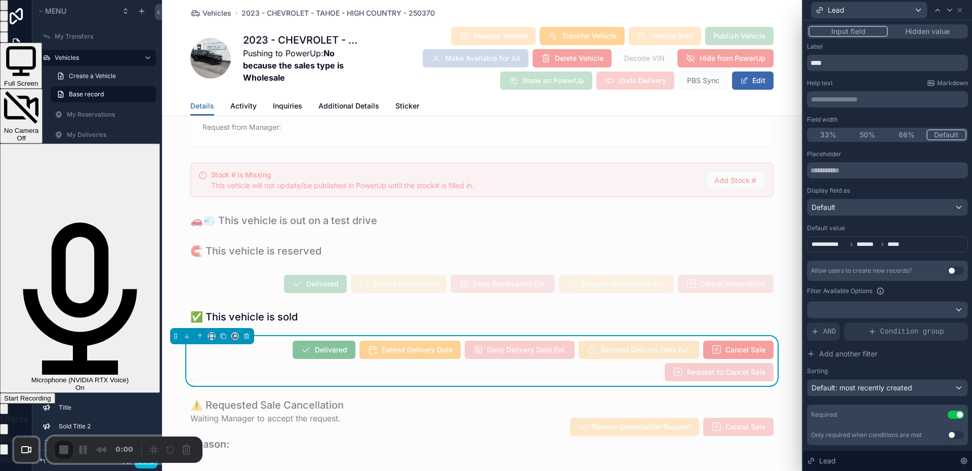
click at [51, 394] on div "Start Recording" at bounding box center [27, 398] width 47 height 8
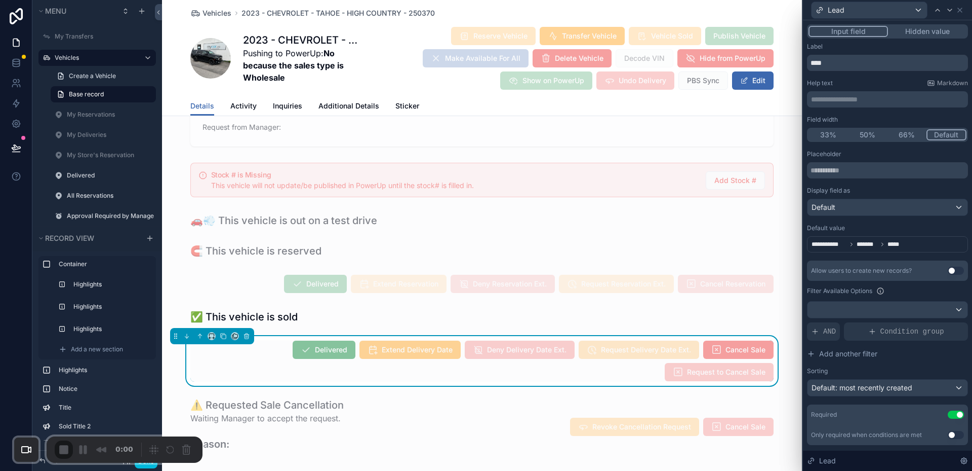
click at [143, 465] on button "Done" at bounding box center [146, 460] width 23 height 15
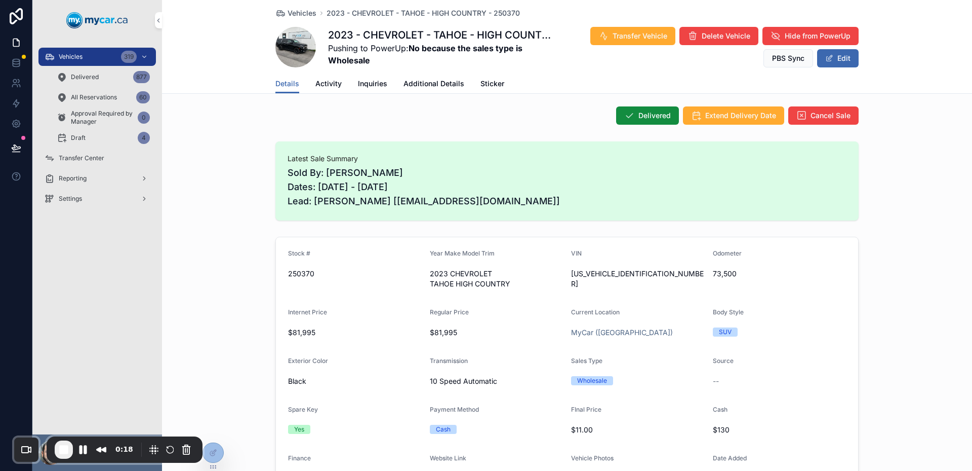
click at [114, 89] on div "All Reservations 60" at bounding box center [103, 97] width 93 height 16
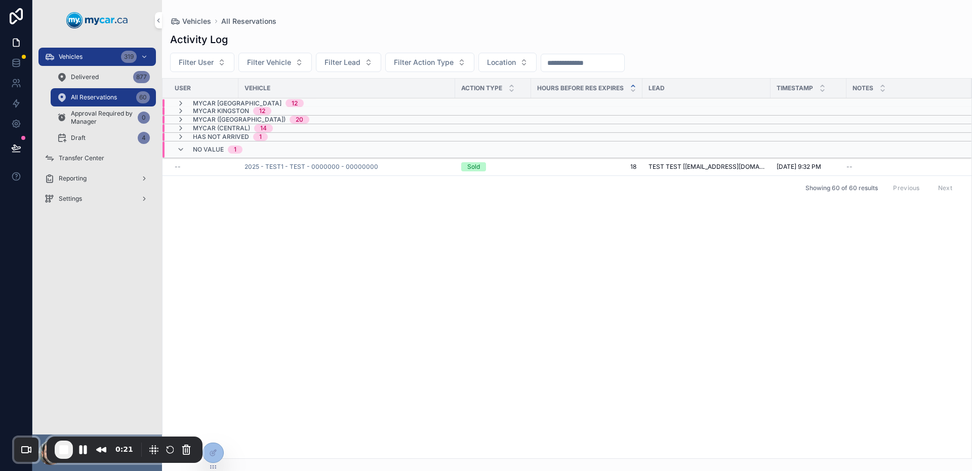
click at [210, 145] on span "No value" at bounding box center [208, 149] width 31 height 8
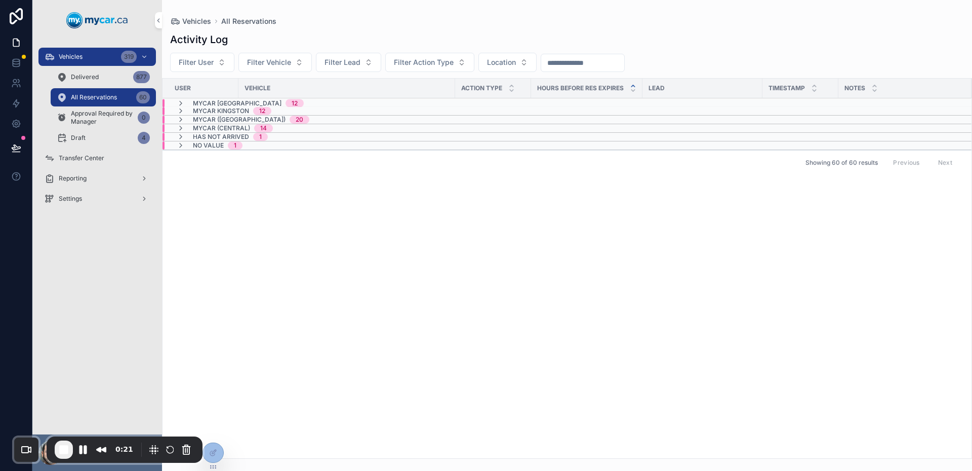
click at [212, 135] on span "Has not Arrived" at bounding box center [221, 137] width 56 height 8
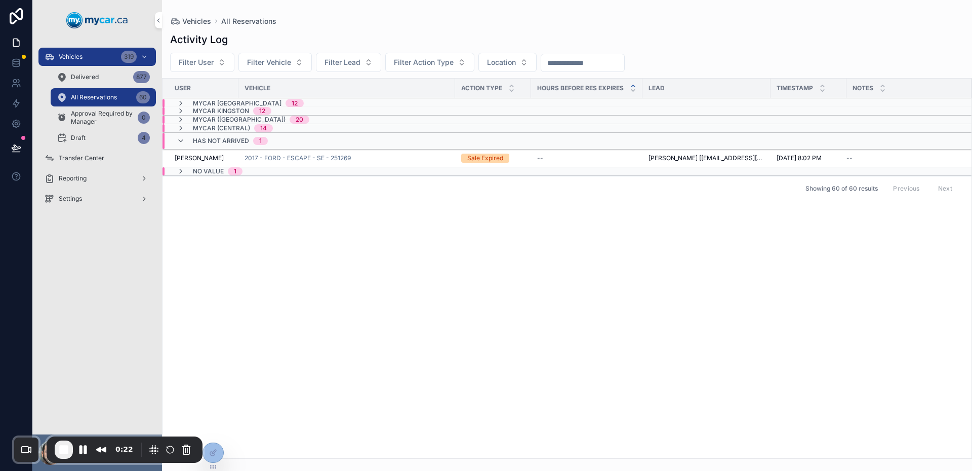
click at [223, 128] on span "MyCar (Central)" at bounding box center [221, 128] width 57 height 8
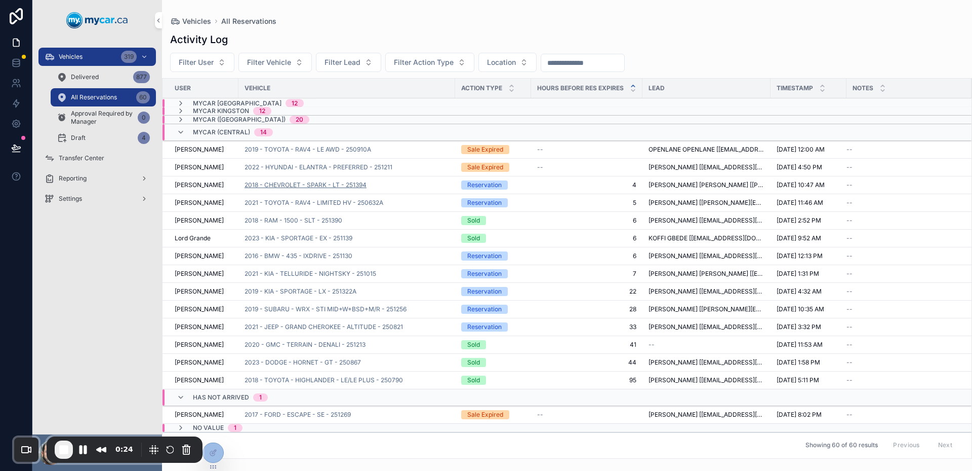
click at [353, 181] on span "2018 - CHEVROLET - SPARK - LT - 251394" at bounding box center [306, 185] width 122 height 8
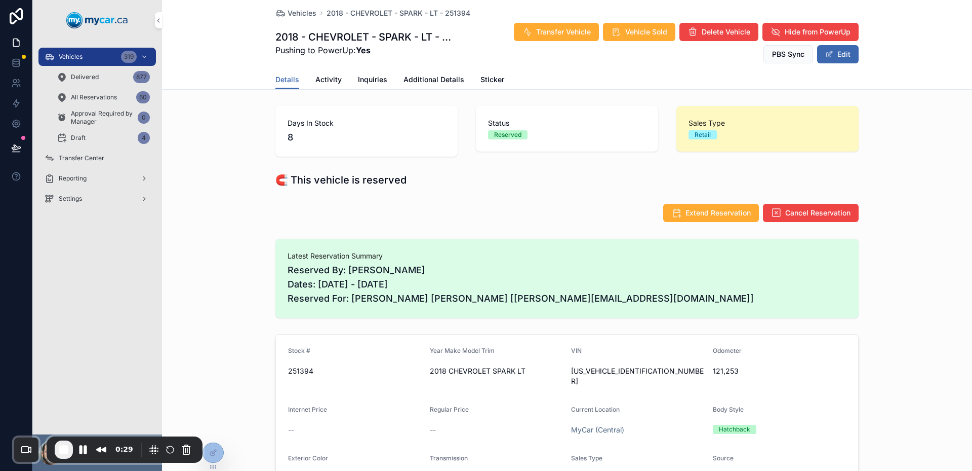
click at [356, 301] on span "Reserved By: [PERSON_NAME] Dates: [DATE] - [DATE] Reserved For: [PERSON_NAME] […" at bounding box center [567, 284] width 559 height 43
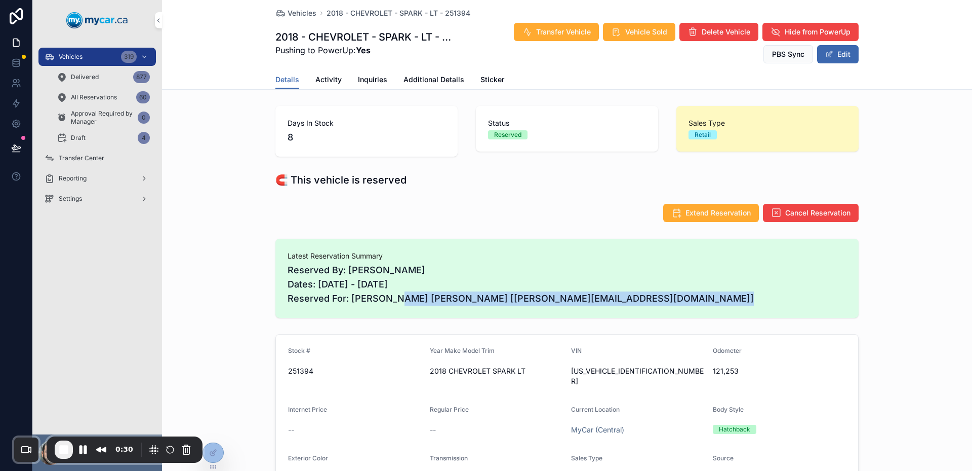
drag, startPoint x: 356, startPoint y: 301, endPoint x: 565, endPoint y: 298, distance: 209.2
click at [558, 298] on span "Reserved By: [PERSON_NAME] Dates: [DATE] - [DATE] Reserved For: [PERSON_NAME] […" at bounding box center [567, 284] width 559 height 43
click at [565, 298] on span "Reserved By: [PERSON_NAME] Dates: [DATE] - [DATE] Reserved For: [PERSON_NAME] […" at bounding box center [567, 284] width 559 height 43
drag, startPoint x: 565, startPoint y: 298, endPoint x: 355, endPoint y: 302, distance: 210.7
click at [355, 302] on span "Reserved By: [PERSON_NAME] Dates: [DATE] - [DATE] Reserved For: [PERSON_NAME] […" at bounding box center [567, 284] width 559 height 43
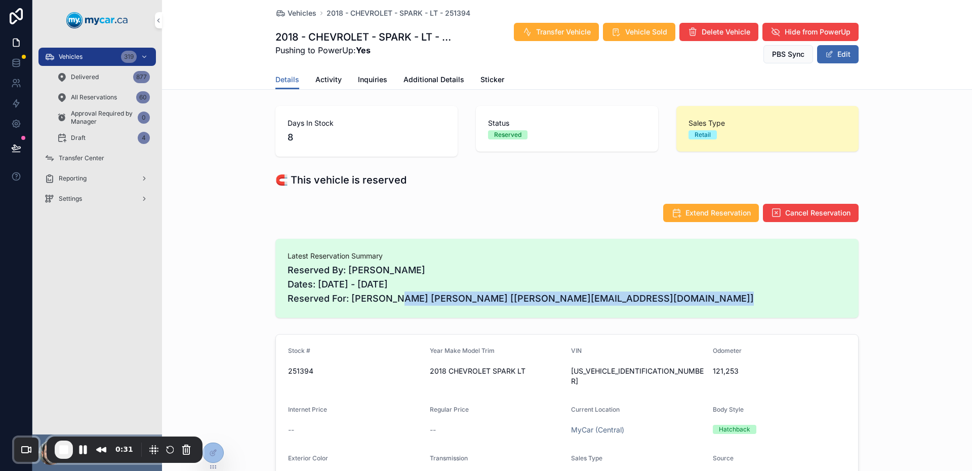
click at [355, 298] on span "Reserved By: [PERSON_NAME] Dates: [DATE] - [DATE] Reserved For: [PERSON_NAME] […" at bounding box center [567, 284] width 559 height 43
drag, startPoint x: 355, startPoint y: 298, endPoint x: 544, endPoint y: 303, distance: 189.5
click at [522, 310] on div "Latest Reservation Summary Reserved By: [PERSON_NAME] Dates: [DATE] - [DATE] Re…" at bounding box center [567, 278] width 583 height 79
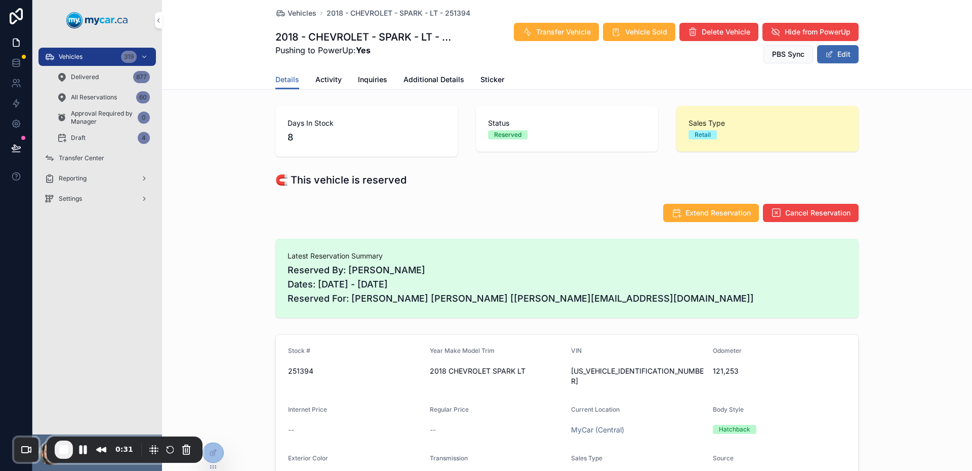
click at [548, 302] on span "Reserved By: [PERSON_NAME] Dates: [DATE] - [DATE] Reserved For: [PERSON_NAME] […" at bounding box center [567, 284] width 559 height 43
click at [101, 56] on div "Vehicles 319" at bounding box center [97, 57] width 105 height 16
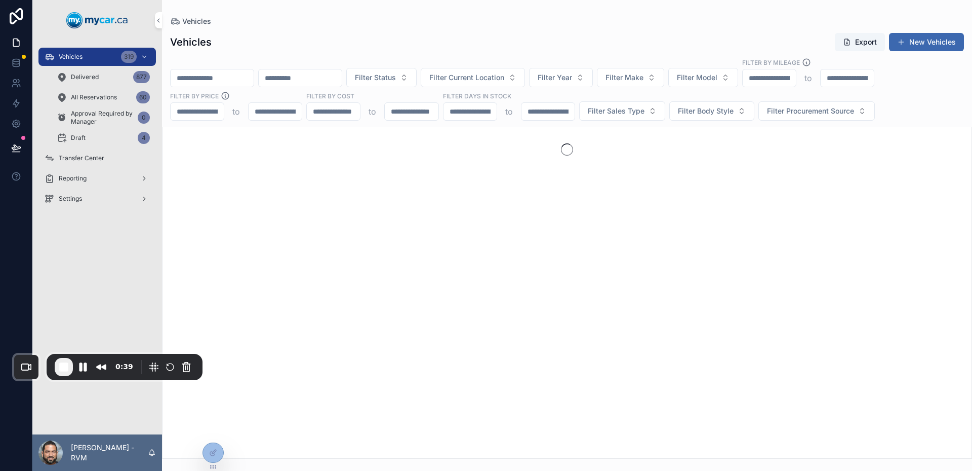
drag, startPoint x: 114, startPoint y: 450, endPoint x: 114, endPoint y: 367, distance: 82.6
click at [114, 367] on div "0:39" at bounding box center [124, 366] width 26 height 11
click at [97, 57] on div "Vehicles 319" at bounding box center [97, 57] width 105 height 16
click at [102, 80] on div "Delivered 877" at bounding box center [103, 77] width 93 height 16
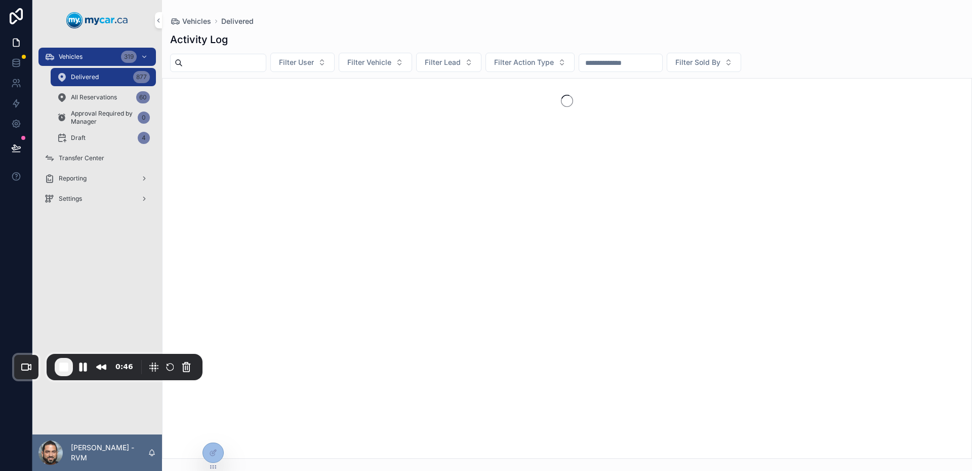
click at [106, 56] on div "Vehicles 319" at bounding box center [97, 57] width 105 height 16
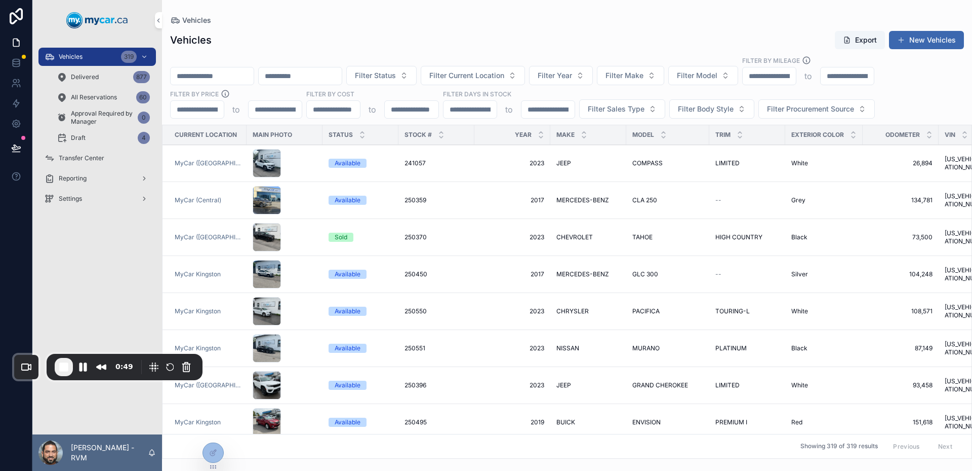
click at [284, 167] on div "scrollable content" at bounding box center [285, 163] width 64 height 28
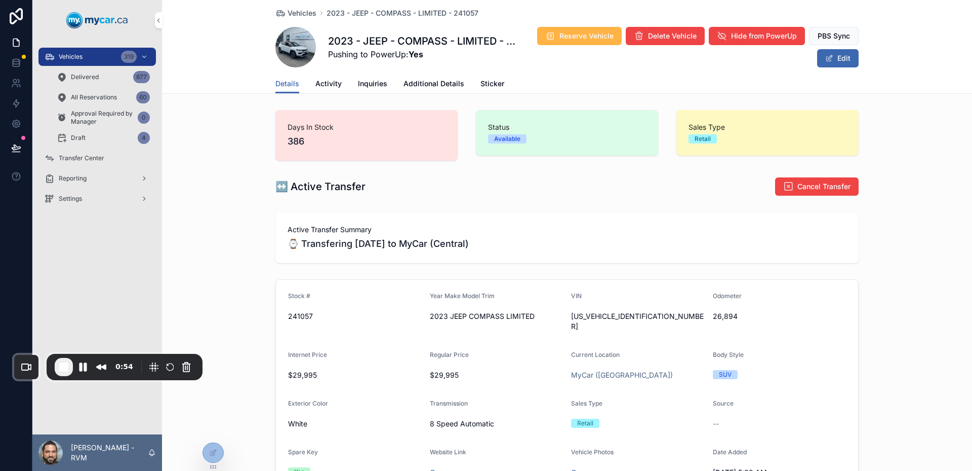
click at [579, 33] on span "Reserve Vehicle" at bounding box center [587, 36] width 54 height 10
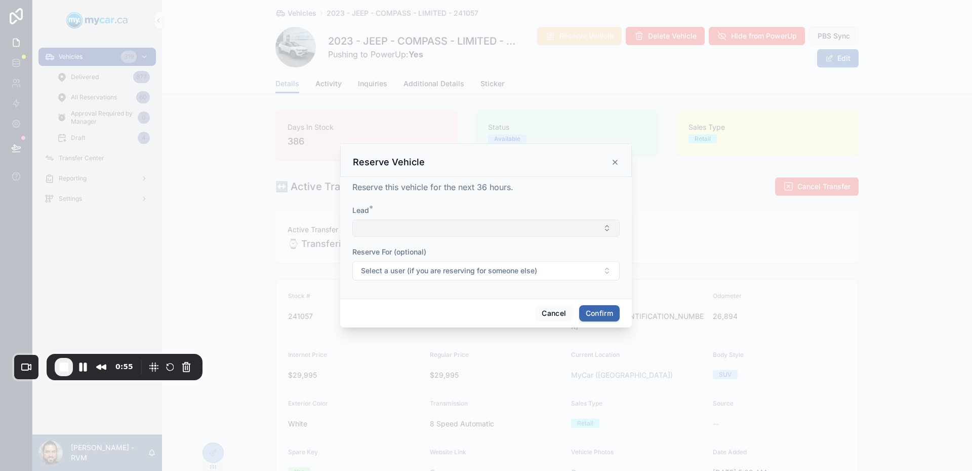
click at [412, 229] on button "Select Button" at bounding box center [486, 227] width 267 height 17
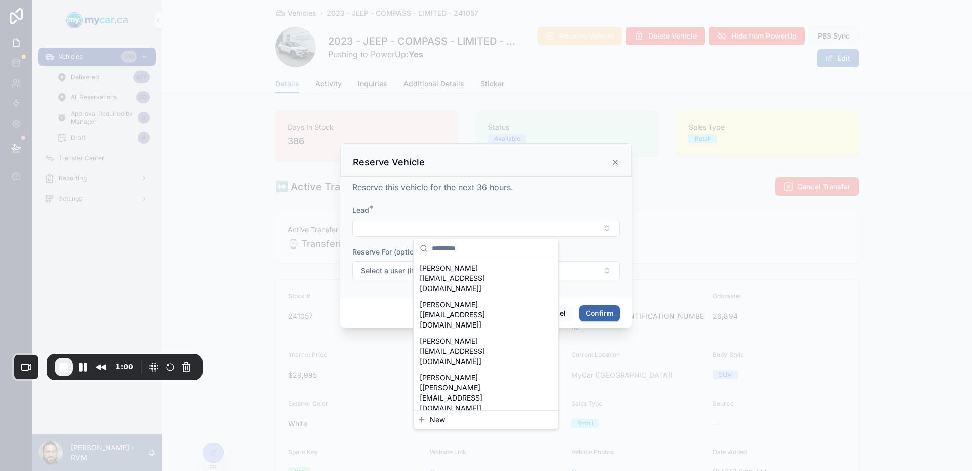
click at [493, 416] on button "New" at bounding box center [486, 419] width 137 height 10
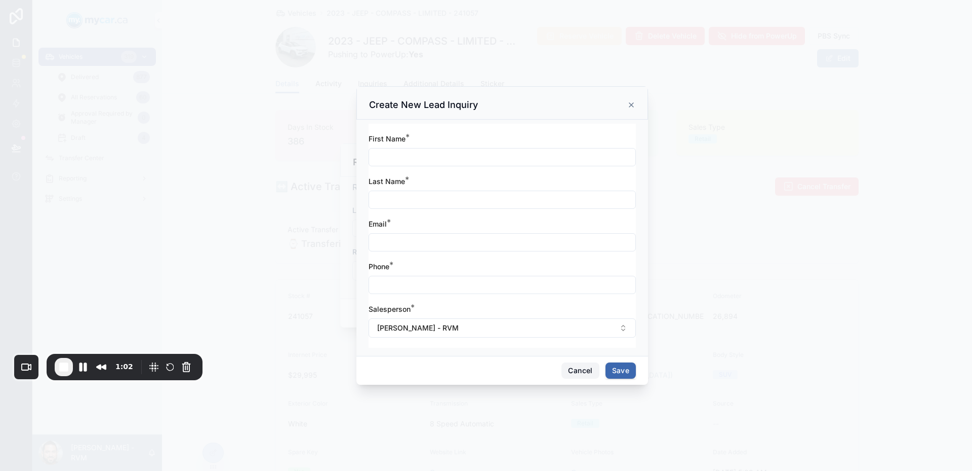
click at [567, 369] on button "Cancel" at bounding box center [580, 370] width 37 height 16
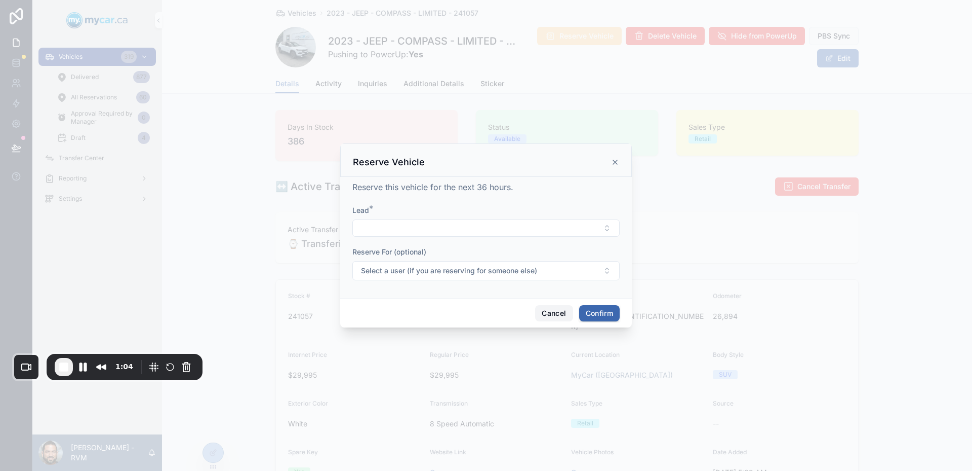
click at [558, 312] on button "Cancel" at bounding box center [553, 313] width 37 height 16
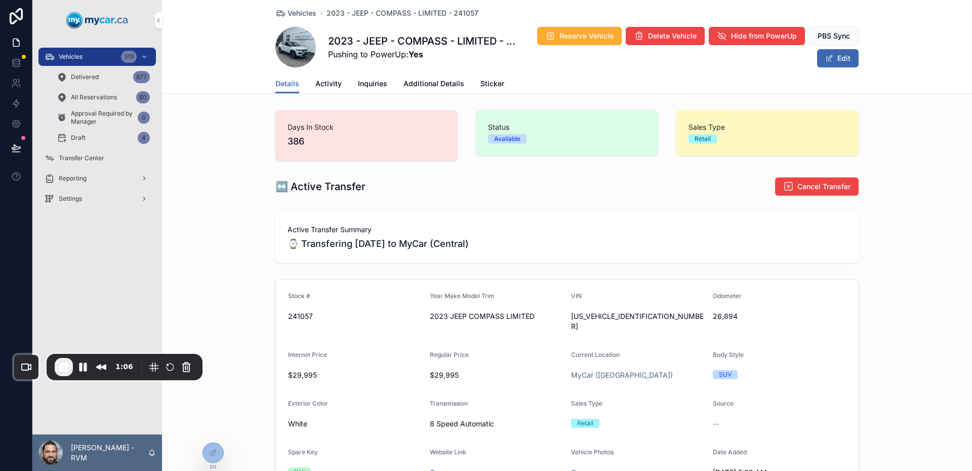
click at [102, 105] on div "All Reservations 60" at bounding box center [103, 97] width 93 height 16
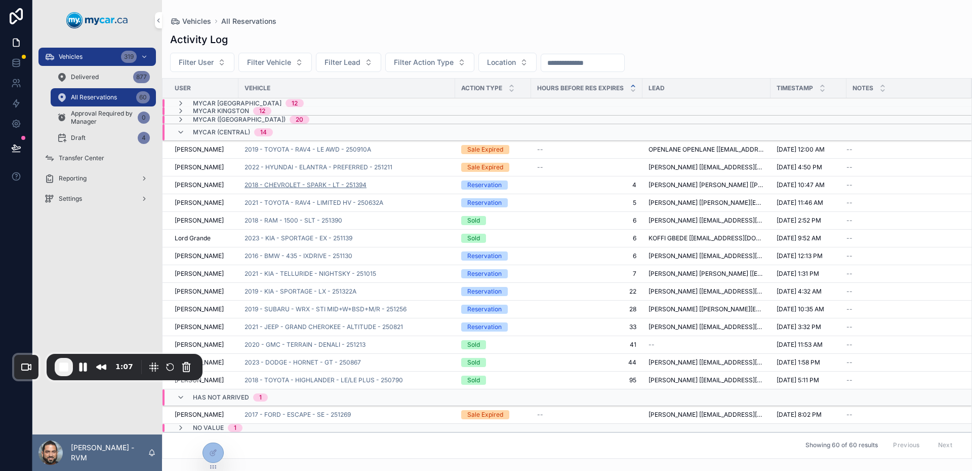
click at [362, 184] on span "2018 - CHEVROLET - SPARK - LT - 251394" at bounding box center [306, 185] width 122 height 8
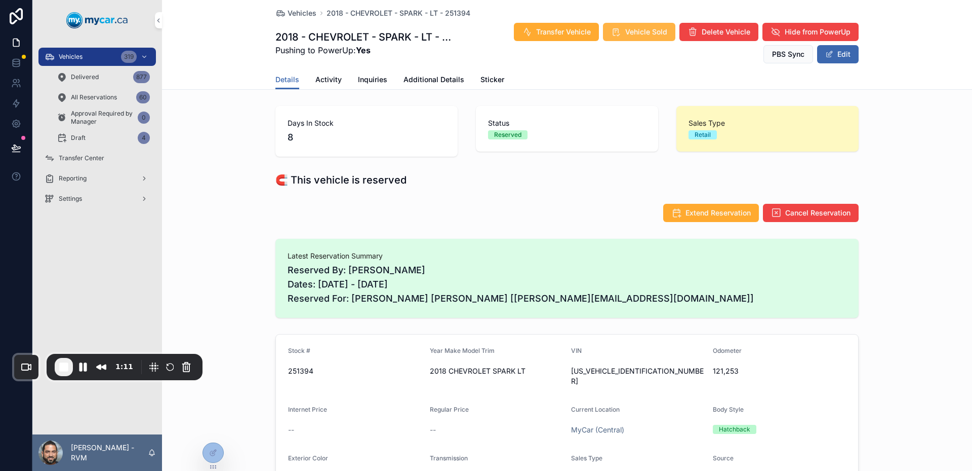
click at [629, 35] on span "Vehicle Sold" at bounding box center [646, 32] width 42 height 10
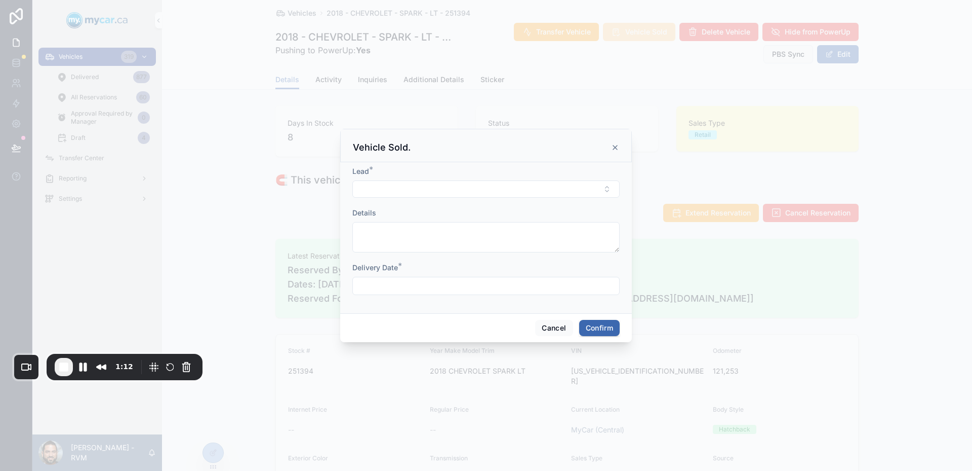
click at [633, 56] on div at bounding box center [486, 235] width 972 height 471
click at [639, 31] on div at bounding box center [486, 235] width 972 height 471
click at [621, 141] on div "Vehicle Sold." at bounding box center [486, 145] width 292 height 33
click at [616, 145] on icon at bounding box center [615, 147] width 8 height 8
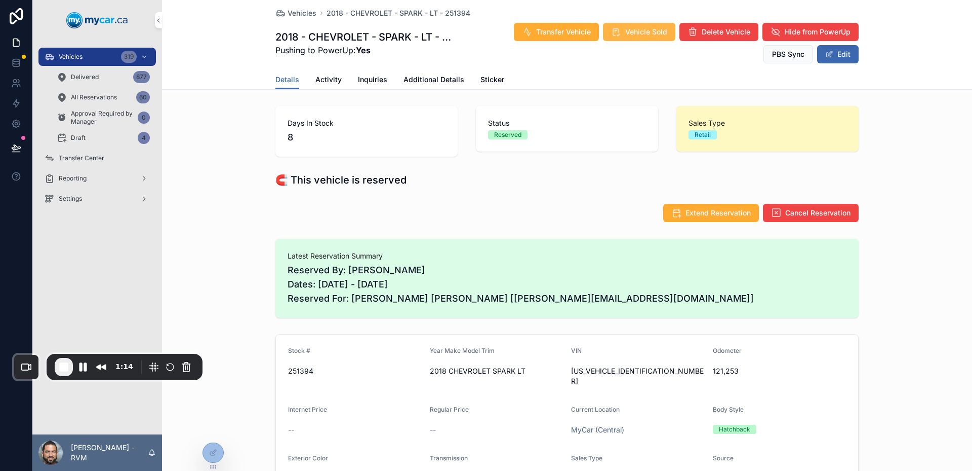
click at [636, 33] on span "Vehicle Sold" at bounding box center [646, 32] width 42 height 10
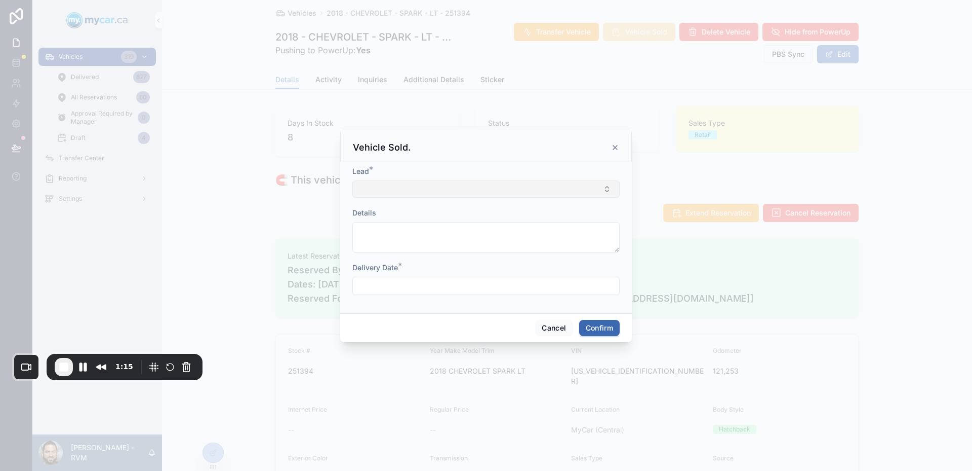
click at [466, 189] on button "Select Button" at bounding box center [486, 188] width 267 height 17
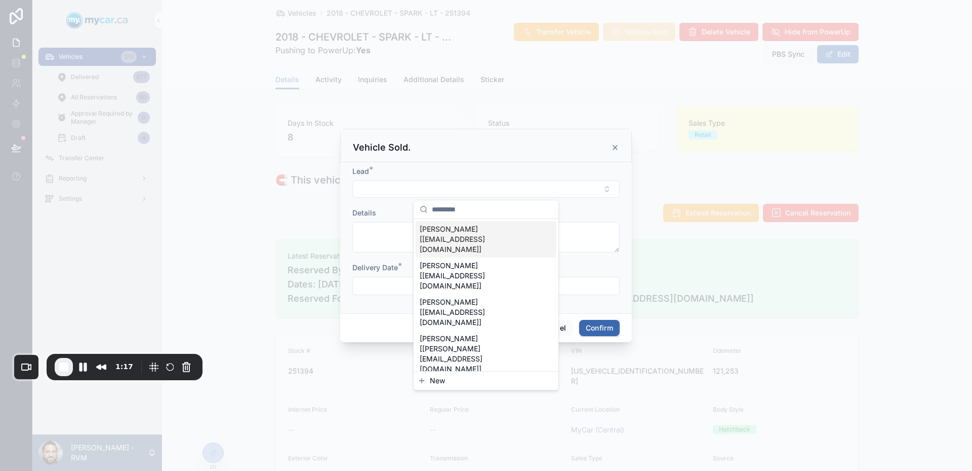
click at [470, 212] on input "text" at bounding box center [492, 209] width 121 height 18
click at [585, 214] on div "Details" at bounding box center [486, 213] width 267 height 10
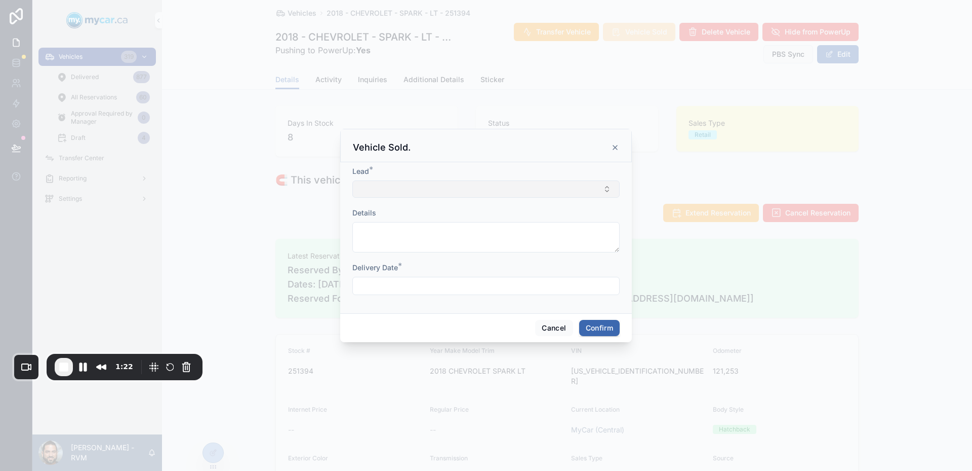
click at [585, 194] on button "Select Button" at bounding box center [486, 188] width 267 height 17
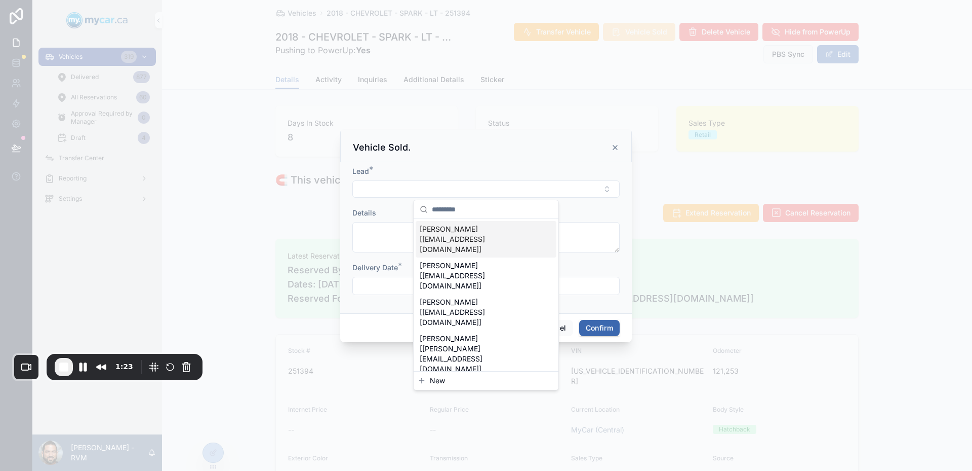
click at [585, 208] on div "Details" at bounding box center [486, 213] width 267 height 10
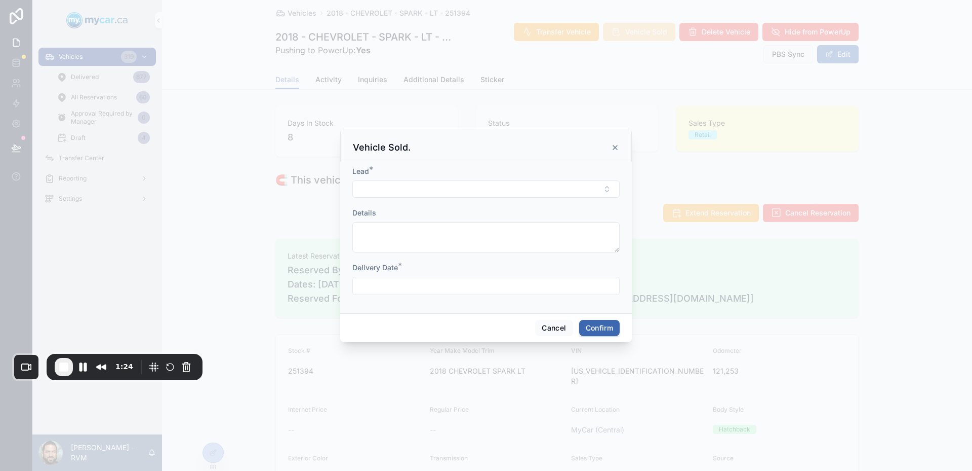
click at [573, 171] on div "Lead *" at bounding box center [486, 171] width 267 height 10
click at [597, 217] on div "Details" at bounding box center [486, 213] width 267 height 10
click at [571, 202] on form "Lead * Details Delivery Date *" at bounding box center [486, 235] width 267 height 139
click at [571, 192] on button "Select Button" at bounding box center [486, 188] width 267 height 17
click at [608, 214] on div "Details" at bounding box center [486, 213] width 267 height 10
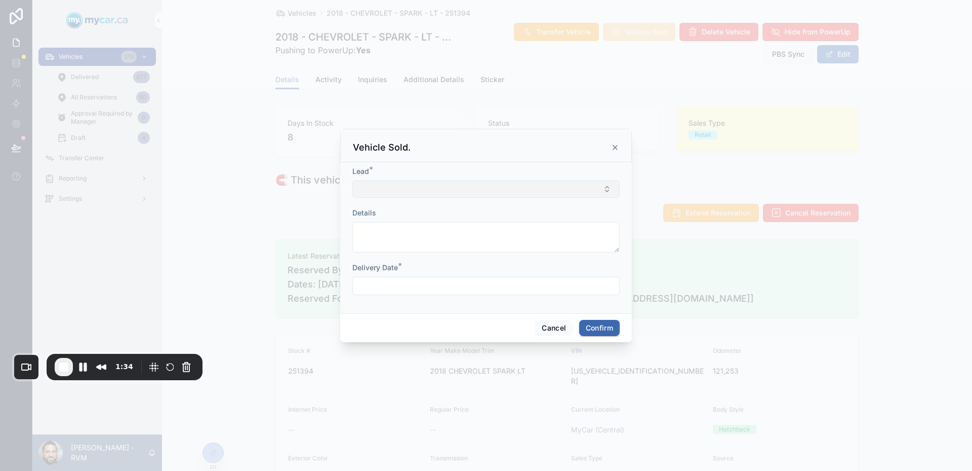
click at [572, 192] on button "Select Button" at bounding box center [486, 188] width 267 height 17
click at [617, 209] on div "Details" at bounding box center [486, 213] width 267 height 10
click at [568, 188] on button "Select Button" at bounding box center [486, 188] width 267 height 17
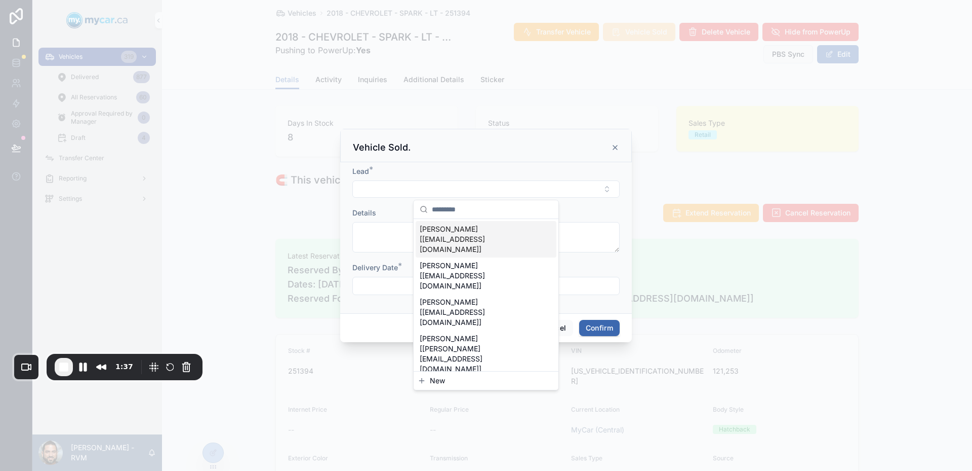
click at [620, 207] on div "Lead * Details Delivery Date *" at bounding box center [486, 237] width 292 height 151
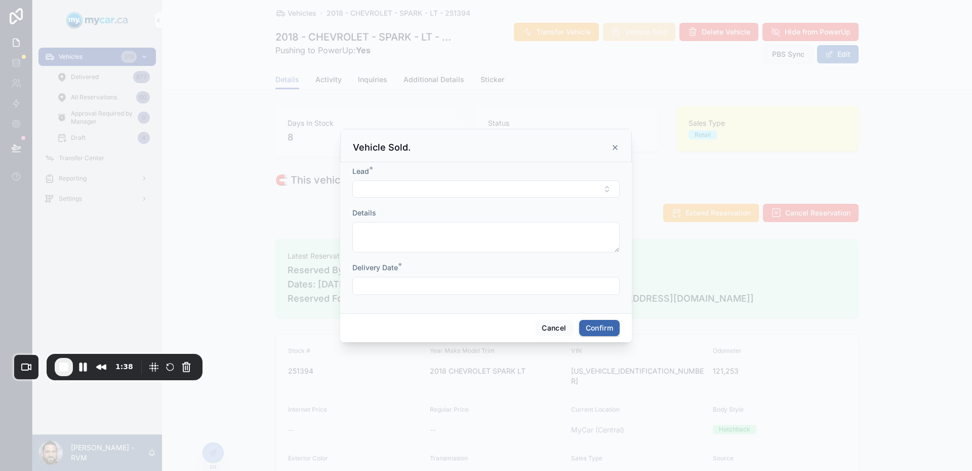
click at [613, 150] on icon at bounding box center [615, 147] width 8 height 8
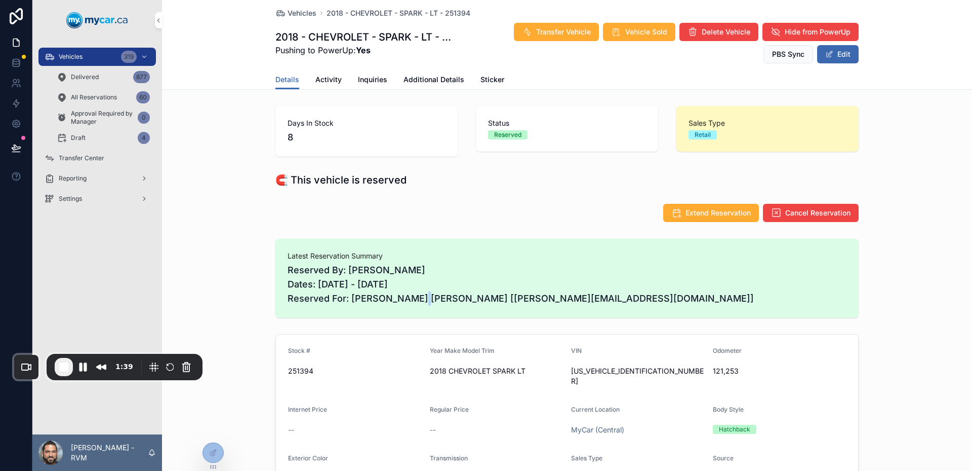
click at [365, 300] on span "Reserved By: [PERSON_NAME] Dates: [DATE] - [DATE] Reserved For: [PERSON_NAME] […" at bounding box center [567, 284] width 559 height 43
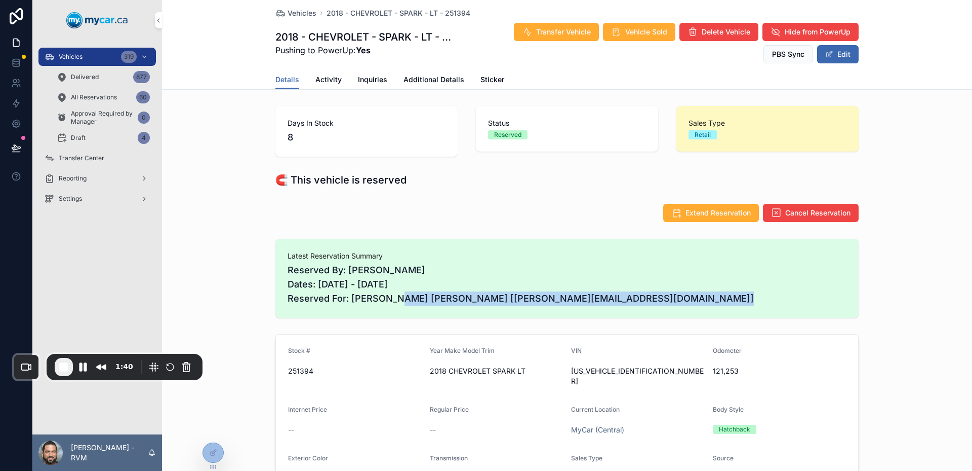
drag, startPoint x: 365, startPoint y: 300, endPoint x: 564, endPoint y: 296, distance: 199.1
click at [563, 296] on span "Reserved By: [PERSON_NAME] Dates: [DATE] - [DATE] Reserved For: [PERSON_NAME] […" at bounding box center [567, 284] width 559 height 43
click at [564, 296] on span "Reserved By: [PERSON_NAME] Dates: [DATE] - [DATE] Reserved For: [PERSON_NAME] […" at bounding box center [567, 284] width 559 height 43
drag, startPoint x: 564, startPoint y: 296, endPoint x: 351, endPoint y: 294, distance: 212.7
click at [351, 294] on span "Reserved By: [PERSON_NAME] Dates: [DATE] - [DATE] Reserved For: [PERSON_NAME] […" at bounding box center [567, 284] width 559 height 43
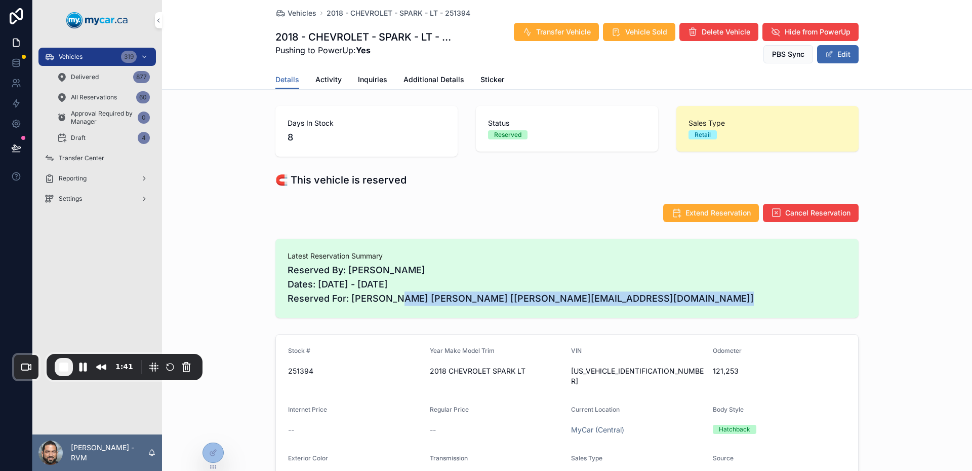
click at [351, 294] on span "Reserved By: [PERSON_NAME] Dates: [DATE] - [DATE] Reserved For: [PERSON_NAME] […" at bounding box center [567, 284] width 559 height 43
drag, startPoint x: 351, startPoint y: 294, endPoint x: 543, endPoint y: 295, distance: 192.0
click at [536, 294] on span "Reserved By: [PERSON_NAME] Dates: [DATE] - [DATE] Reserved For: [PERSON_NAME] […" at bounding box center [567, 284] width 559 height 43
click at [543, 295] on span "Reserved By: [PERSON_NAME] Dates: [DATE] - [DATE] Reserved For: [PERSON_NAME] […" at bounding box center [567, 284] width 559 height 43
drag, startPoint x: 543, startPoint y: 295, endPoint x: 428, endPoint y: 285, distance: 115.9
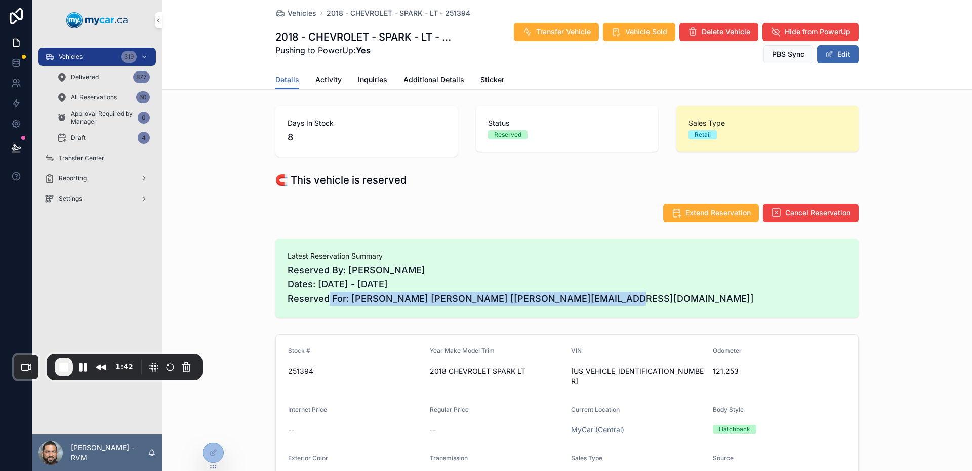
click at [428, 285] on span "Reserved By: [PERSON_NAME] Dates: [DATE] - [DATE] Reserved For: [PERSON_NAME] […" at bounding box center [567, 284] width 559 height 43
click at [427, 285] on span "Reserved By: [PERSON_NAME] Dates: [DATE] - [DATE] Reserved For: [PERSON_NAME] […" at bounding box center [567, 284] width 559 height 43
click at [637, 21] on div "Vehicles 2018 - CHEVROLET - SPARK - LT - 251394 2018 - CHEVROLET - SPARK - LT -…" at bounding box center [567, 35] width 583 height 70
click at [624, 41] on div "Transfer Vehicle Vehicle Sold Delete Vehicle Hide from PowerUp PBS Sync Edit" at bounding box center [657, 43] width 403 height 42
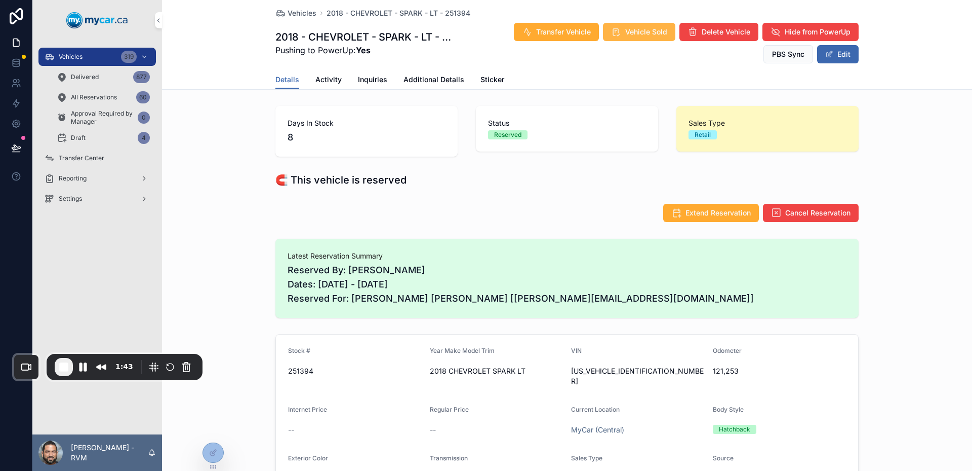
click at [620, 24] on button "Vehicle Sold" at bounding box center [639, 32] width 72 height 18
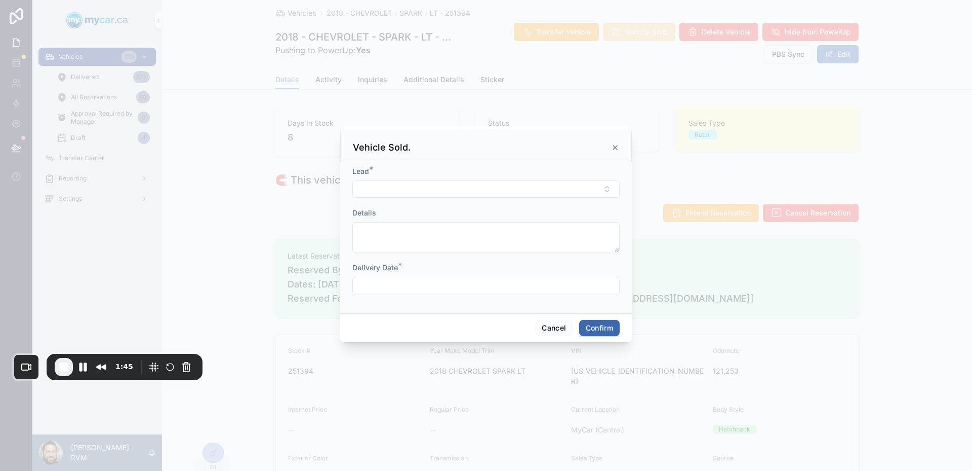
click at [613, 146] on icon at bounding box center [615, 147] width 8 height 8
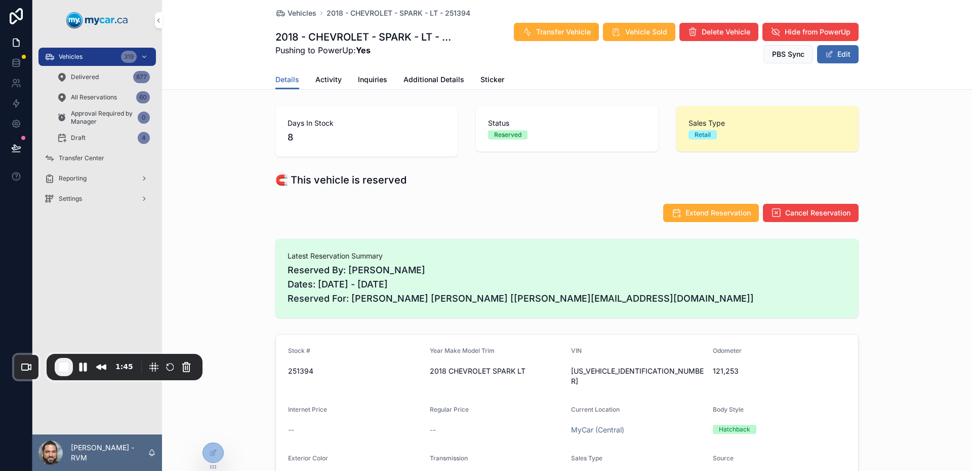
click at [366, 299] on span "Reserved By: [PERSON_NAME] Dates: [DATE] - [DATE] Reserved For: [PERSON_NAME] […" at bounding box center [567, 284] width 559 height 43
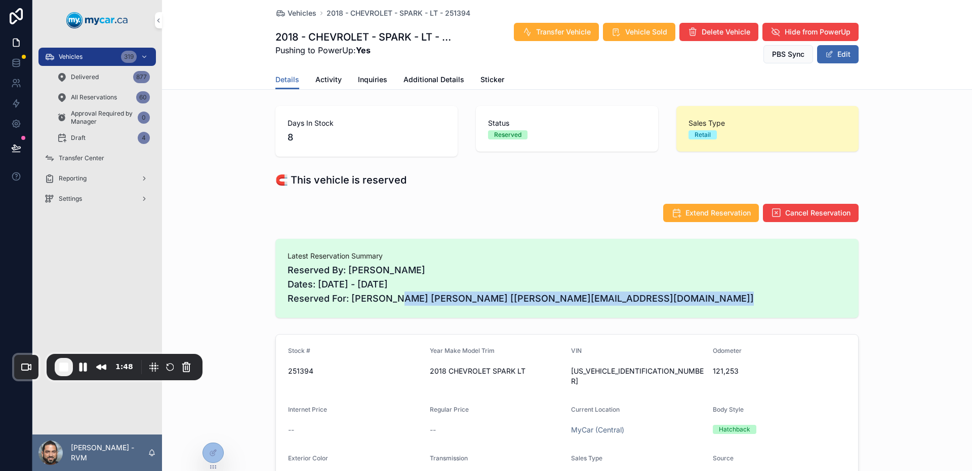
drag, startPoint x: 366, startPoint y: 299, endPoint x: 559, endPoint y: 297, distance: 193.0
click at [559, 297] on span "Reserved By: [PERSON_NAME] Dates: [DATE] - [DATE] Reserved For: [PERSON_NAME] […" at bounding box center [567, 284] width 559 height 43
drag, startPoint x: 559, startPoint y: 297, endPoint x: 385, endPoint y: 294, distance: 173.2
click at [385, 294] on span "Reserved By: [PERSON_NAME] Dates: [DATE] - [DATE] Reserved For: [PERSON_NAME] […" at bounding box center [567, 284] width 559 height 43
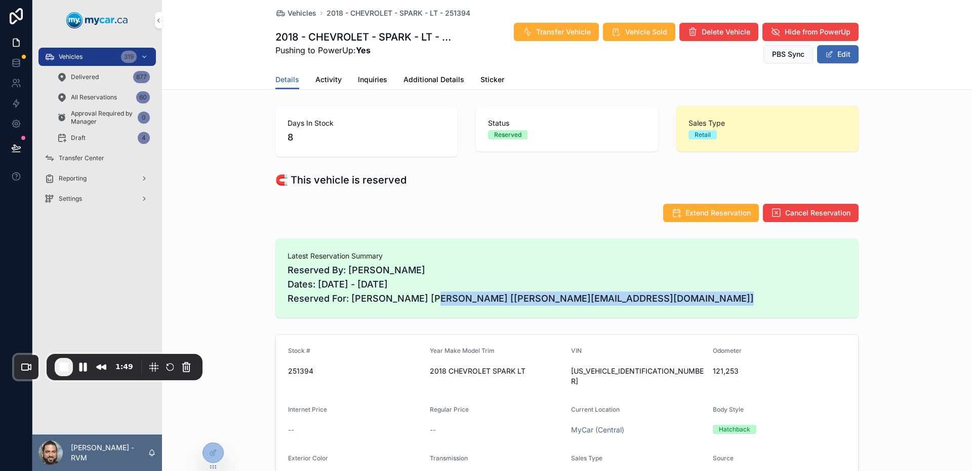
click at [385, 294] on span "Reserved By: [PERSON_NAME] Dates: [DATE] - [DATE] Reserved For: [PERSON_NAME] […" at bounding box center [567, 284] width 559 height 43
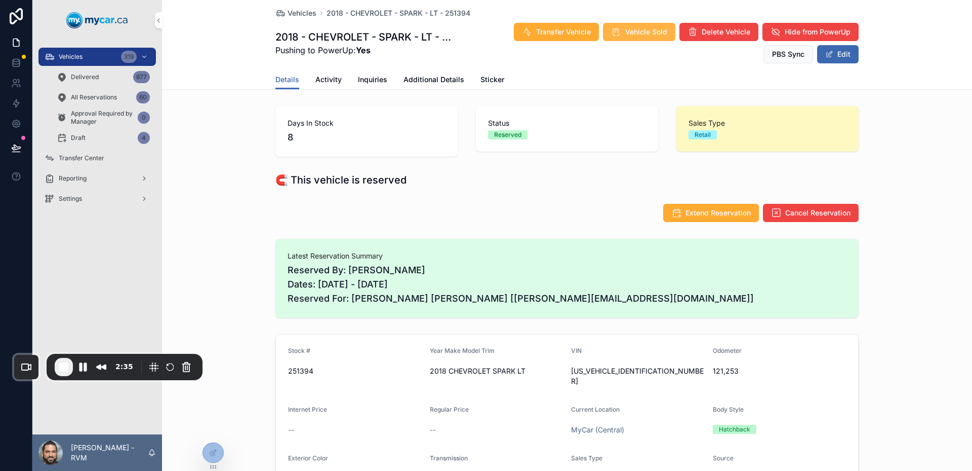
click at [626, 31] on span "Vehicle Sold" at bounding box center [646, 32] width 42 height 10
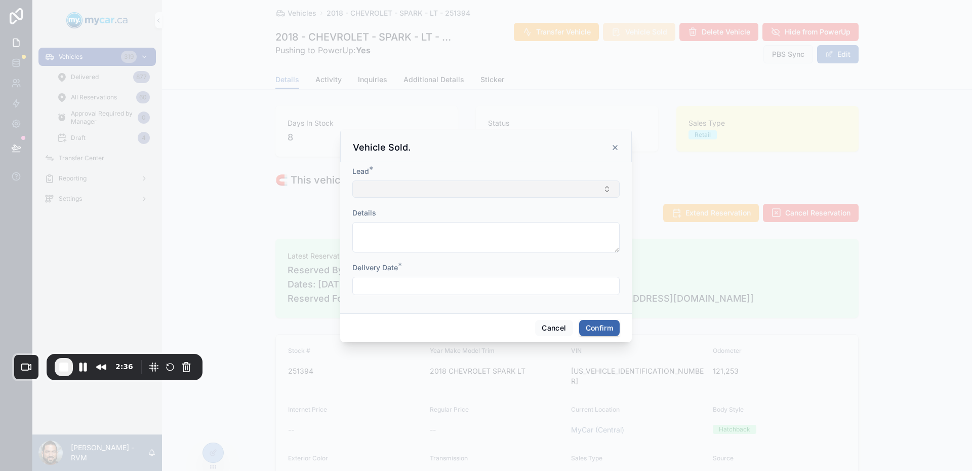
click at [501, 190] on button "Select Button" at bounding box center [486, 188] width 267 height 17
click at [413, 164] on div "Lead * Details Delivery Date *" at bounding box center [486, 237] width 292 height 151
click at [355, 171] on span "Lead" at bounding box center [361, 171] width 17 height 9
drag, startPoint x: 355, startPoint y: 171, endPoint x: 368, endPoint y: 168, distance: 14.0
click at [368, 168] on span "Lead" at bounding box center [361, 171] width 17 height 9
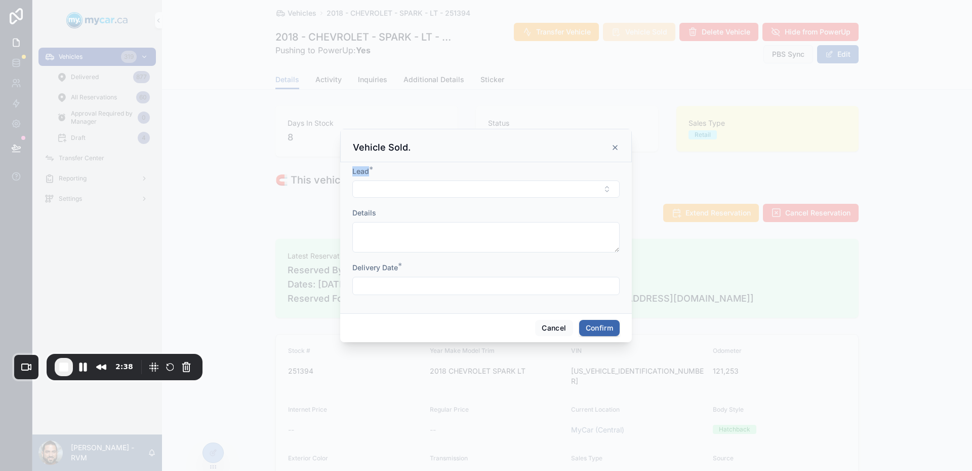
click at [368, 168] on span "Lead" at bounding box center [361, 171] width 17 height 9
click at [415, 184] on button "Select Button" at bounding box center [486, 188] width 267 height 17
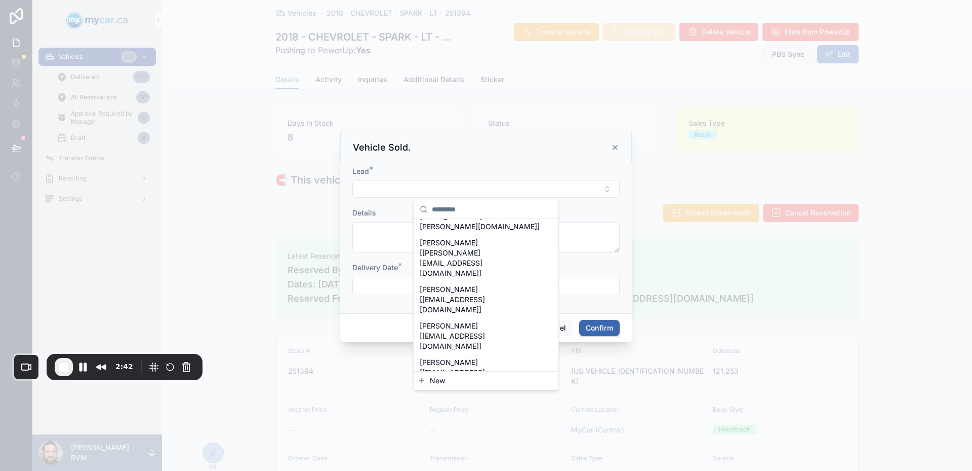
scroll to position [405, 0]
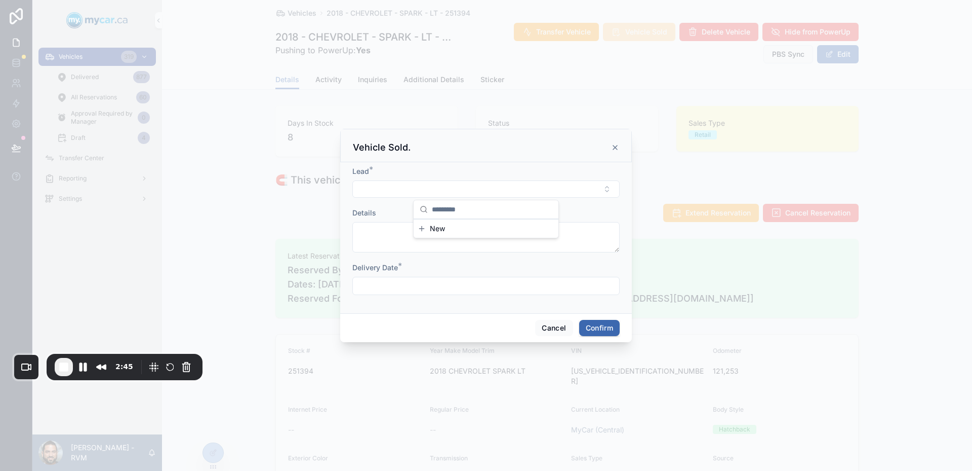
click at [488, 168] on div "Lead *" at bounding box center [486, 171] width 267 height 10
click at [556, 327] on button "Cancel" at bounding box center [553, 328] width 37 height 16
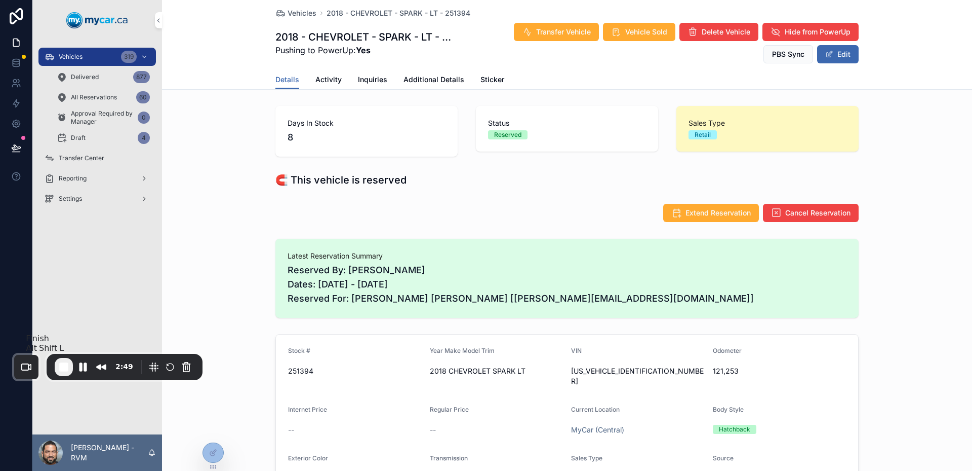
click at [65, 366] on span "End Recording" at bounding box center [64, 367] width 12 height 12
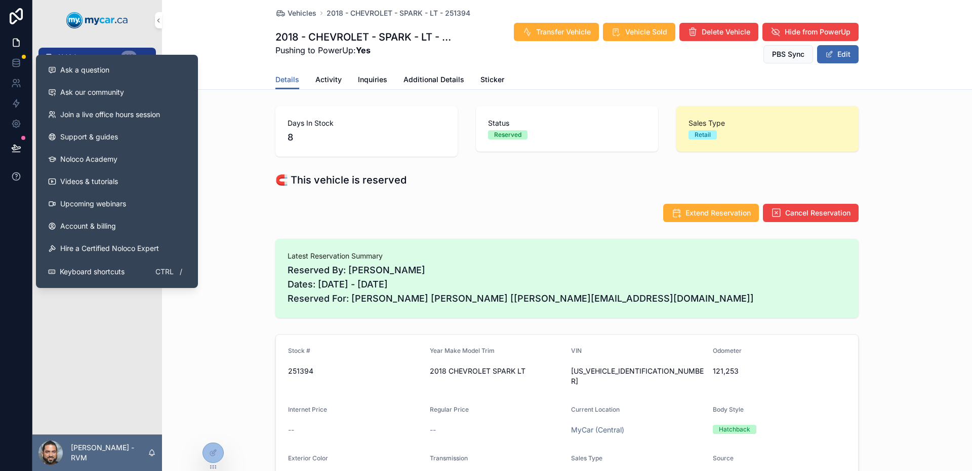
click at [15, 173] on icon at bounding box center [16, 176] width 10 height 10
click at [101, 58] on div "Ask a question Ask our community Join a live office hours session Support & gui…" at bounding box center [117, 171] width 162 height 233
click at [102, 61] on button "Ask a question" at bounding box center [117, 70] width 154 height 22
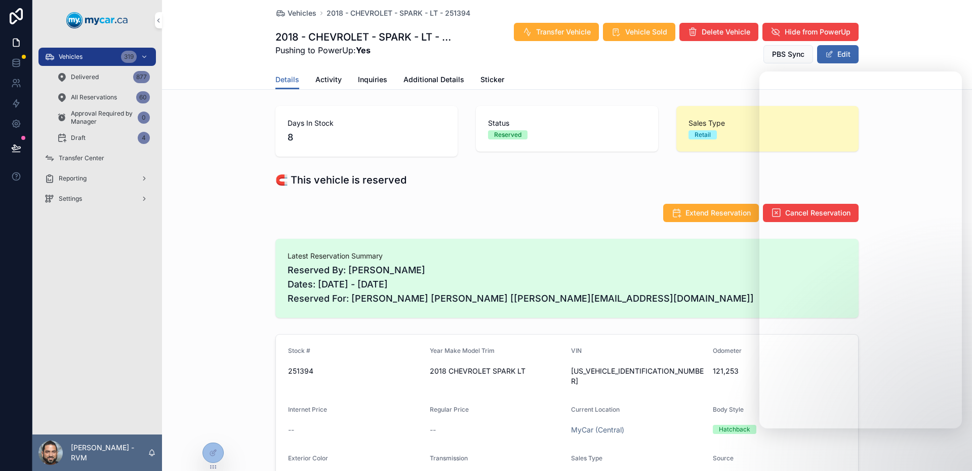
click at [378, 210] on div "Extend Reservation Cancel Reservation" at bounding box center [567, 212] width 583 height 19
